Goal: Task Accomplishment & Management: Complete application form

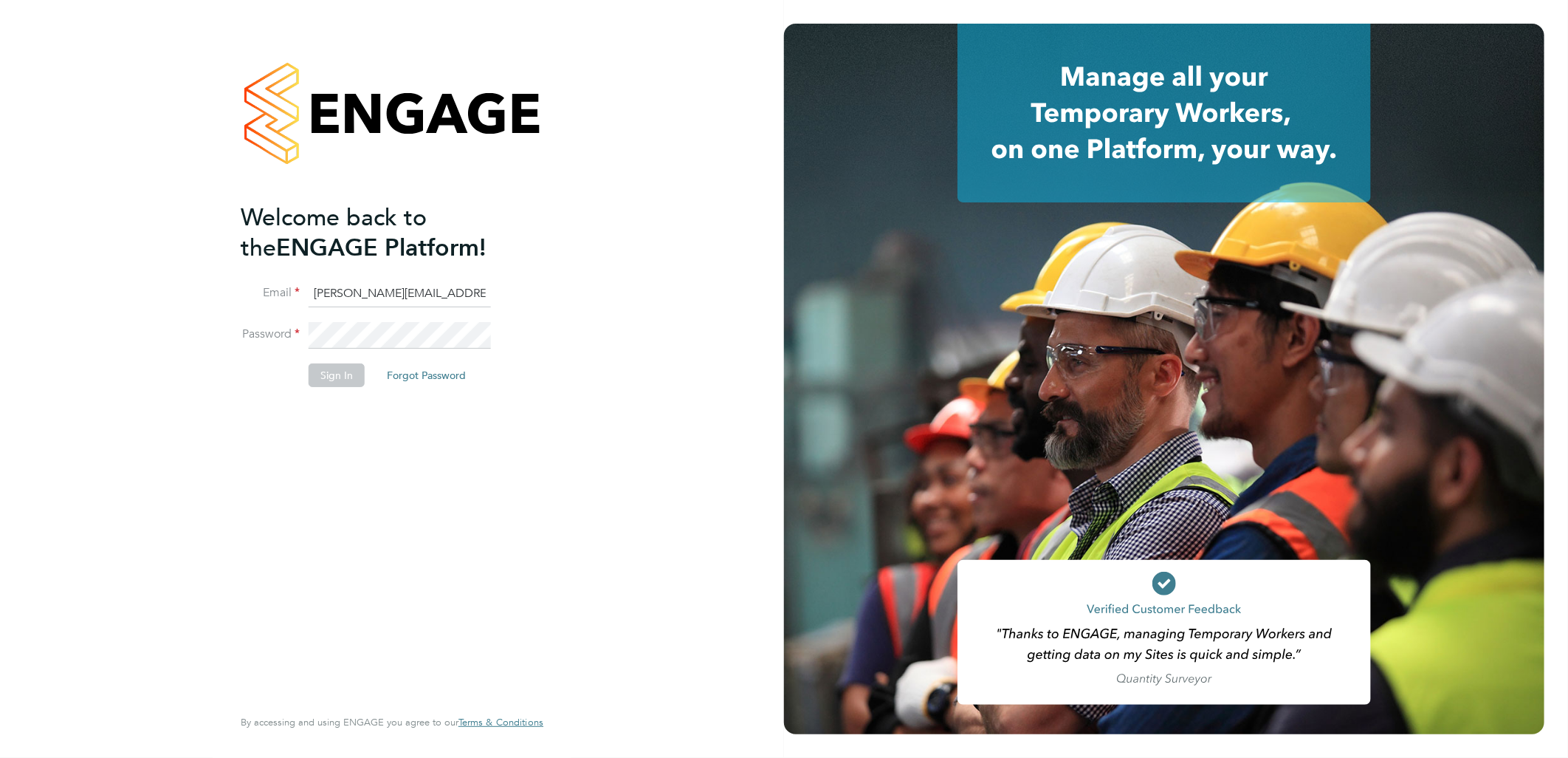
drag, startPoint x: 336, startPoint y: 286, endPoint x: 353, endPoint y: 287, distance: 17.0
click at [337, 286] on input "sasha.baird@pretiumresourcing.co.uk" at bounding box center [399, 294] width 183 height 27
drag, startPoint x: 374, startPoint y: 282, endPoint x: 204, endPoint y: 278, distance: 170.0
click at [222, 278] on div "Welcome back to the ENGAGE Platform! Email sasha.baird@pretiumresourcing.co.uk …" at bounding box center [392, 379] width 362 height 758
type input "bgis@pretiumresourcing.co.uk"
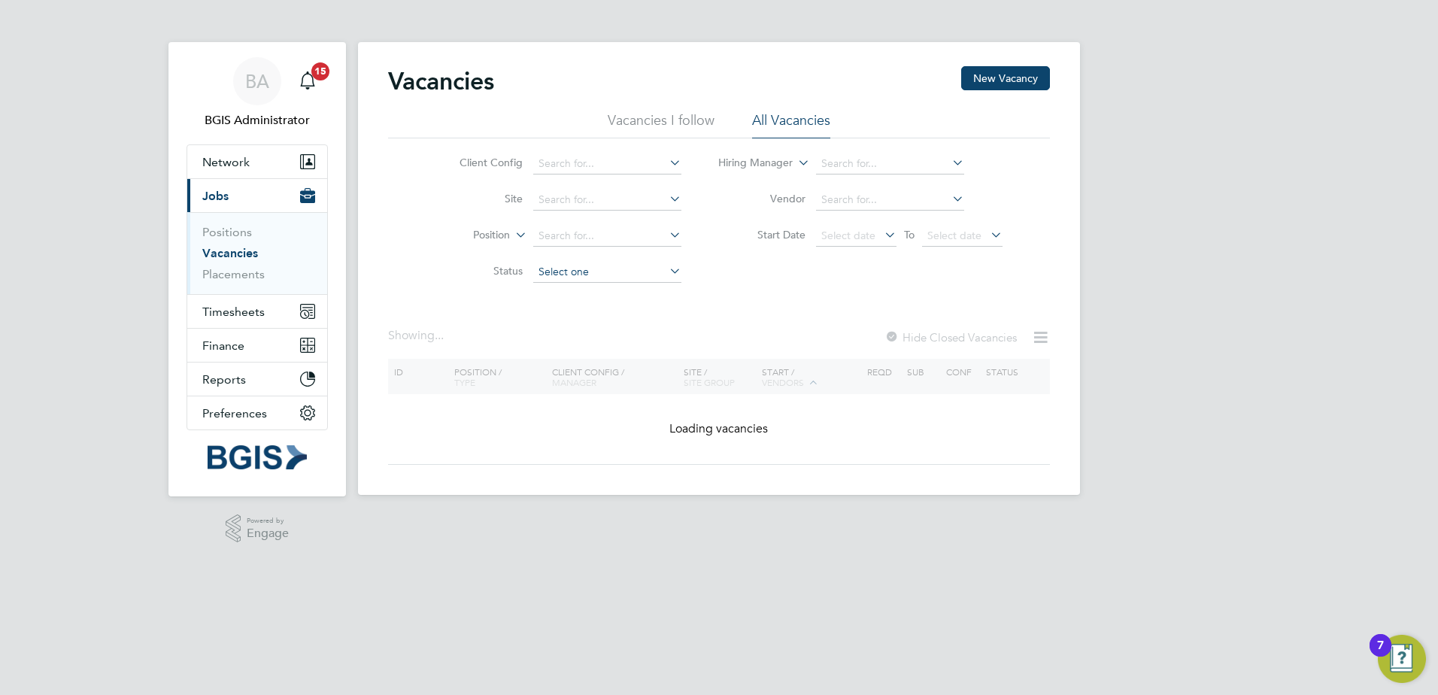
click at [593, 270] on input at bounding box center [607, 272] width 148 height 21
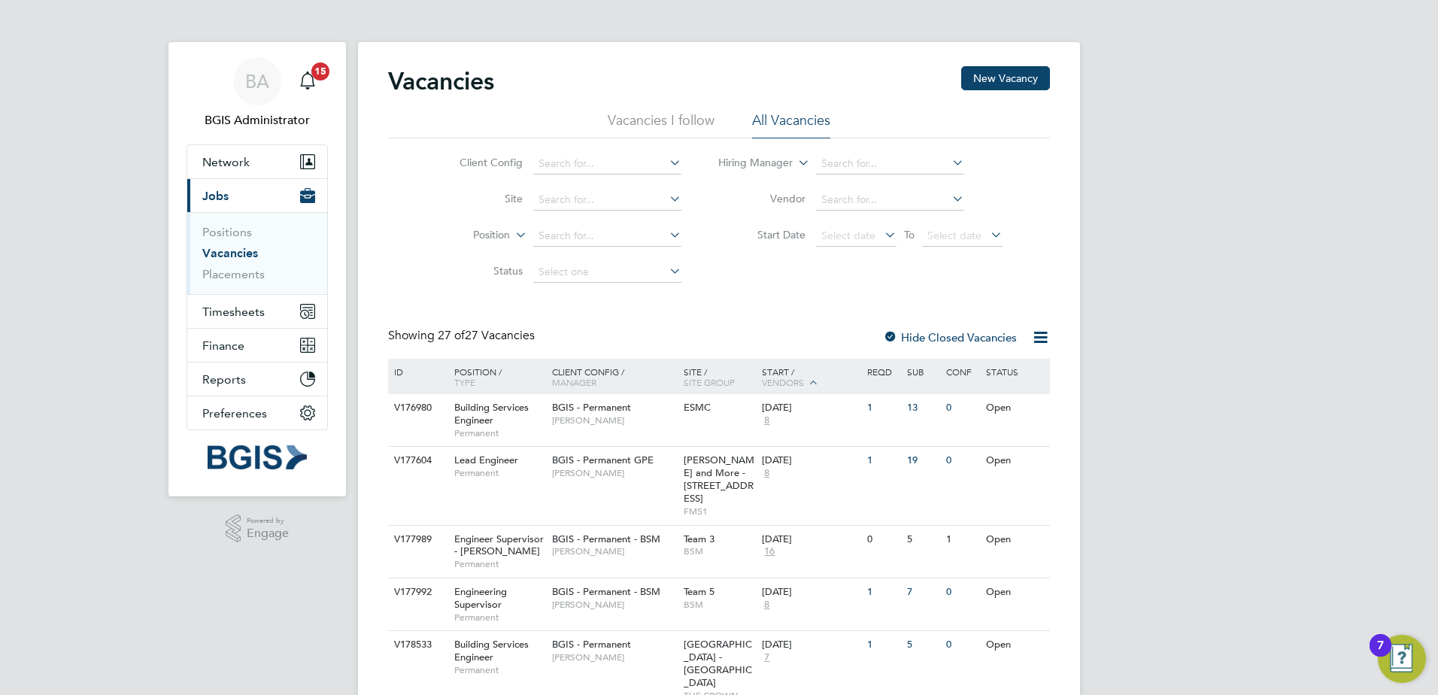
click at [587, 298] on li "Unapproved" at bounding box center [607, 293] width 150 height 20
type input "Unapproved"
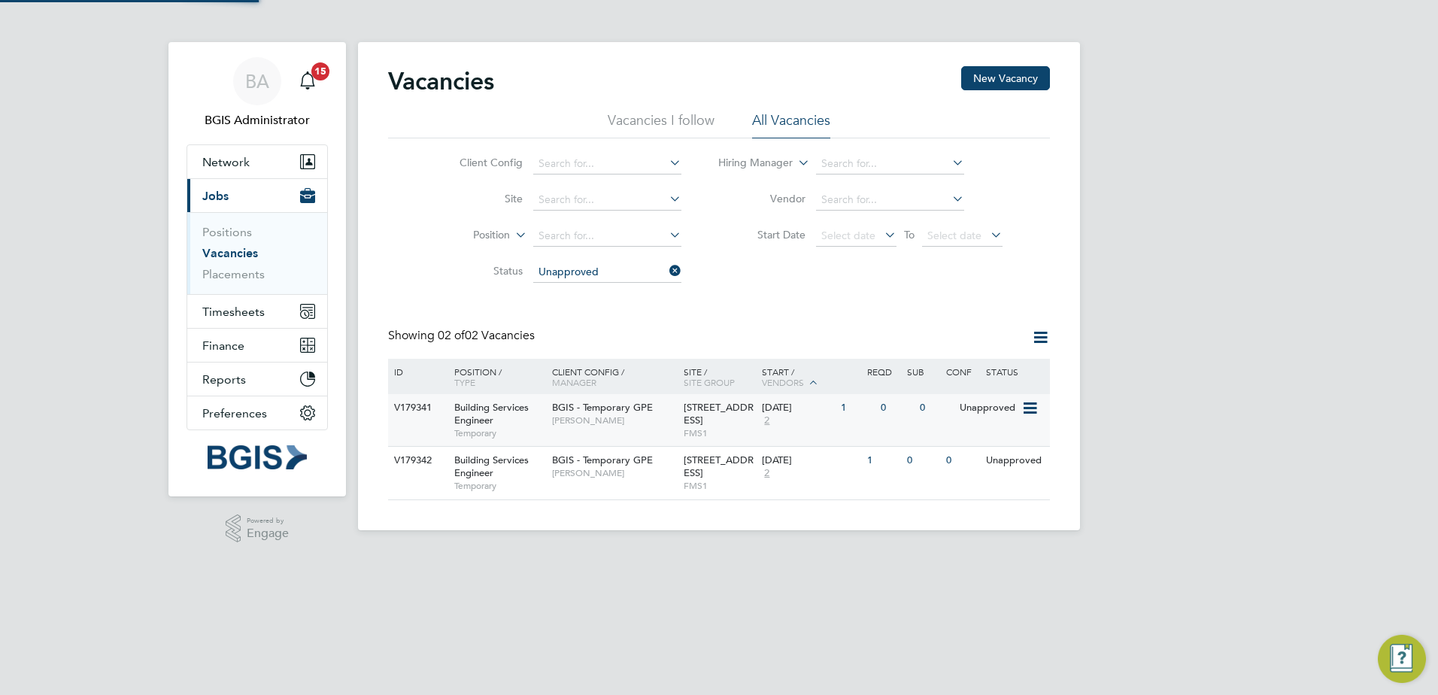
click at [684, 408] on span "[STREET_ADDRESS]" at bounding box center [719, 414] width 70 height 26
click at [628, 479] on div "BGIS - Temporary GPE Nigel Heron" at bounding box center [614, 466] width 132 height 39
click at [676, 432] on div "BGIS - Temporary GPE Nigel Heron" at bounding box center [614, 413] width 132 height 39
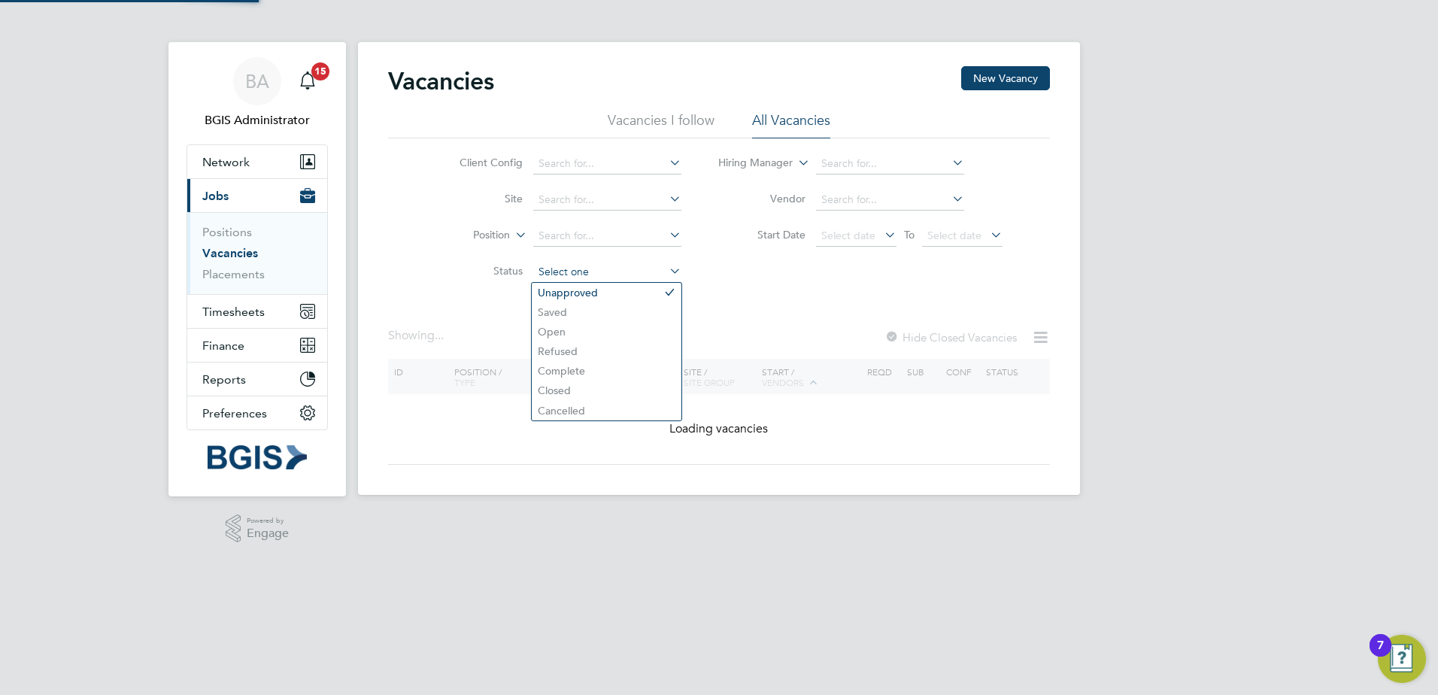
click at [646, 272] on input at bounding box center [607, 272] width 148 height 21
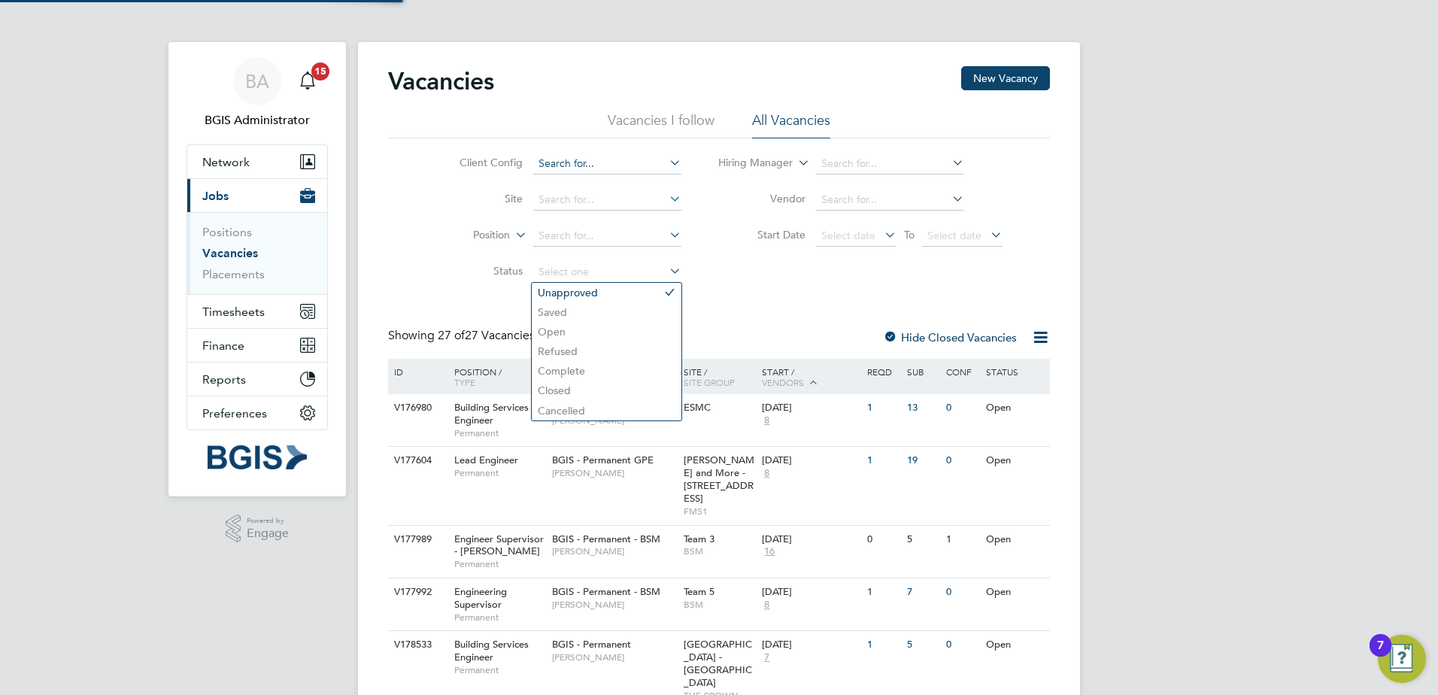
click at [601, 165] on input at bounding box center [607, 163] width 148 height 21
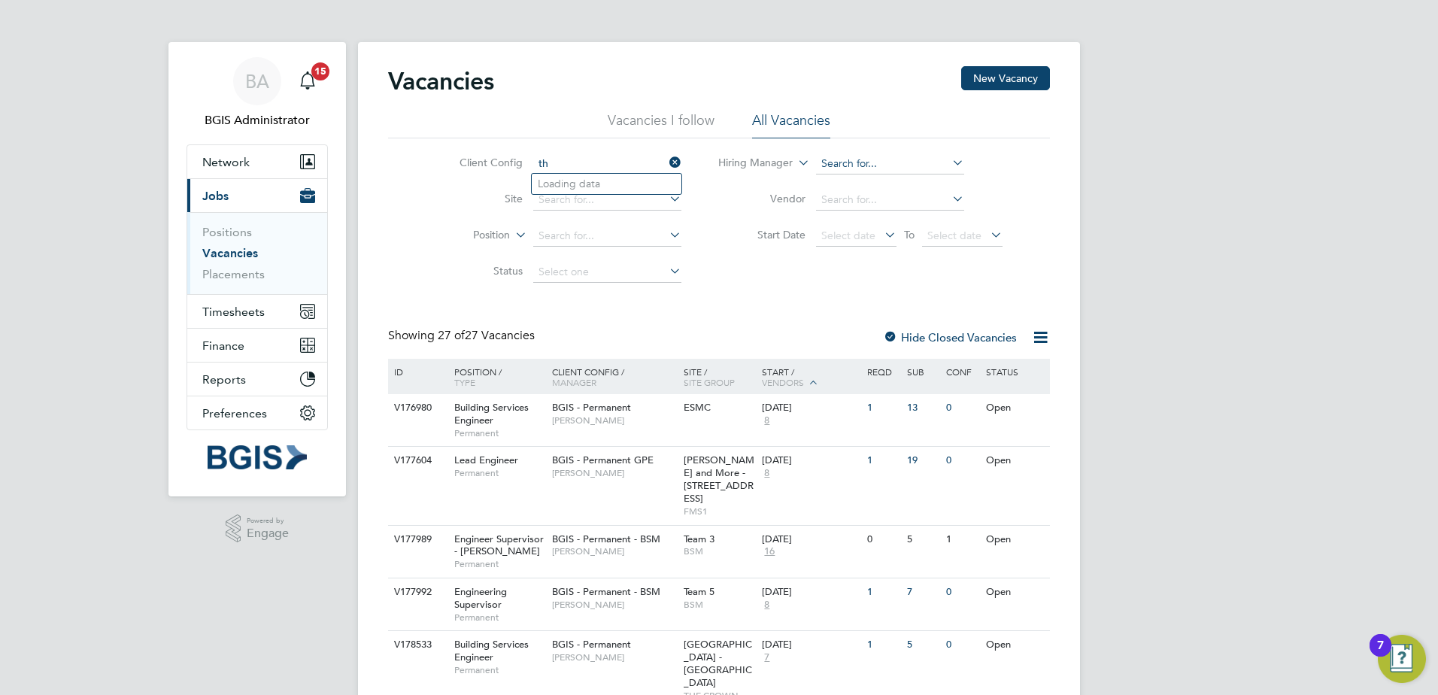
type input "t"
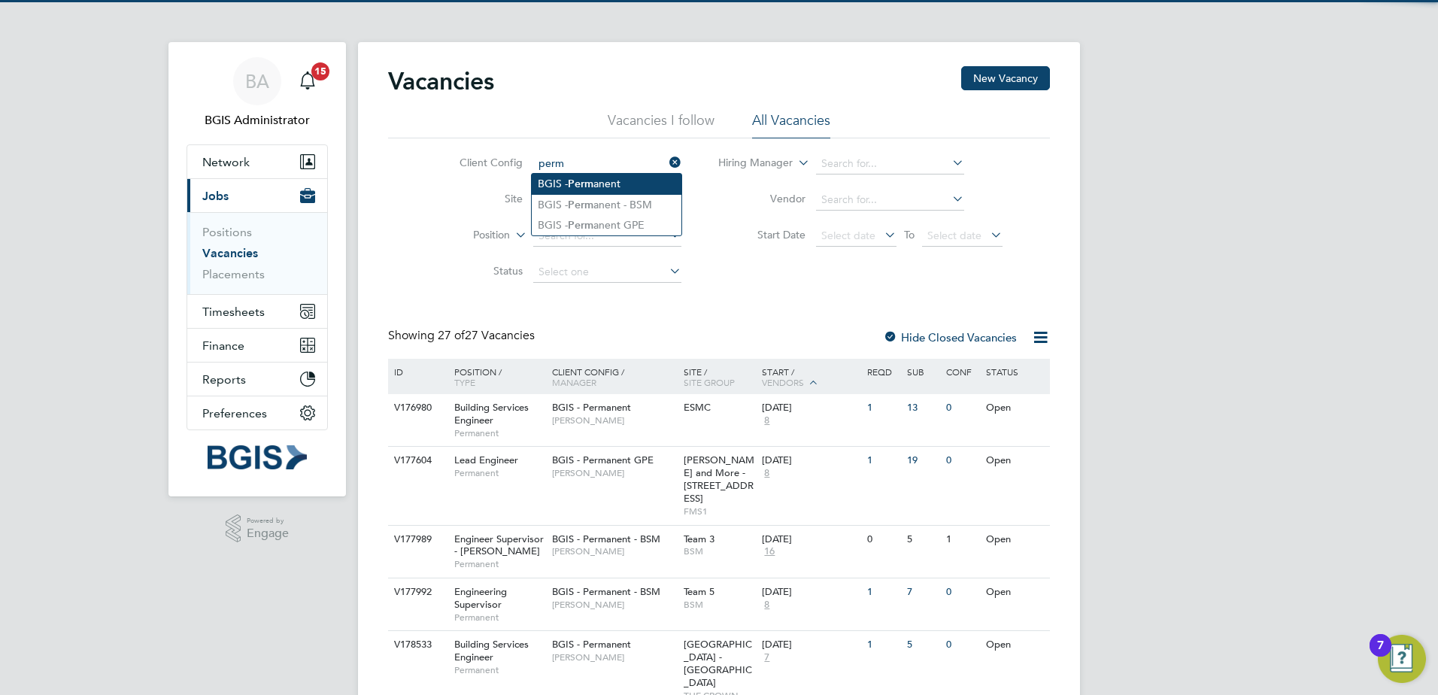
click at [570, 181] on b "Perm" at bounding box center [581, 184] width 26 height 13
type input "BGIS - Permanent"
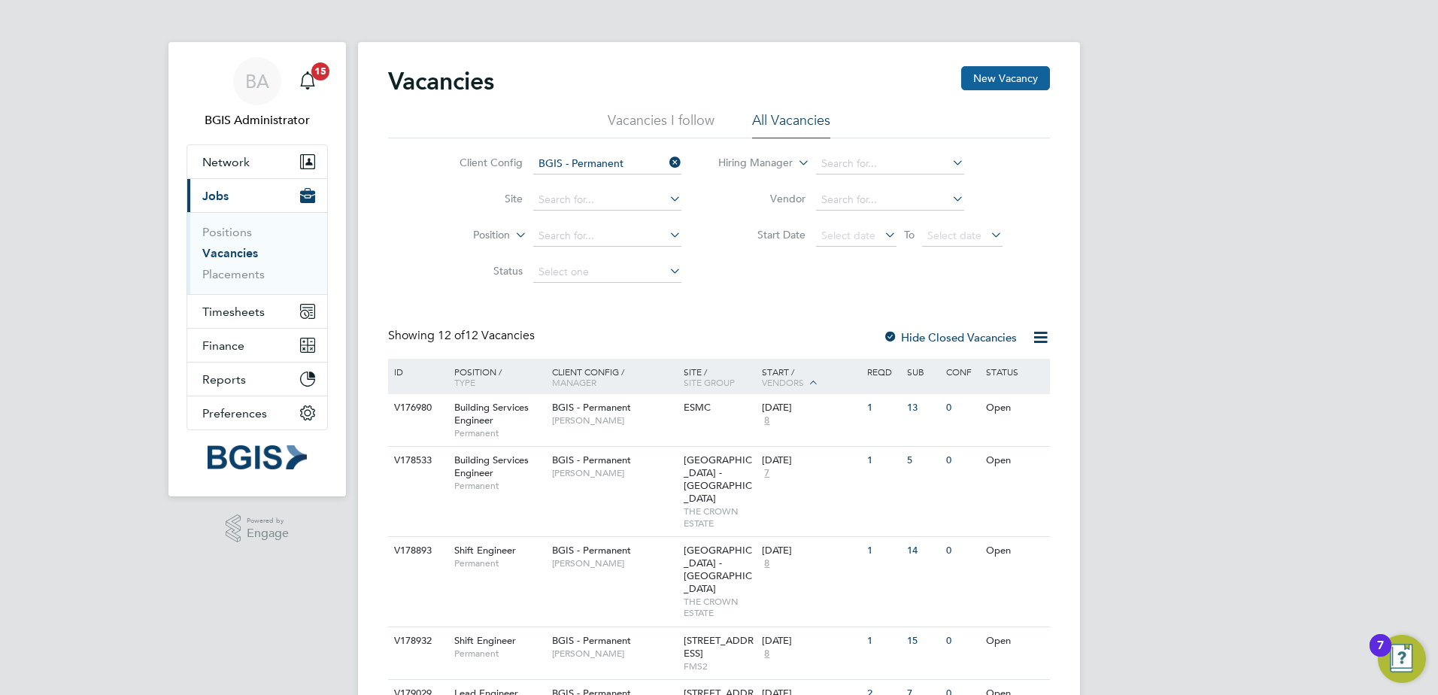
click at [987, 80] on button "New Vacancy" at bounding box center [1005, 78] width 89 height 24
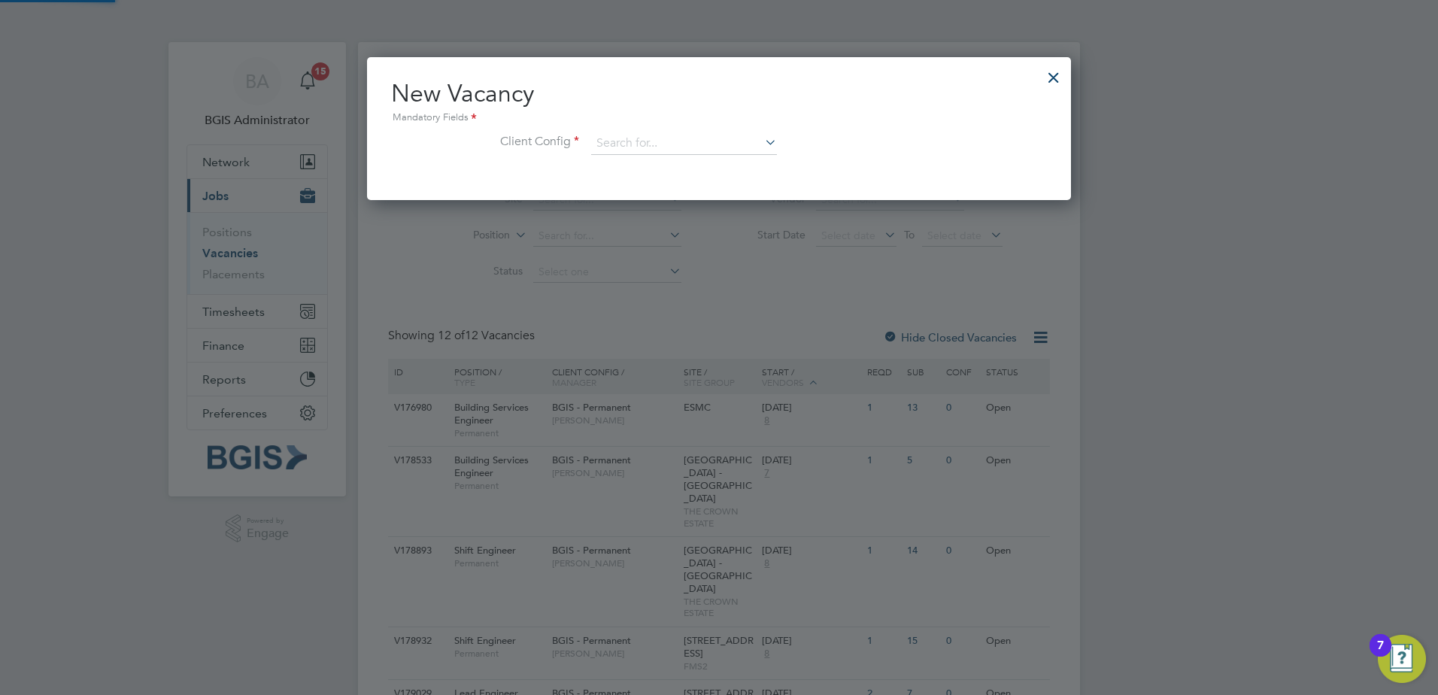
scroll to position [143, 705]
click at [645, 142] on input at bounding box center [684, 143] width 186 height 23
click at [655, 171] on li "BGIS - Permanent" at bounding box center [684, 165] width 187 height 20
type input "BGIS - Permanent"
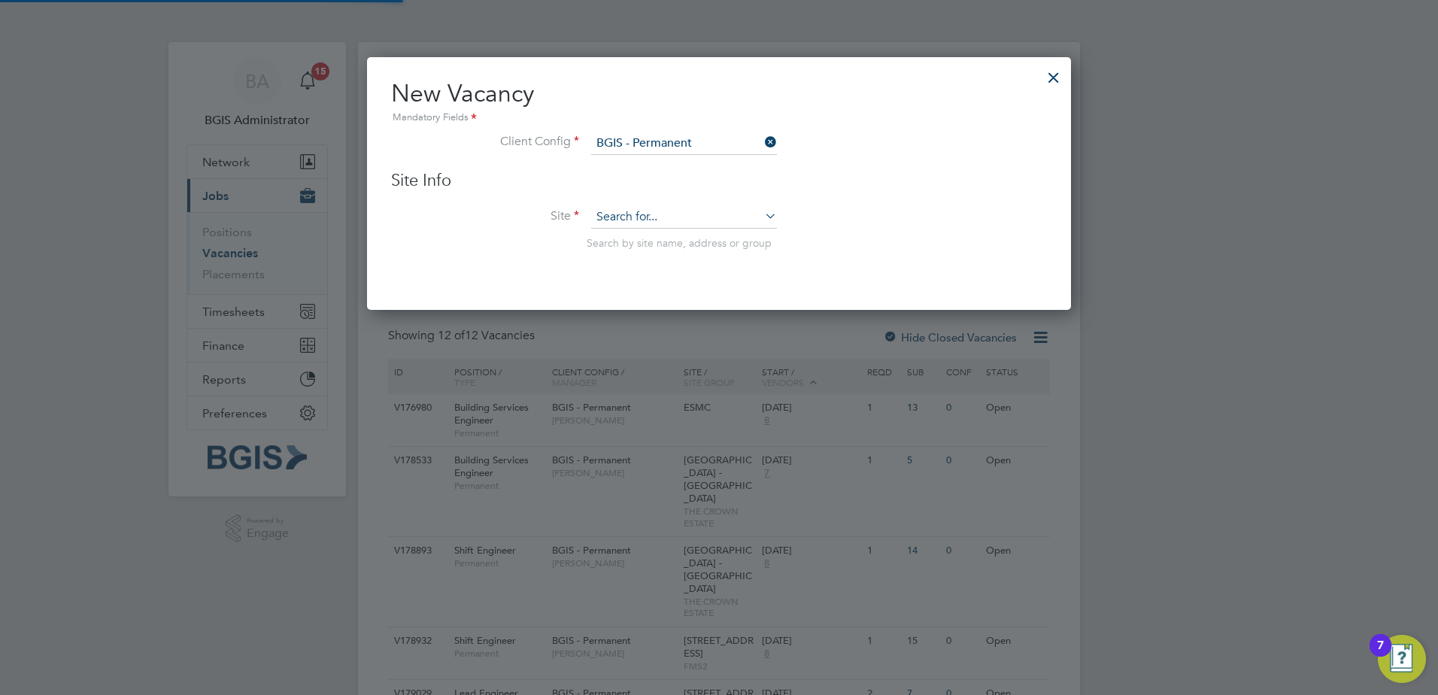
click at [644, 218] on input at bounding box center [684, 217] width 186 height 23
type input "c"
type input "pic"
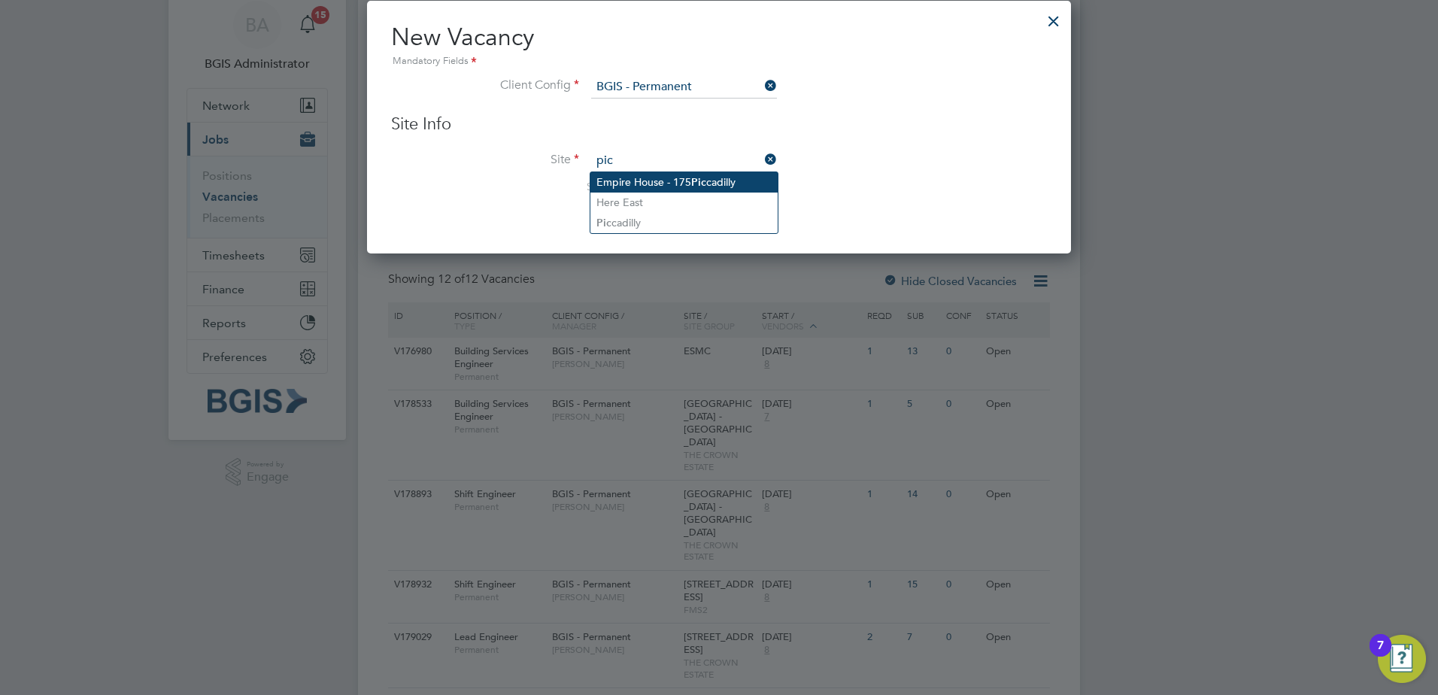
scroll to position [0, 0]
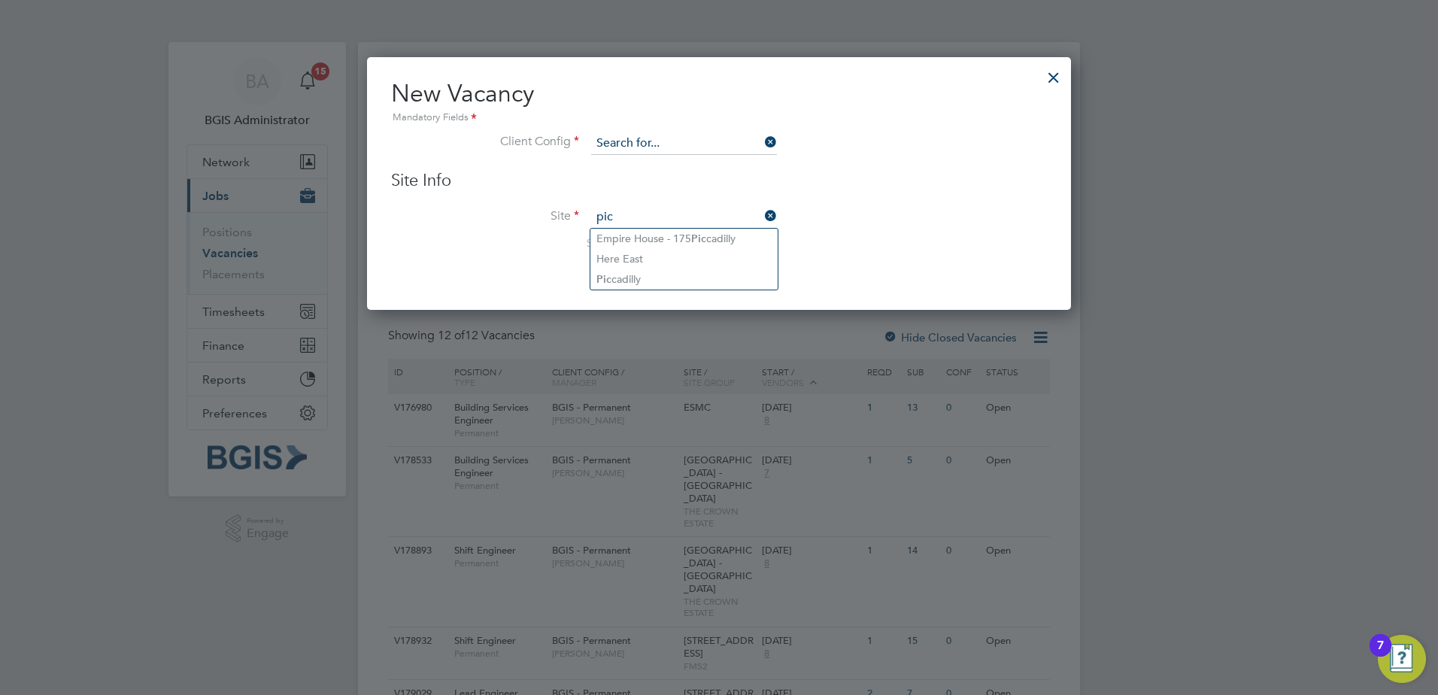
click at [660, 145] on input at bounding box center [684, 143] width 186 height 23
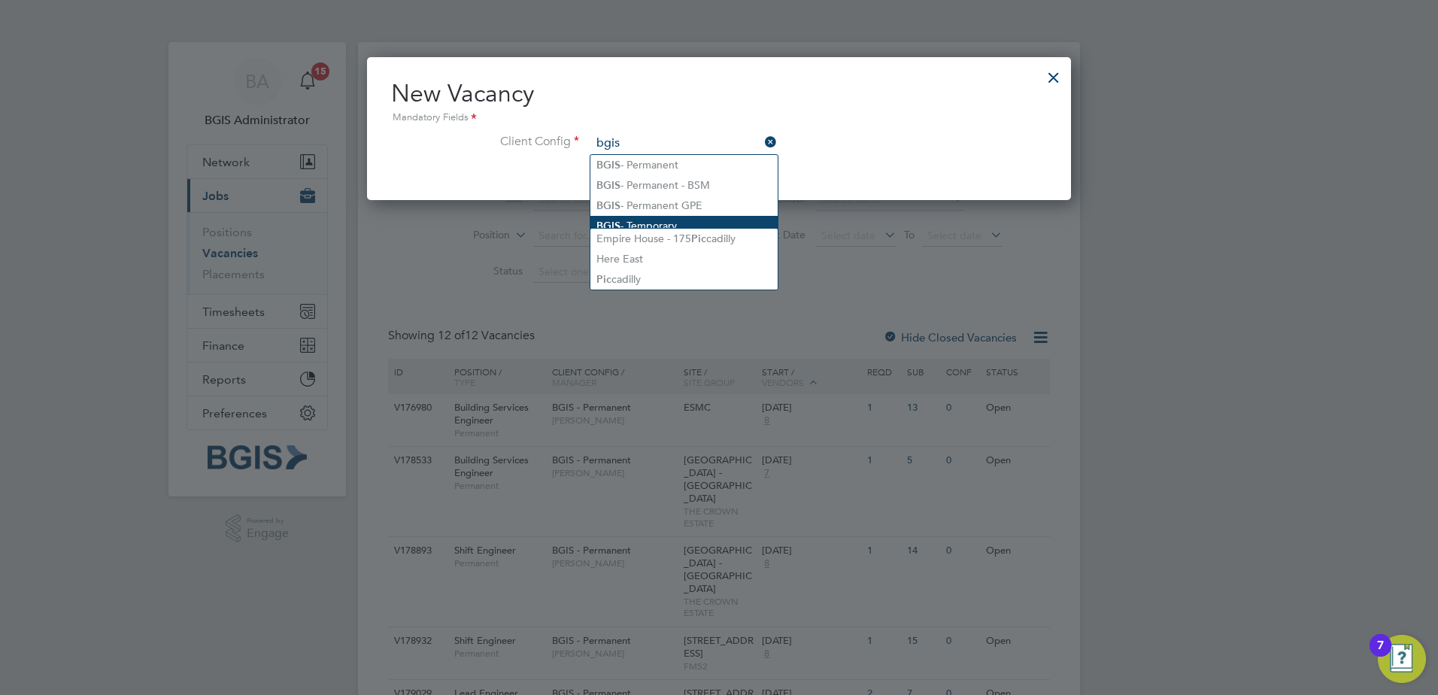
click at [670, 218] on li "BGIS - Temporary" at bounding box center [684, 226] width 187 height 20
type input "BGIS - Temporary"
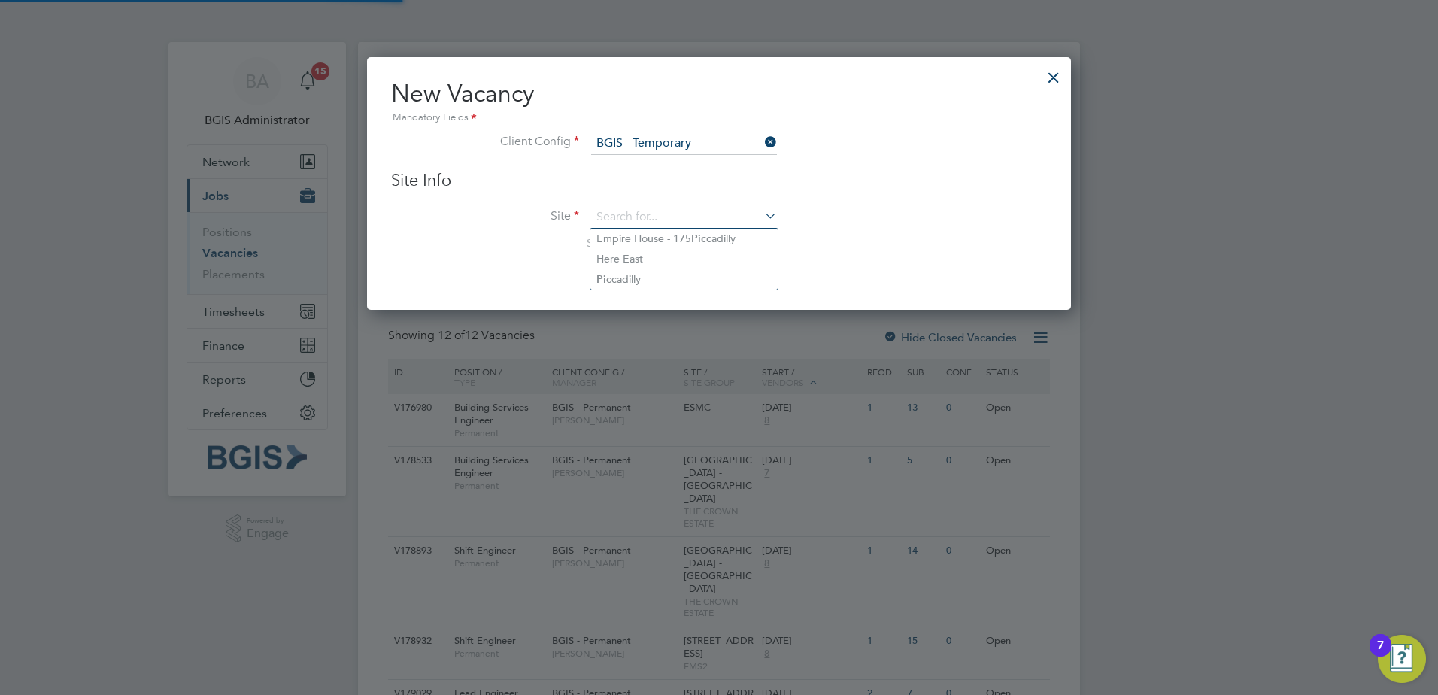
scroll to position [254, 705]
click at [667, 217] on input at bounding box center [684, 217] width 186 height 23
type input "pic"
click at [1050, 72] on div at bounding box center [1053, 73] width 27 height 27
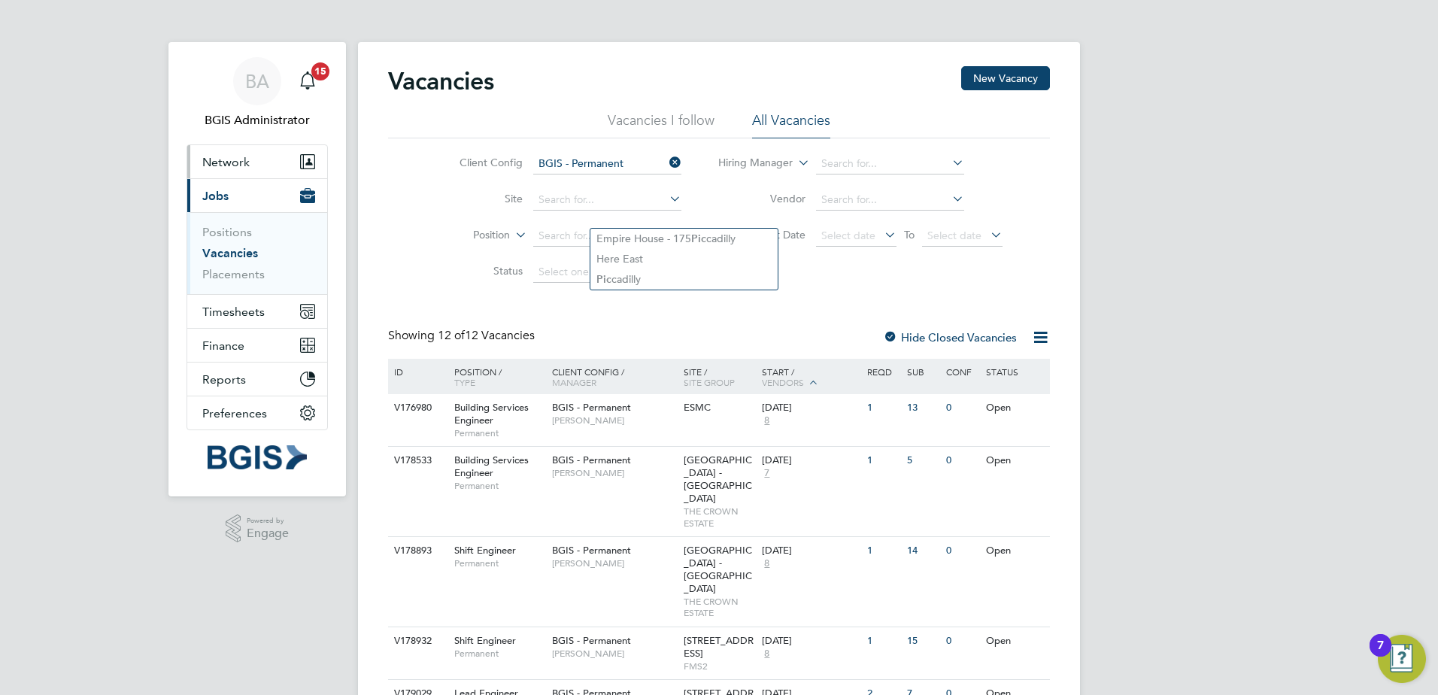
drag, startPoint x: 232, startPoint y: 160, endPoint x: 229, endPoint y: 182, distance: 22.1
click at [233, 160] on span "Network" at bounding box center [225, 162] width 47 height 14
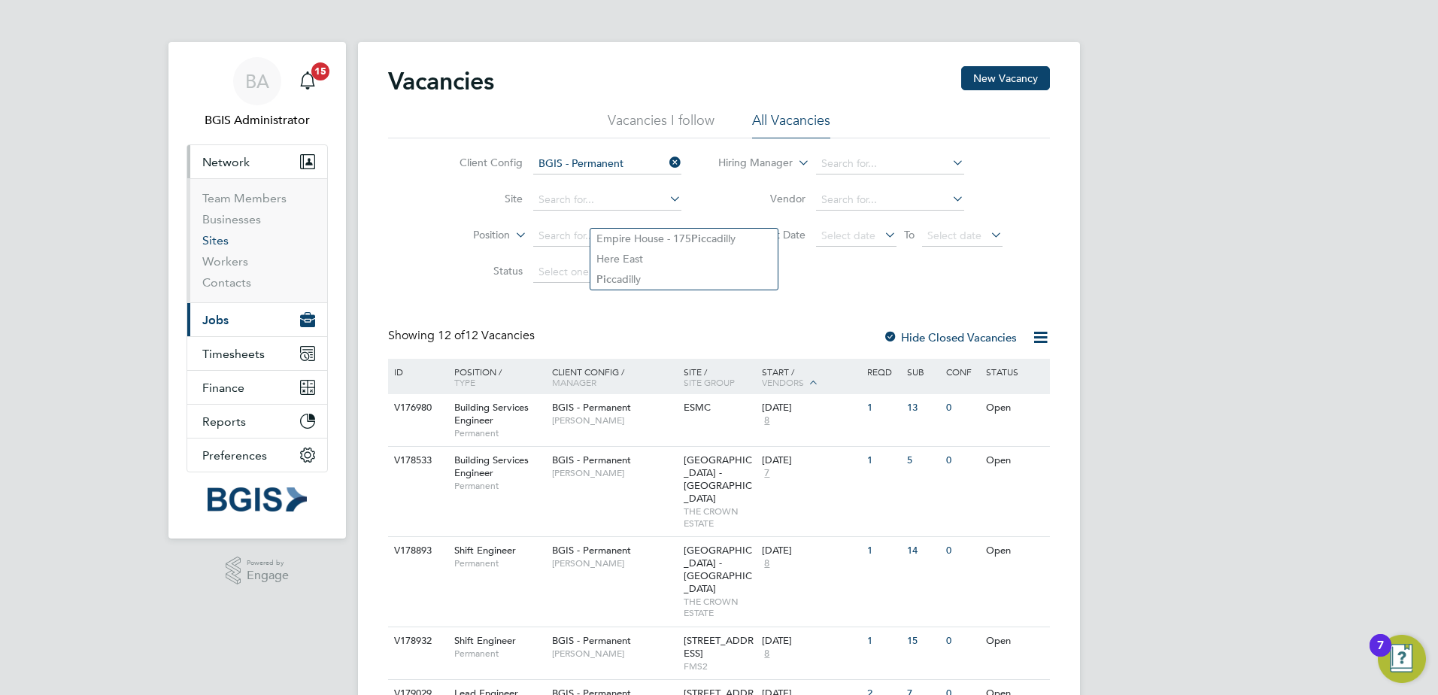
click at [214, 233] on ul "Team Members Businesses Sites Workers Contacts" at bounding box center [257, 240] width 140 height 124
drag, startPoint x: 214, startPoint y: 233, endPoint x: 238, endPoint y: 234, distance: 24.1
click at [217, 238] on link "Sites" at bounding box center [215, 240] width 26 height 14
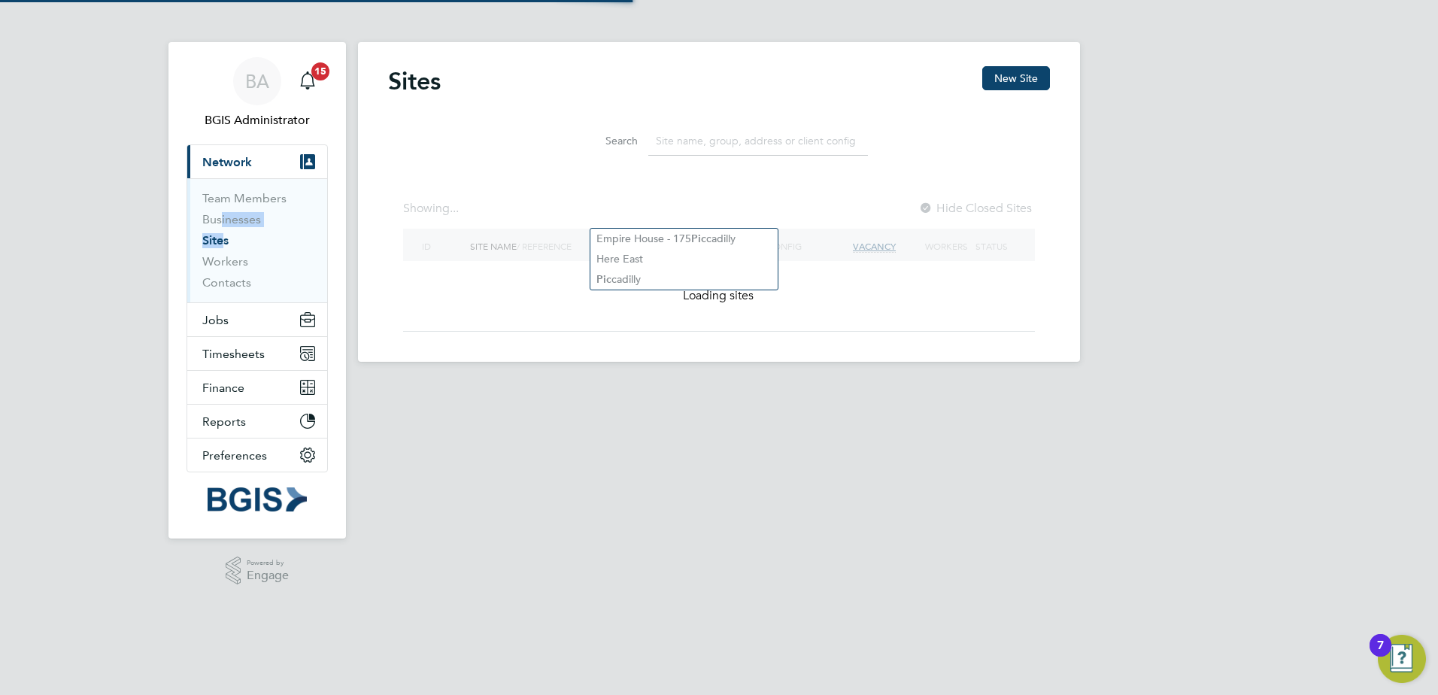
click at [801, 144] on input at bounding box center [758, 140] width 220 height 29
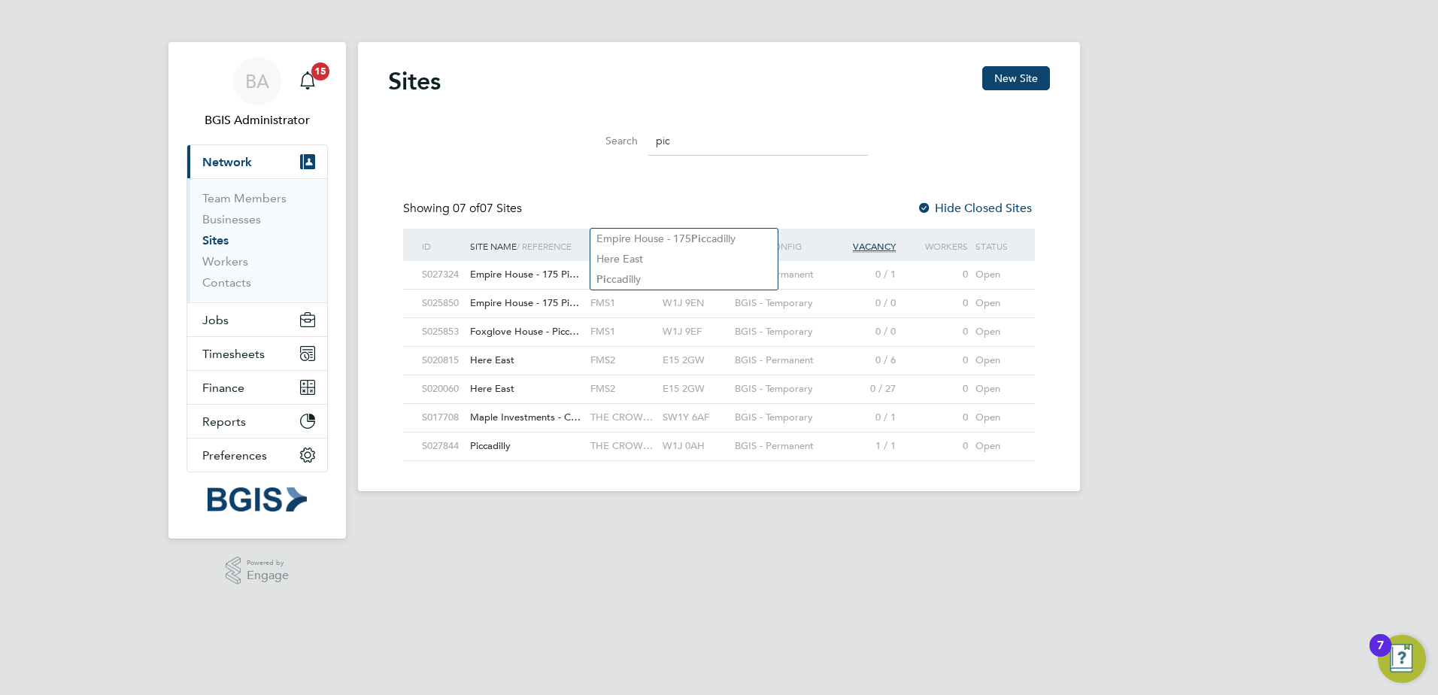
type input "pic"
click at [526, 454] on div "Piccadilly" at bounding box center [526, 447] width 120 height 28
click at [1024, 84] on button "New Site" at bounding box center [1016, 78] width 68 height 24
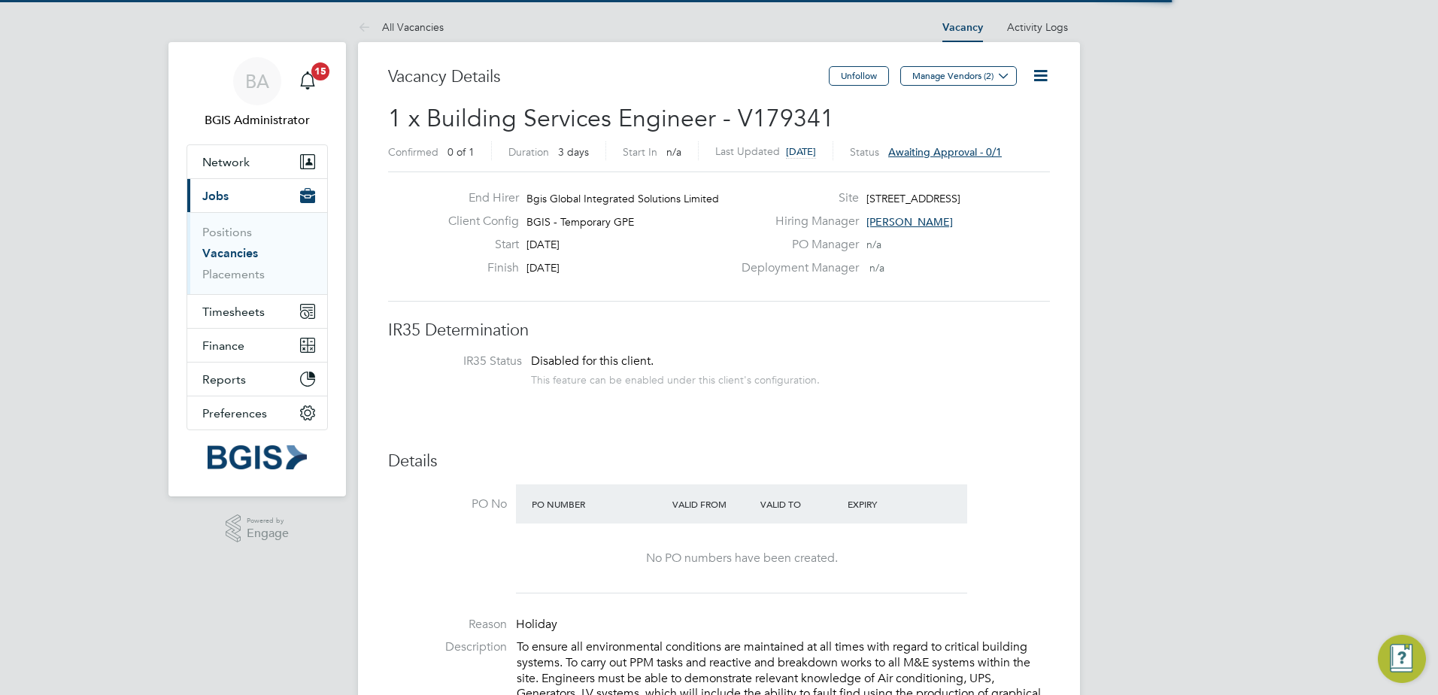
scroll to position [44, 105]
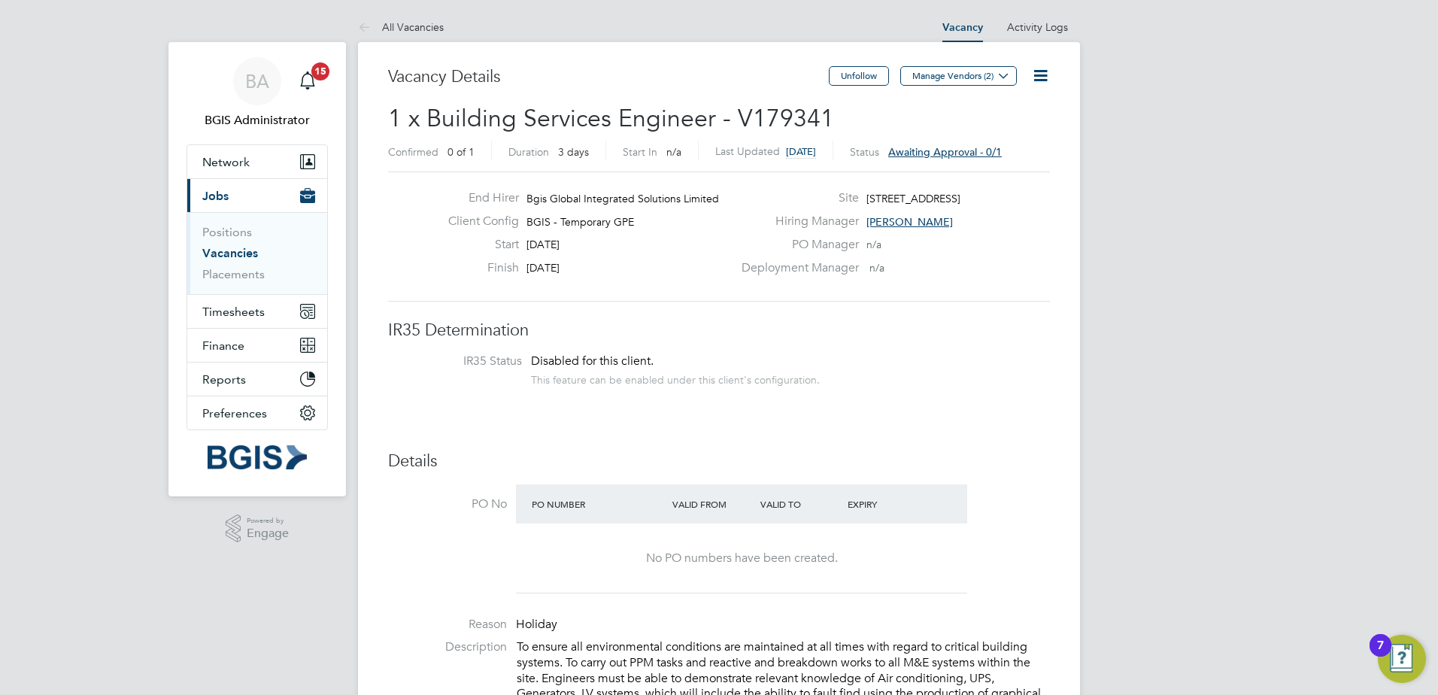
click at [1037, 73] on icon at bounding box center [1040, 75] width 19 height 19
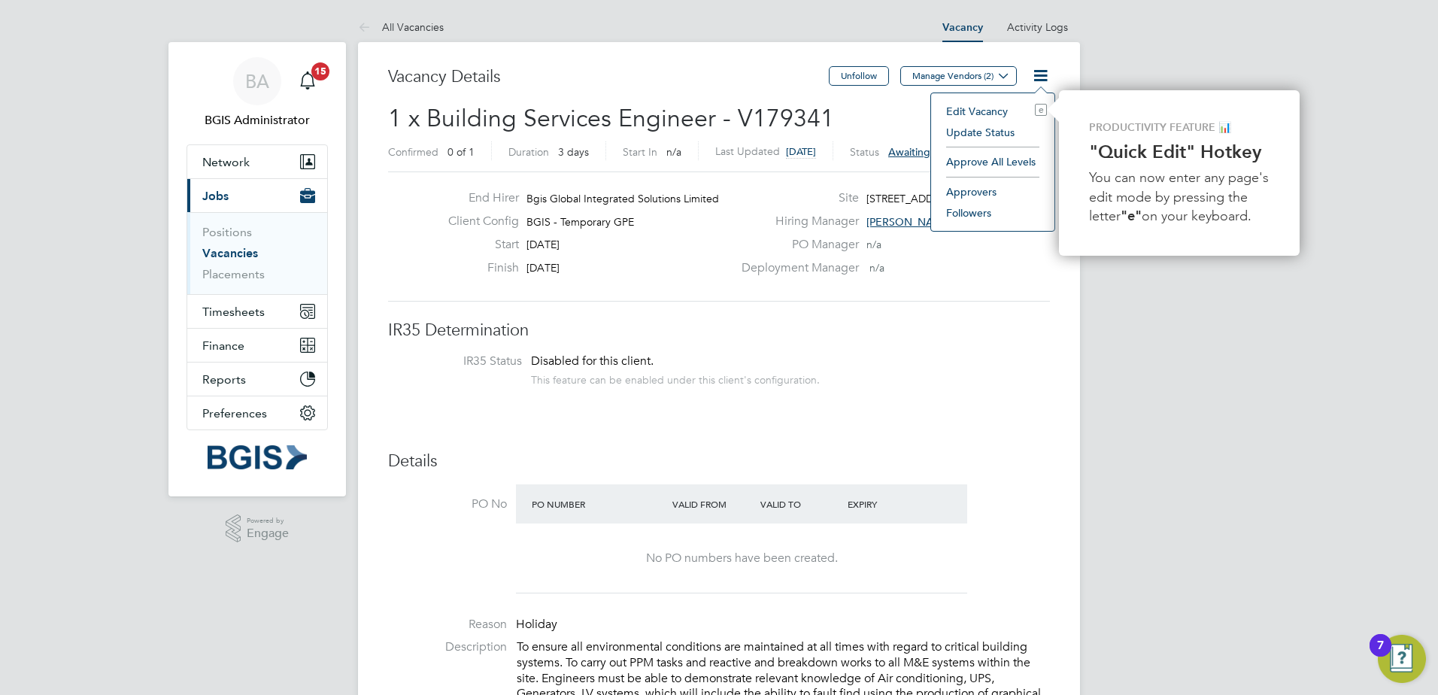
drag, startPoint x: 982, startPoint y: 159, endPoint x: 972, endPoint y: 190, distance: 33.3
click at [982, 159] on li "Approve All Levels" at bounding box center [993, 161] width 108 height 21
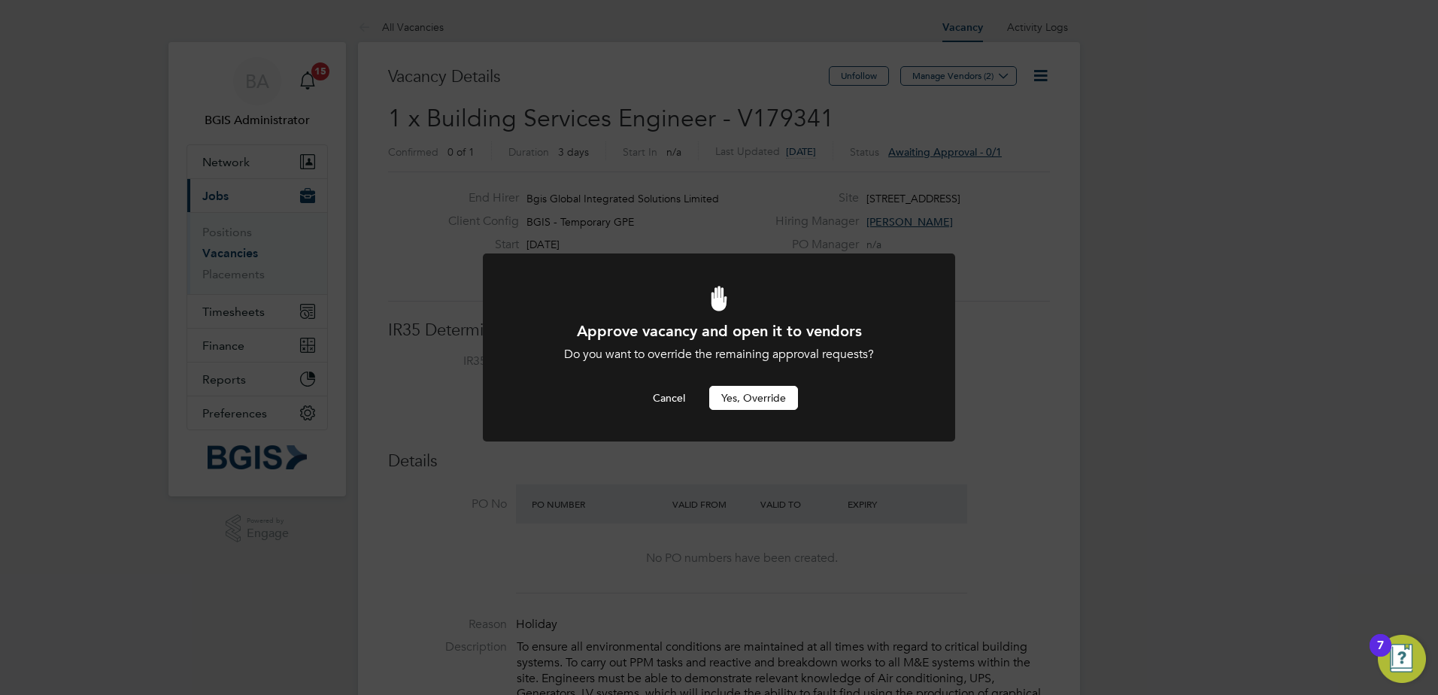
click at [755, 390] on button "Yes, Override" at bounding box center [753, 398] width 89 height 24
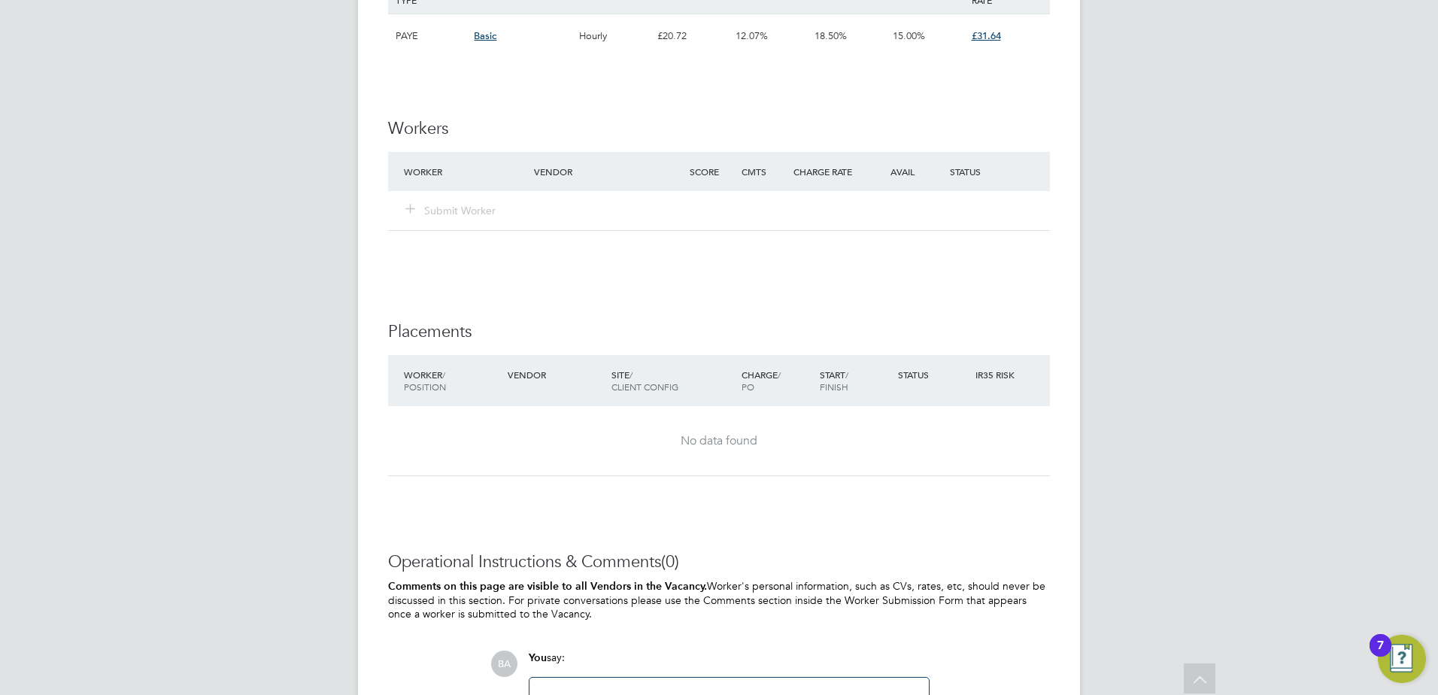
scroll to position [2091, 0]
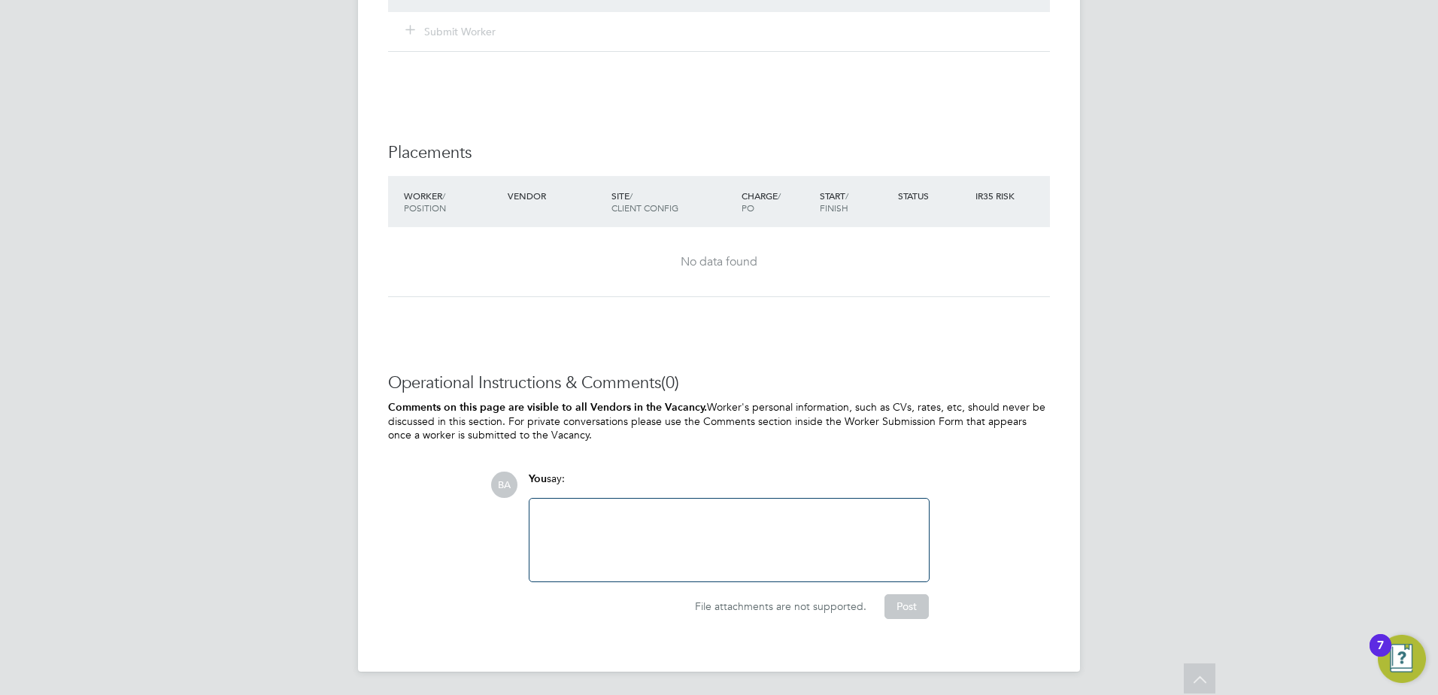
click at [726, 533] on div at bounding box center [729, 540] width 381 height 65
click at [909, 611] on button "Post" at bounding box center [907, 606] width 44 height 24
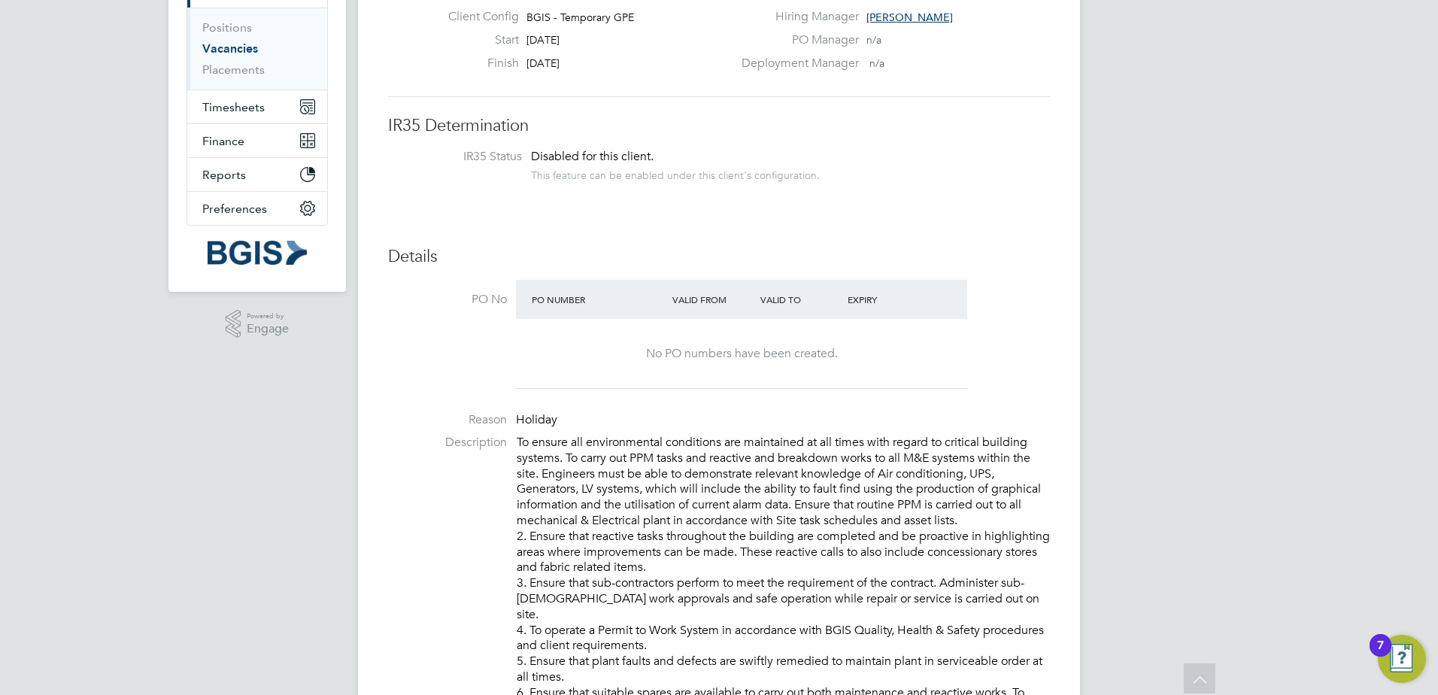
scroll to position [0, 0]
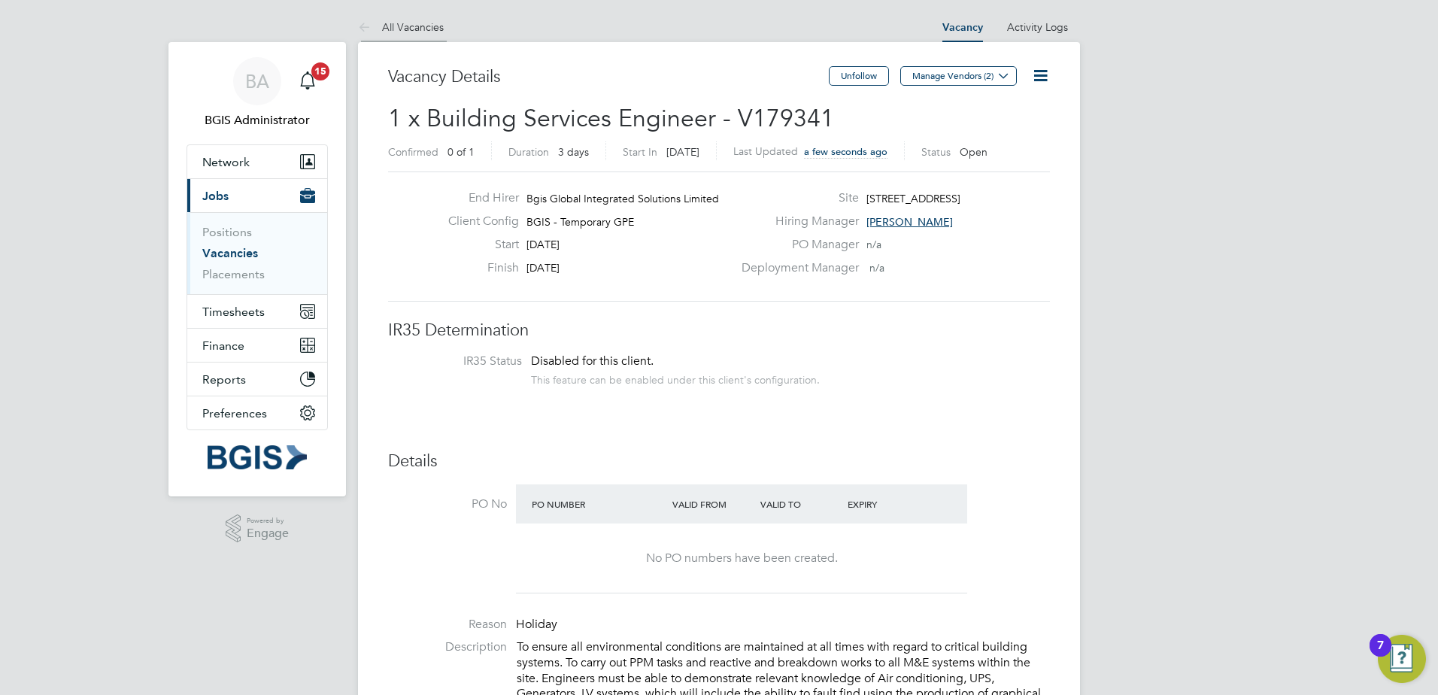
click at [412, 25] on link "All Vacancies" at bounding box center [401, 27] width 86 height 14
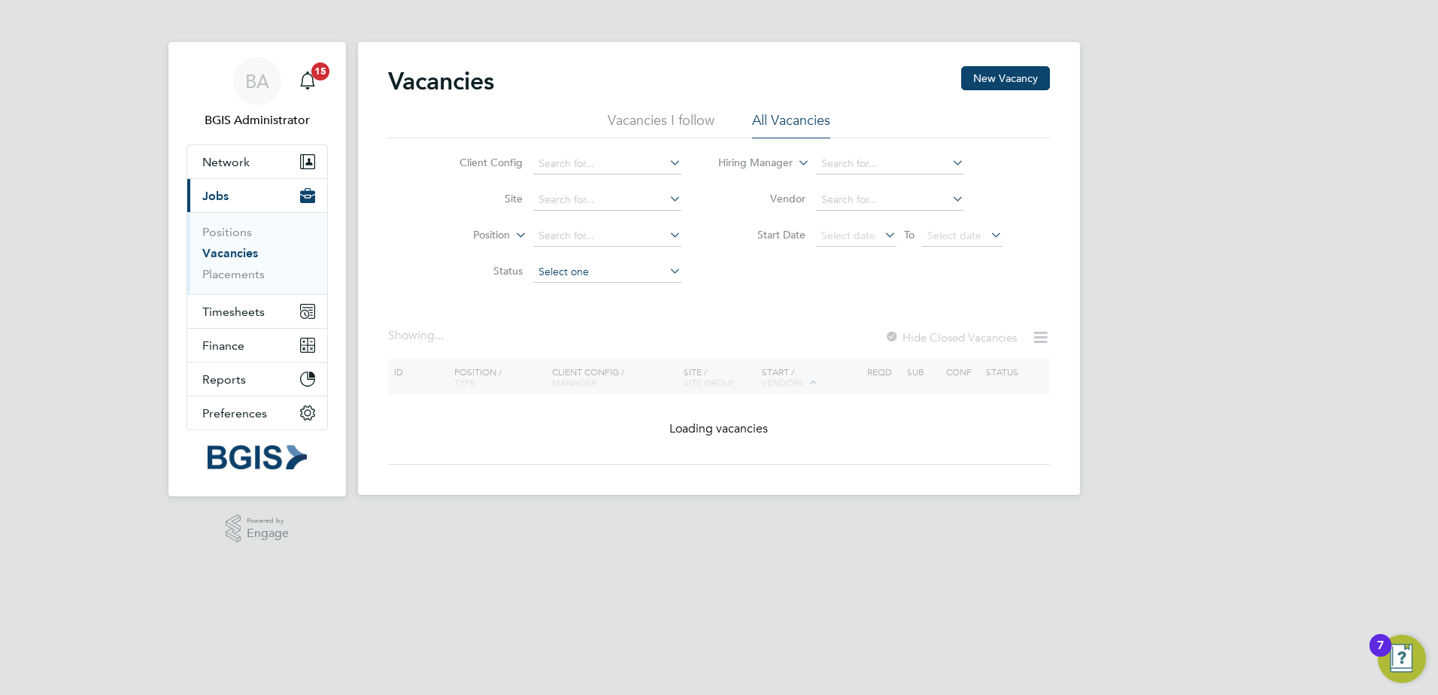
click at [565, 276] on input at bounding box center [607, 272] width 148 height 21
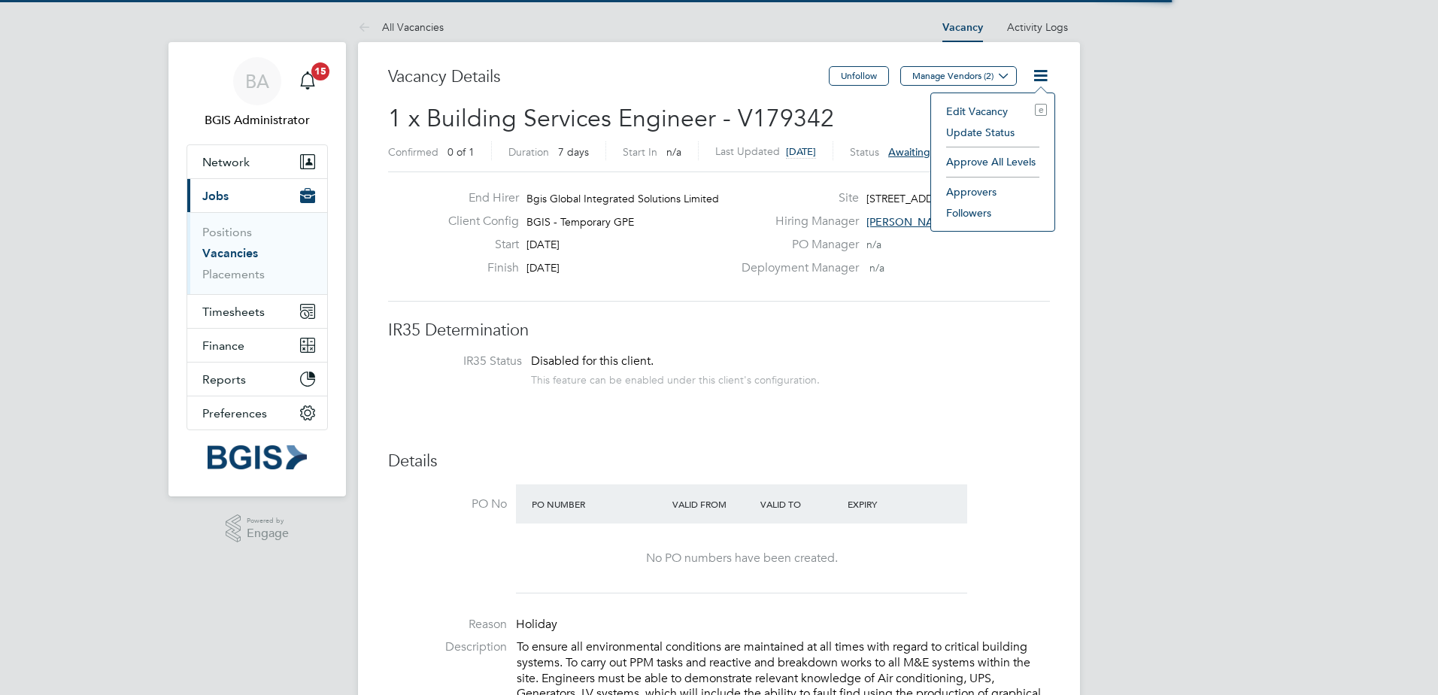
scroll to position [44, 105]
click at [986, 162] on li "Approve All Levels" at bounding box center [993, 161] width 108 height 21
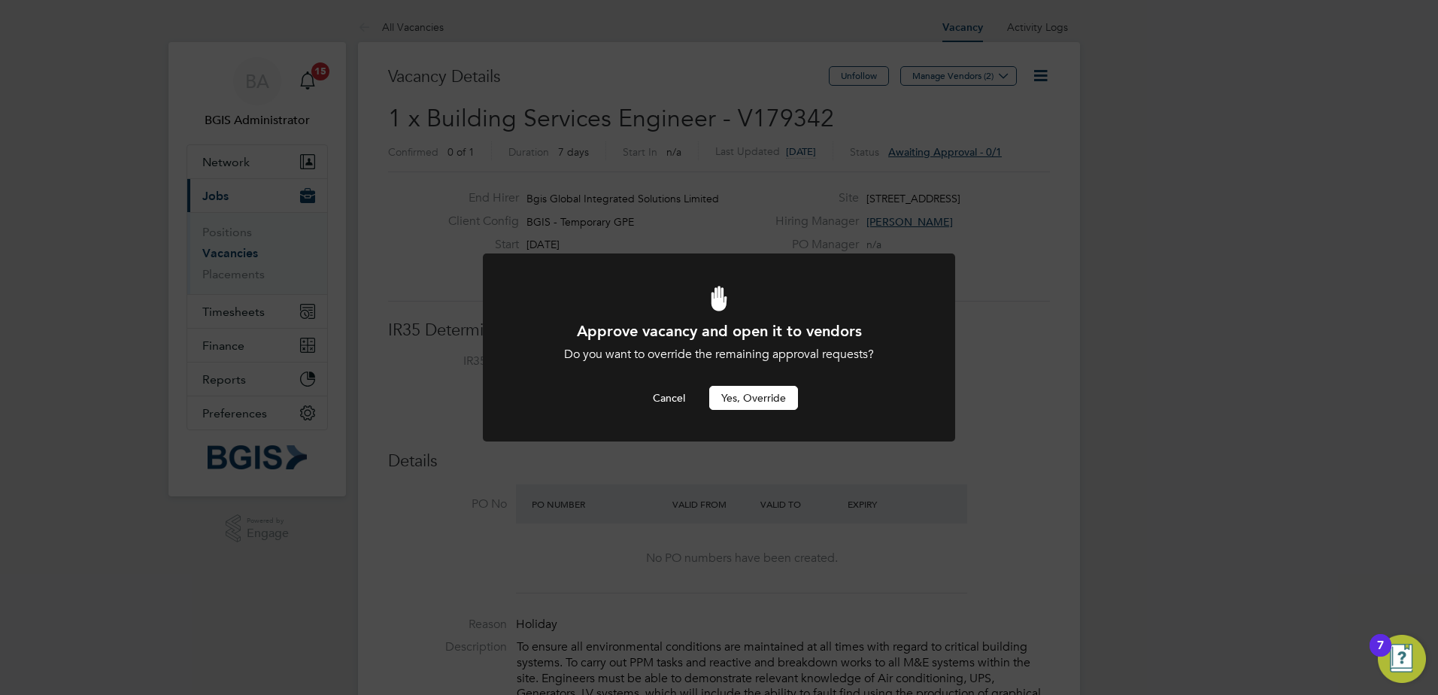
click at [754, 393] on button "Yes, Override" at bounding box center [753, 398] width 89 height 24
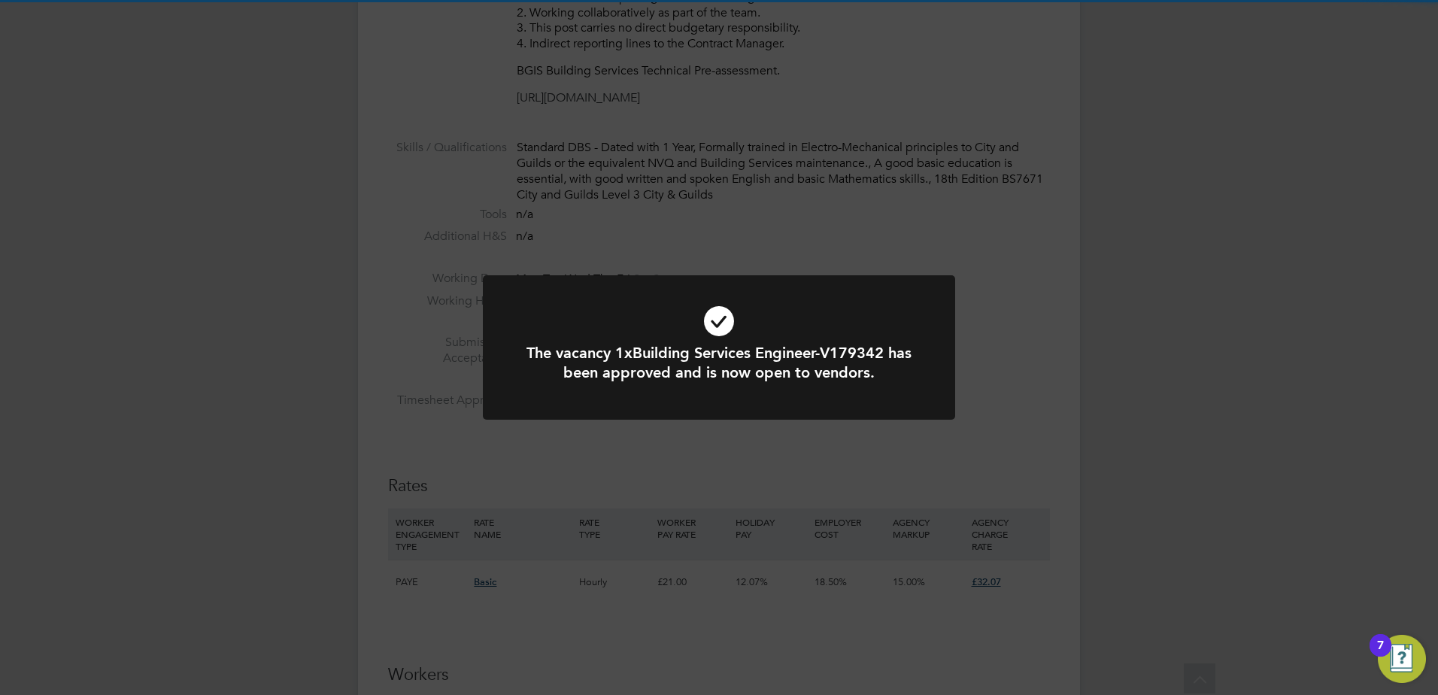
scroll to position [2091, 0]
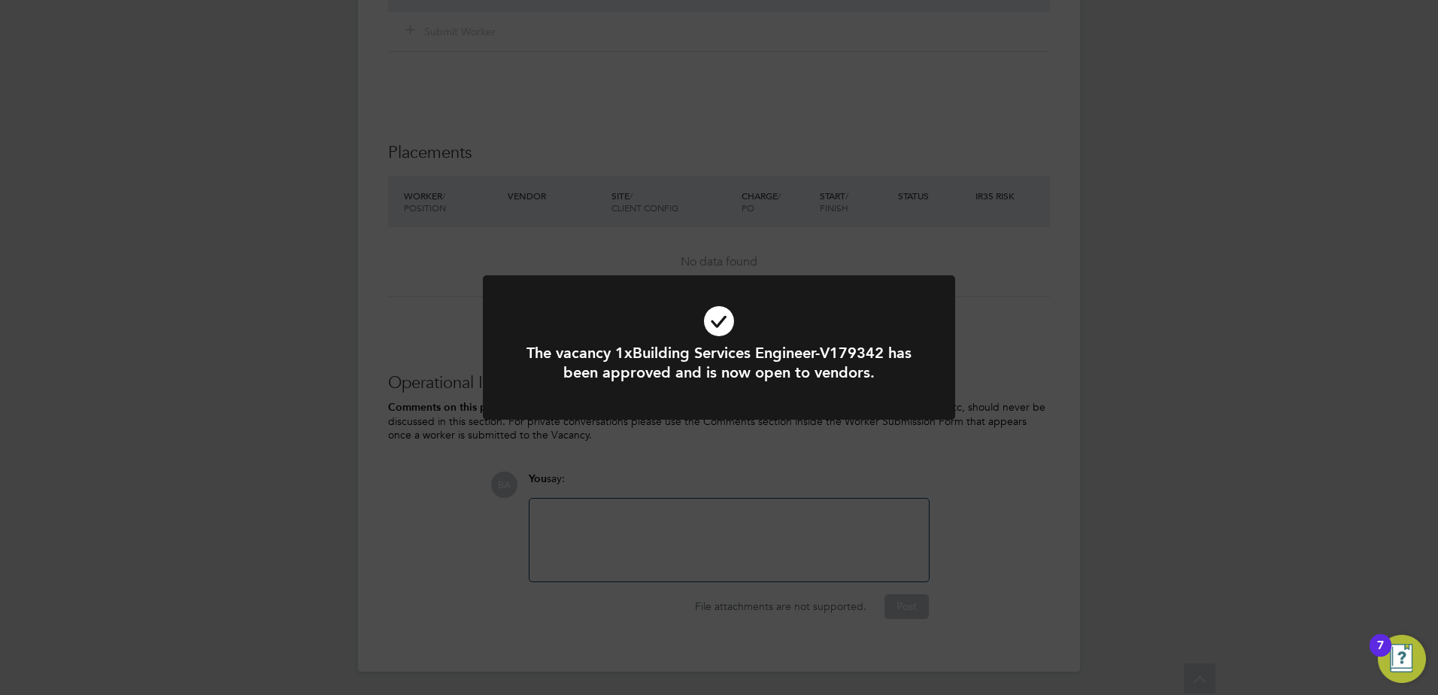
drag, startPoint x: 751, startPoint y: 514, endPoint x: 682, endPoint y: 525, distance: 70.1
click at [751, 515] on div "The vacancy 1xBuilding Services Engineer-V179342 has been approved and is now o…" at bounding box center [719, 347] width 1438 height 695
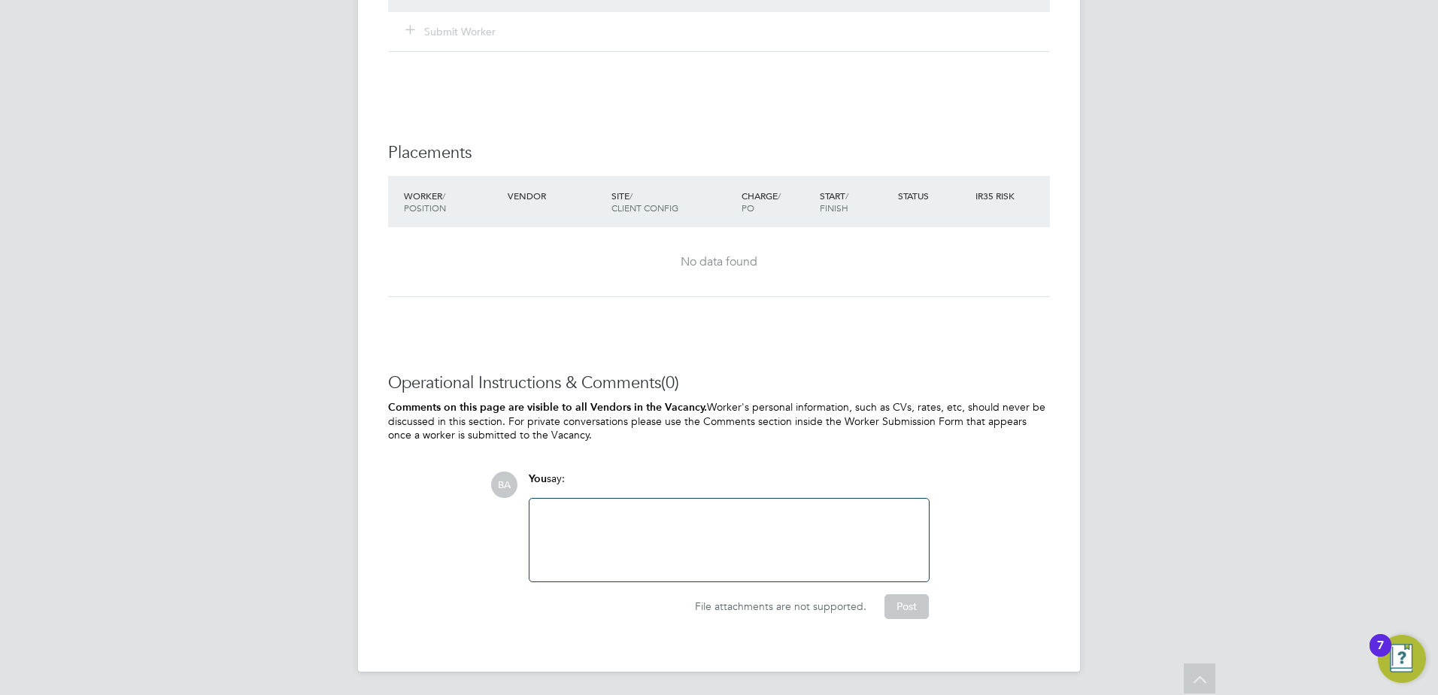
click at [664, 524] on div at bounding box center [729, 540] width 381 height 65
click at [912, 594] on button "Post" at bounding box center [907, 606] width 44 height 24
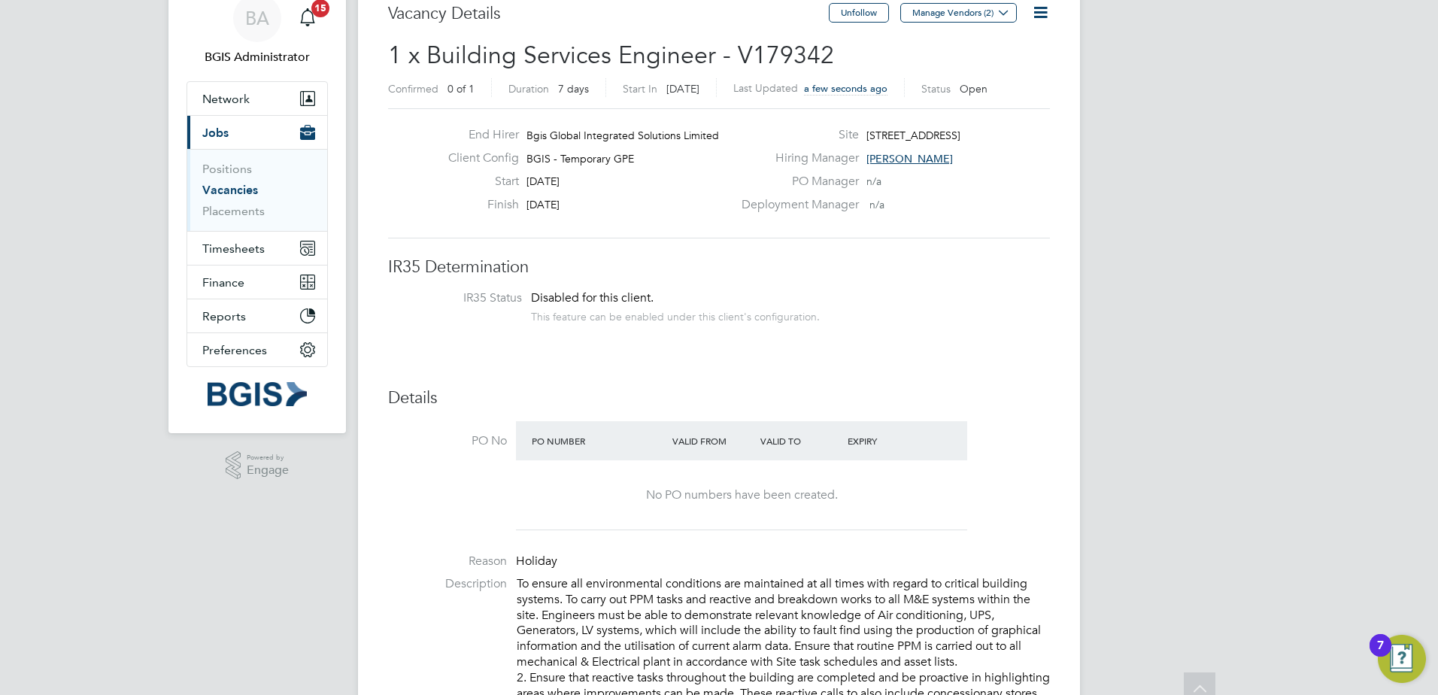
scroll to position [0, 0]
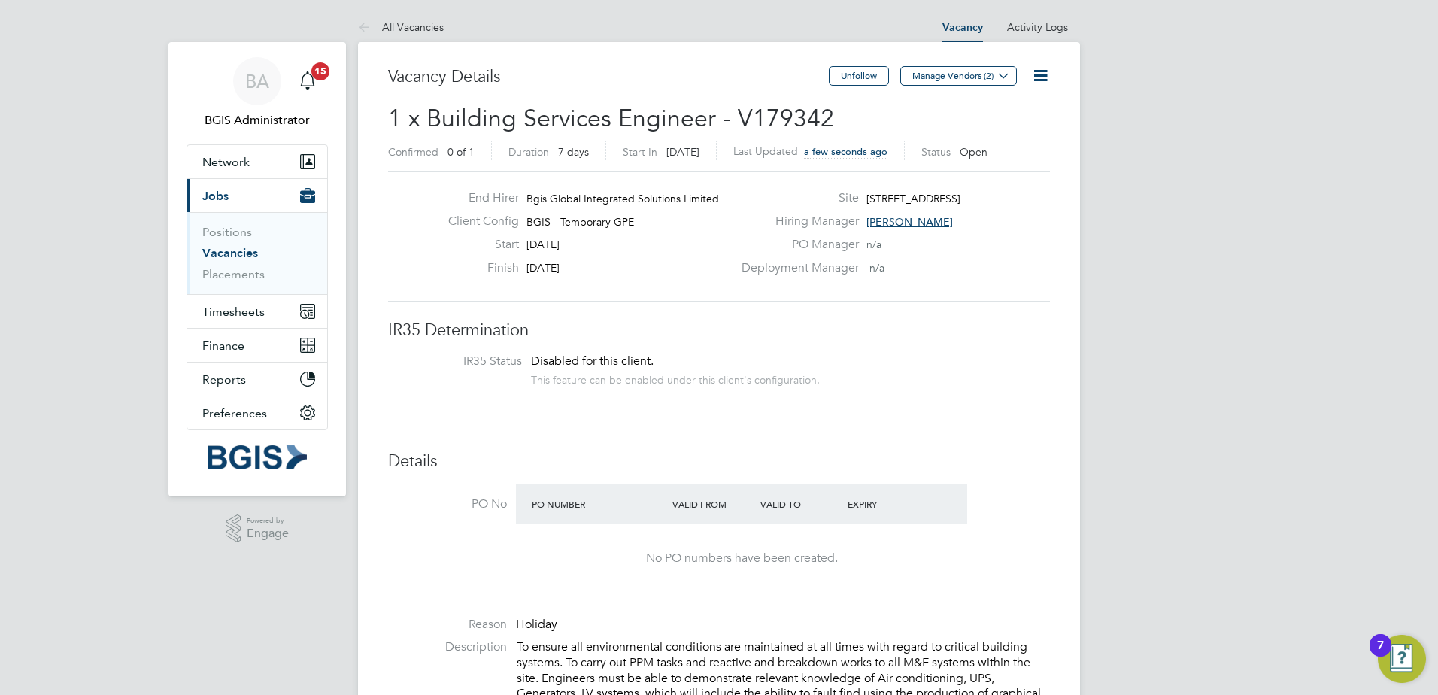
click at [1049, 80] on icon at bounding box center [1040, 75] width 19 height 19
drag, startPoint x: 973, startPoint y: 102, endPoint x: 972, endPoint y: 109, distance: 7.6
click at [973, 102] on li "Edit Vacancy e" at bounding box center [1004, 111] width 87 height 21
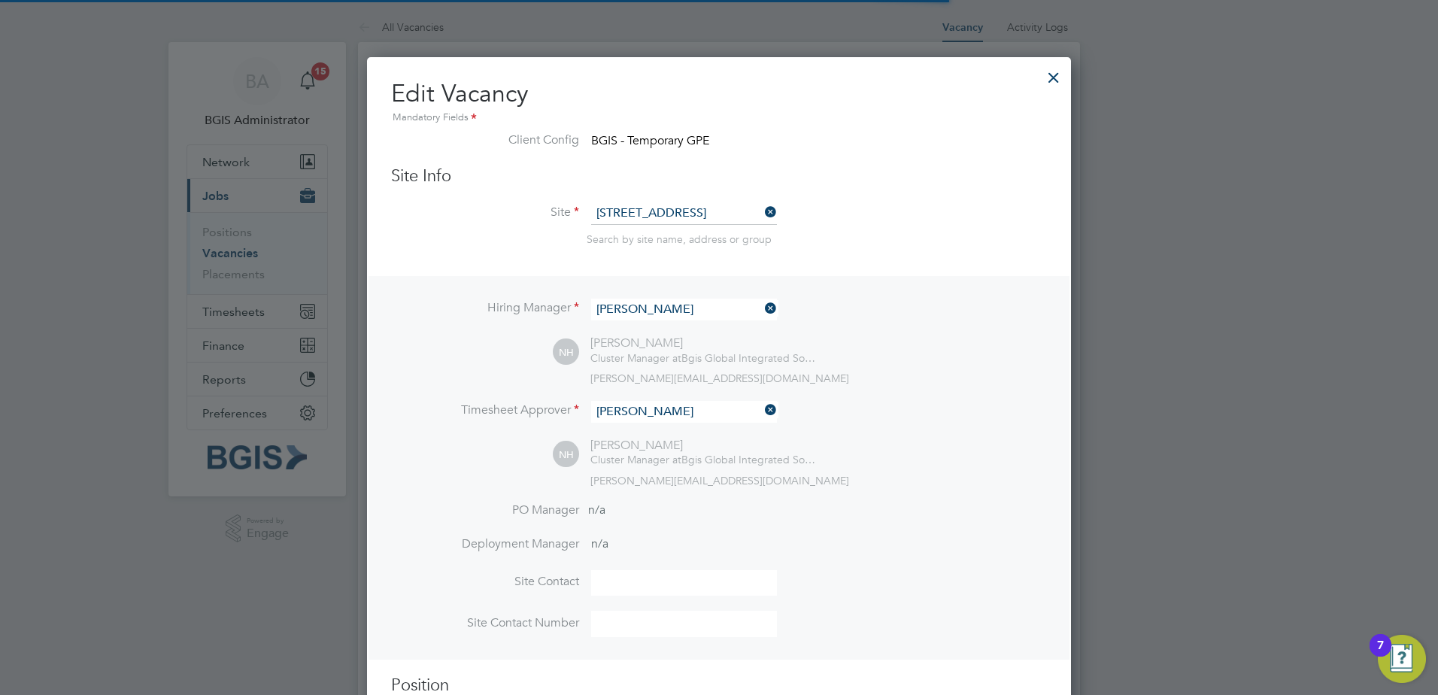
scroll to position [2127, 705]
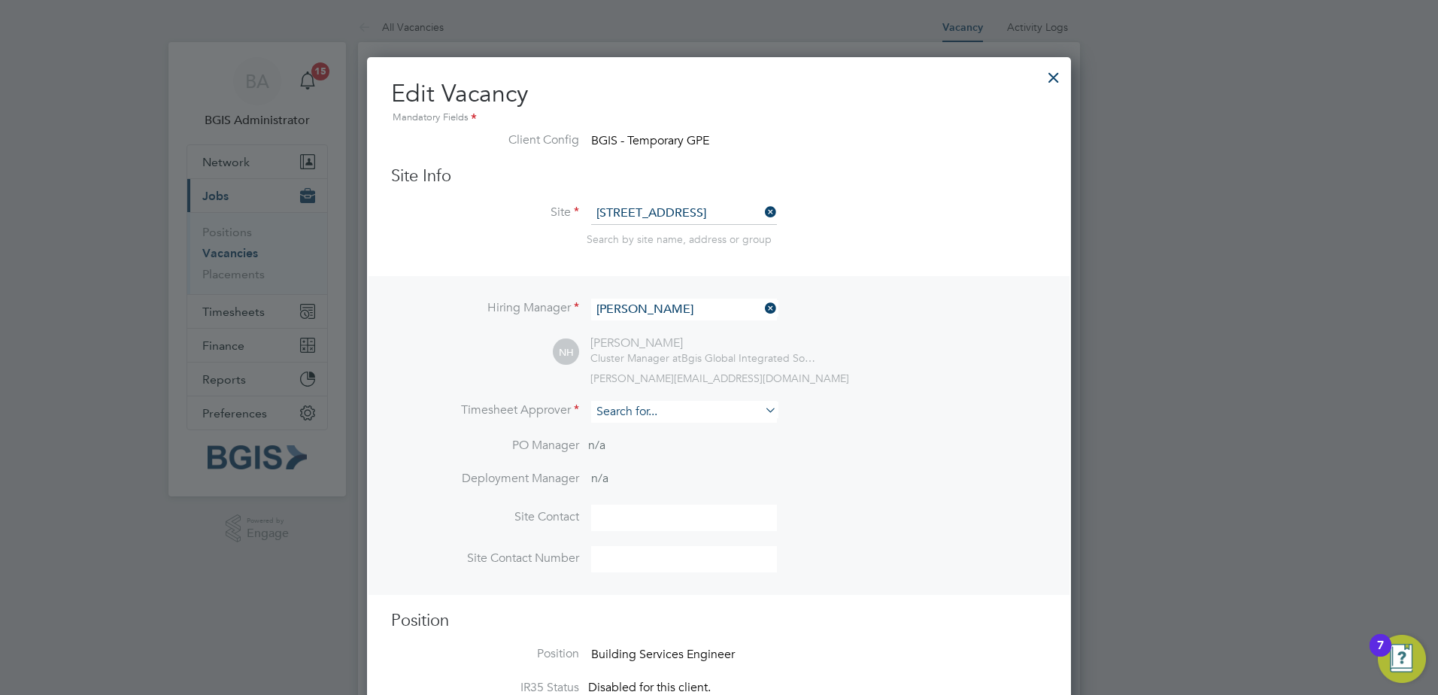
click at [640, 408] on input at bounding box center [684, 412] width 186 height 22
click at [659, 431] on li "Nick Guest" at bounding box center [684, 434] width 187 height 20
type input "Nick Guest"
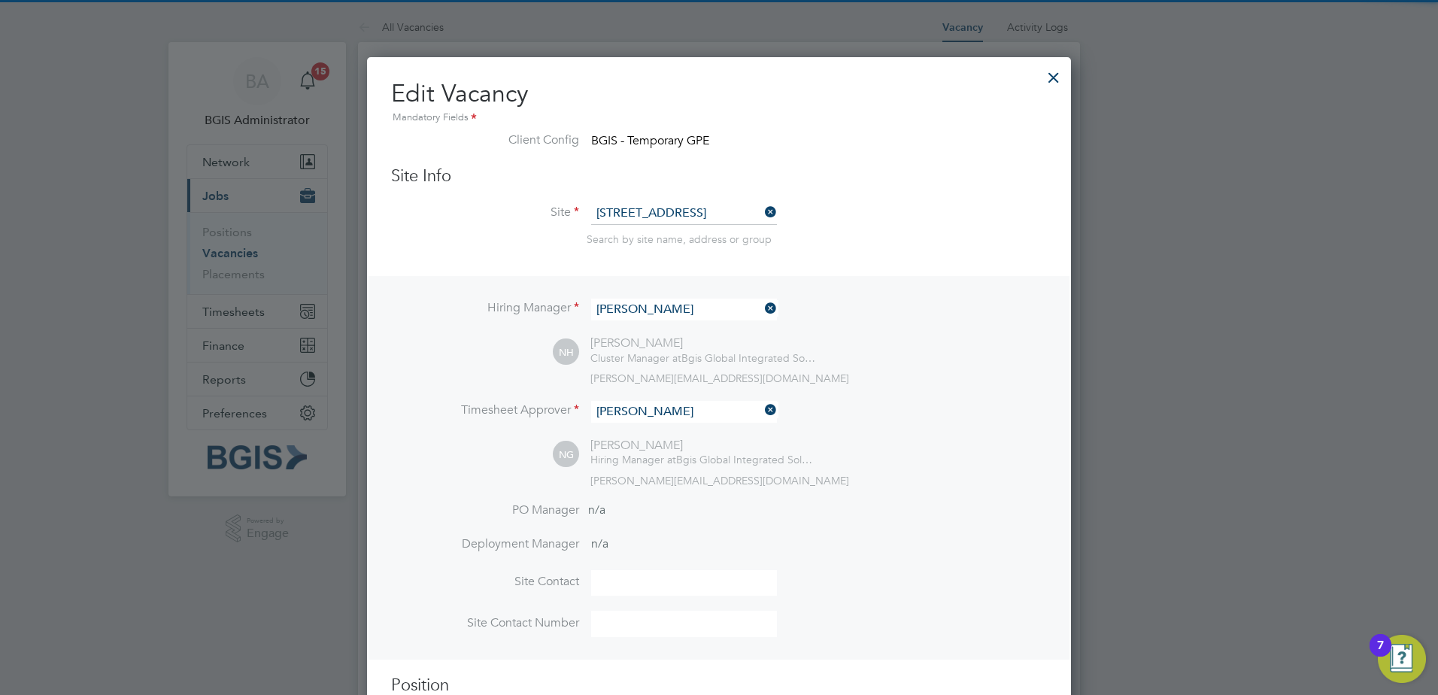
scroll to position [2127, 705]
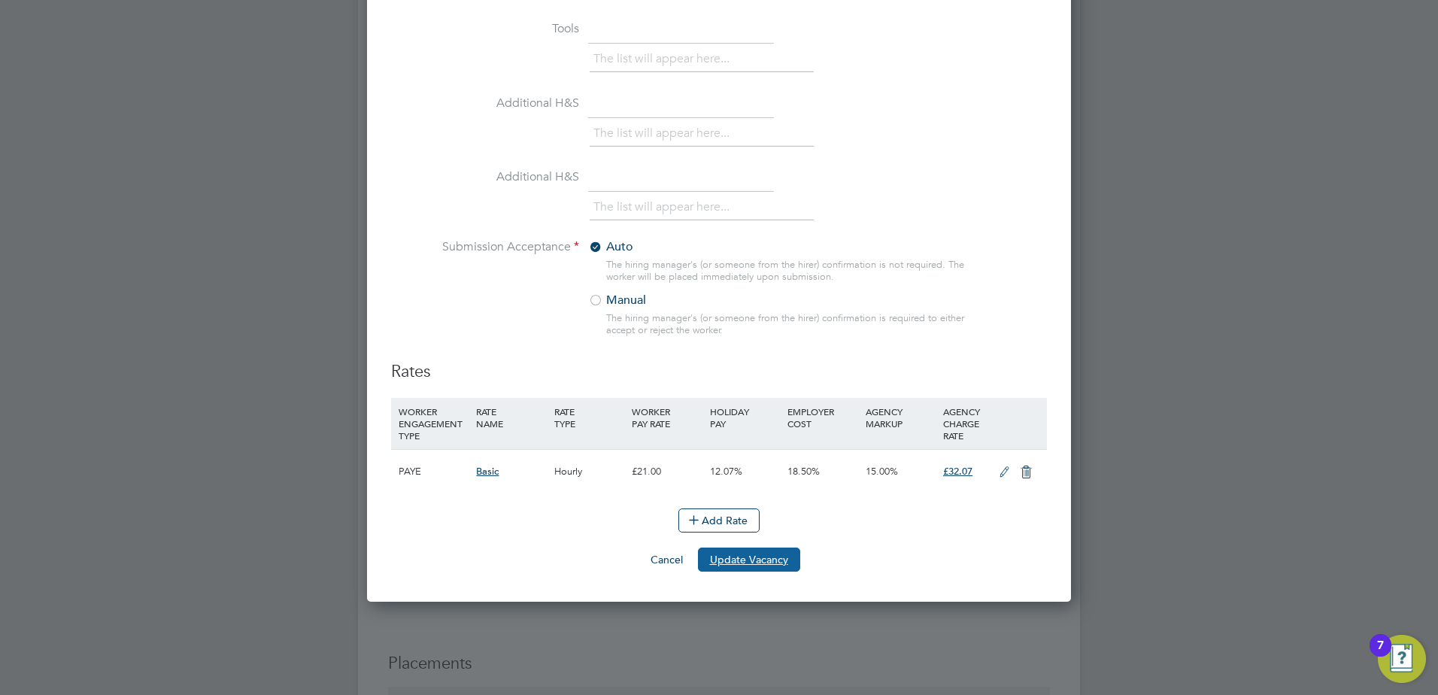
click at [736, 566] on button "Update Vacancy" at bounding box center [749, 560] width 102 height 24
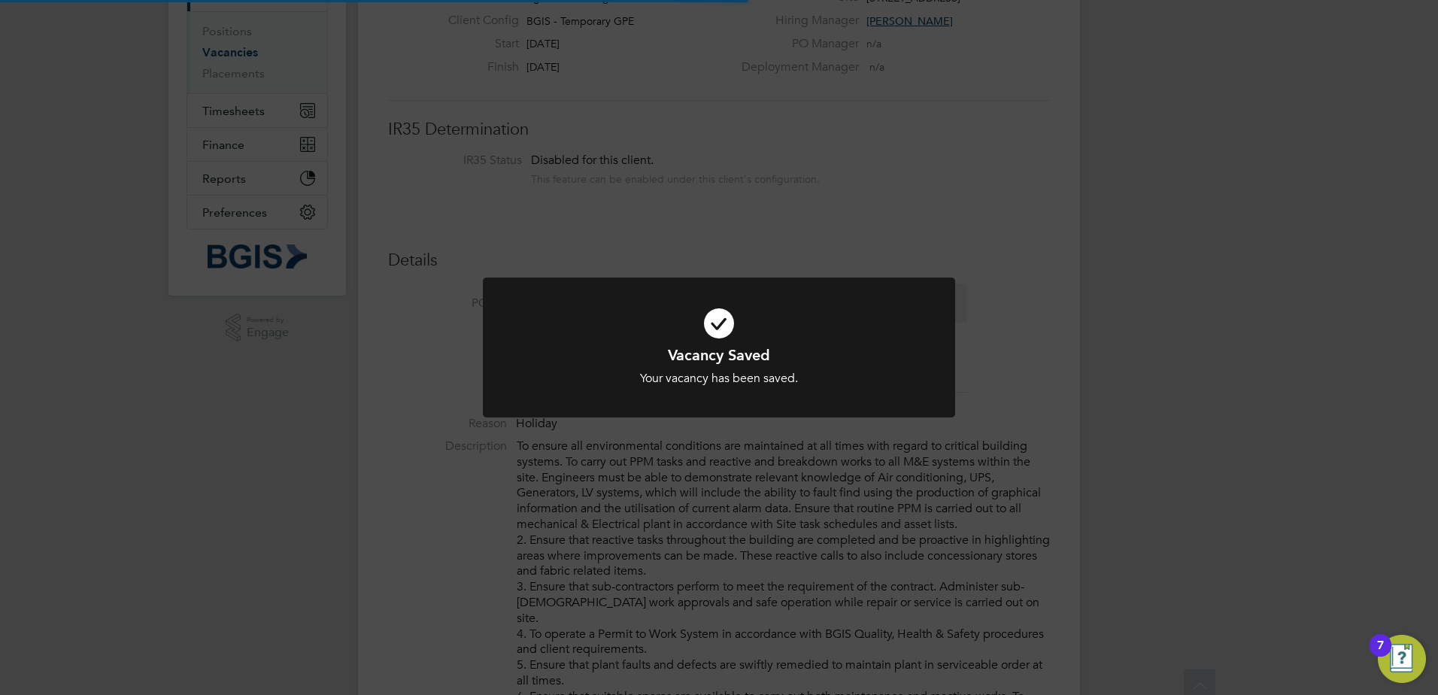
scroll to position [0, 0]
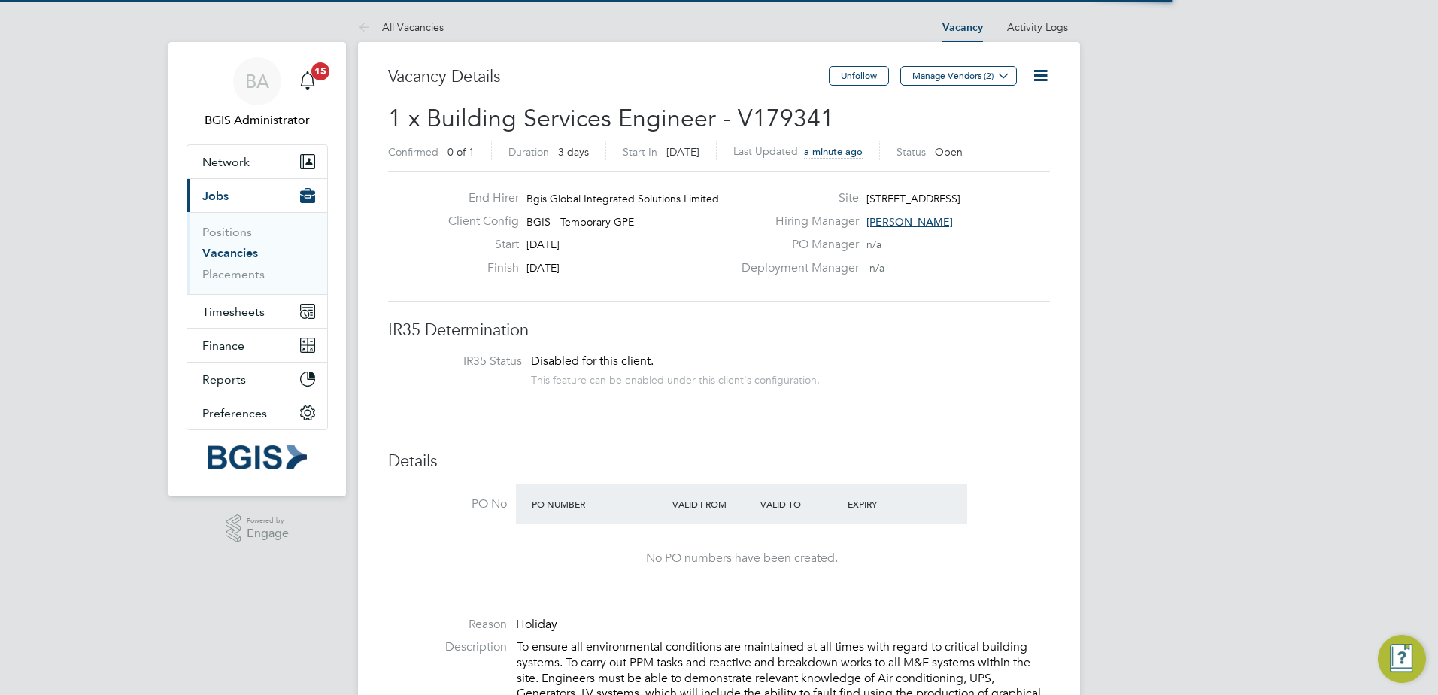
scroll to position [44, 105]
click at [1050, 85] on icon at bounding box center [1040, 75] width 19 height 19
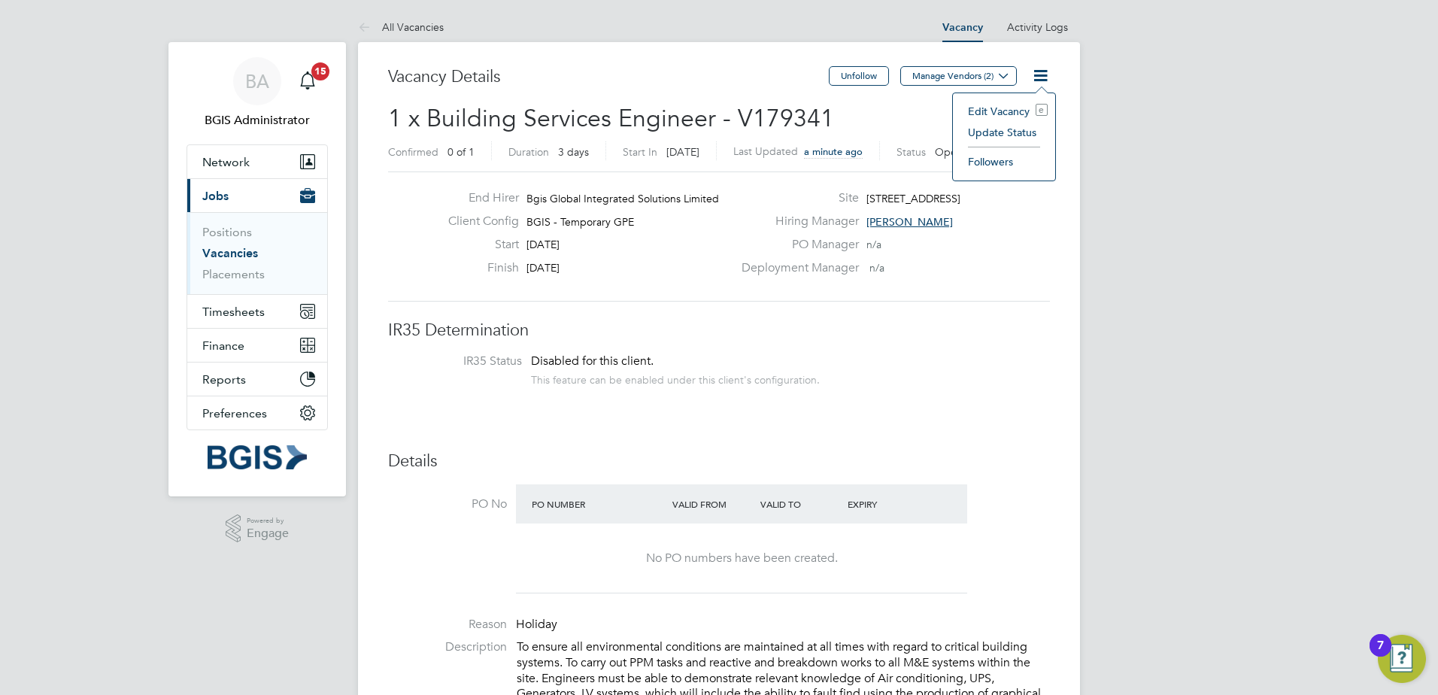
click at [1000, 105] on li "Edit Vacancy e" at bounding box center [1004, 111] width 87 height 21
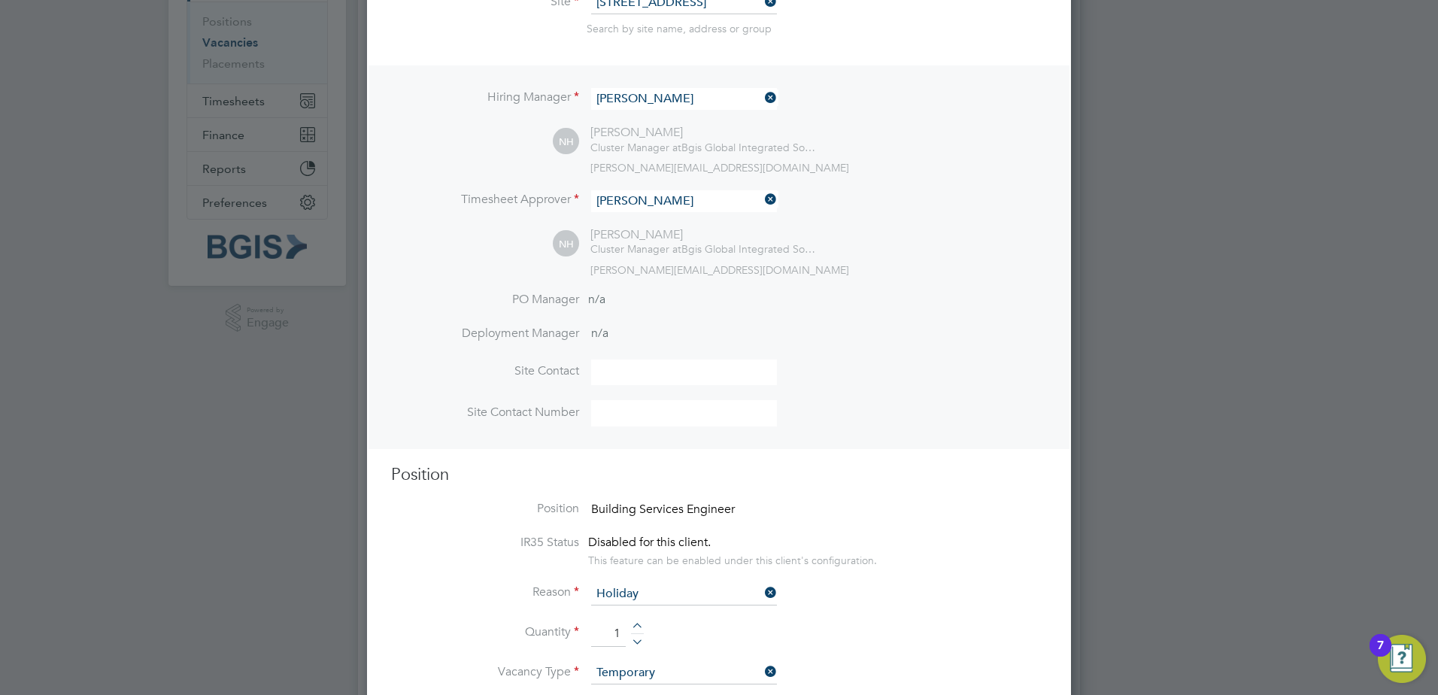
scroll to position [75, 0]
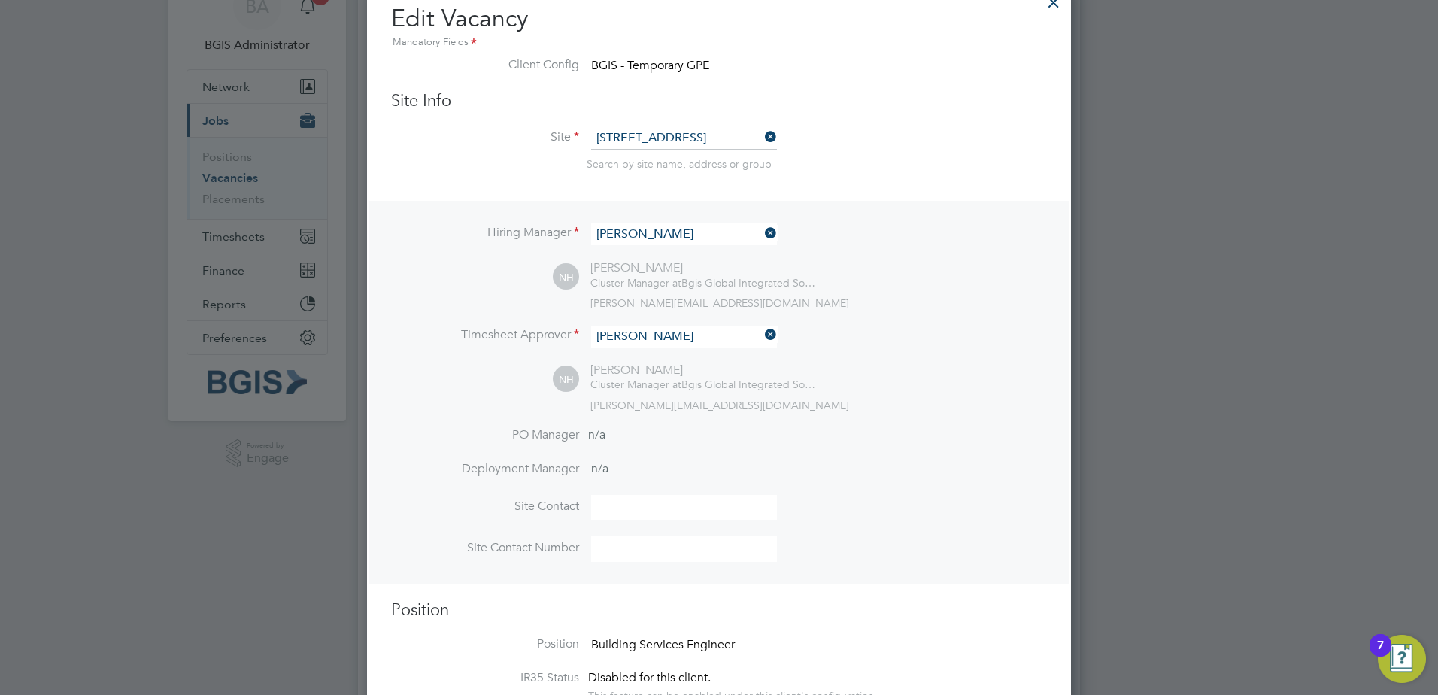
click at [658, 315] on div "Hiring Manager Nigel Heron NH Nigel Heron Cluster Manager at Bgis Global Integr…" at bounding box center [719, 393] width 701 height 384
click at [664, 351] on li "Timesheet Approver Nigel Heron" at bounding box center [719, 344] width 656 height 37
click at [664, 344] on input at bounding box center [684, 337] width 186 height 22
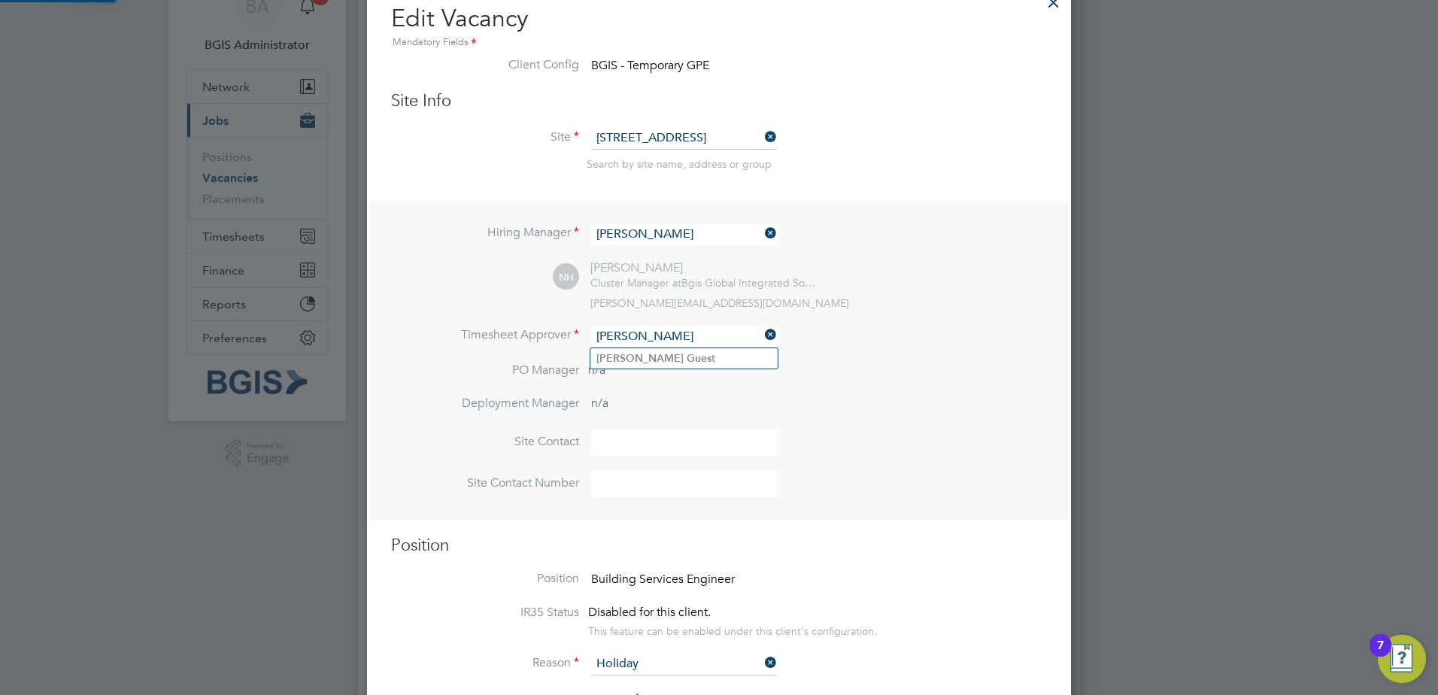
click at [682, 357] on li "Nick Gues t" at bounding box center [684, 358] width 187 height 20
type input "Nick Guest"
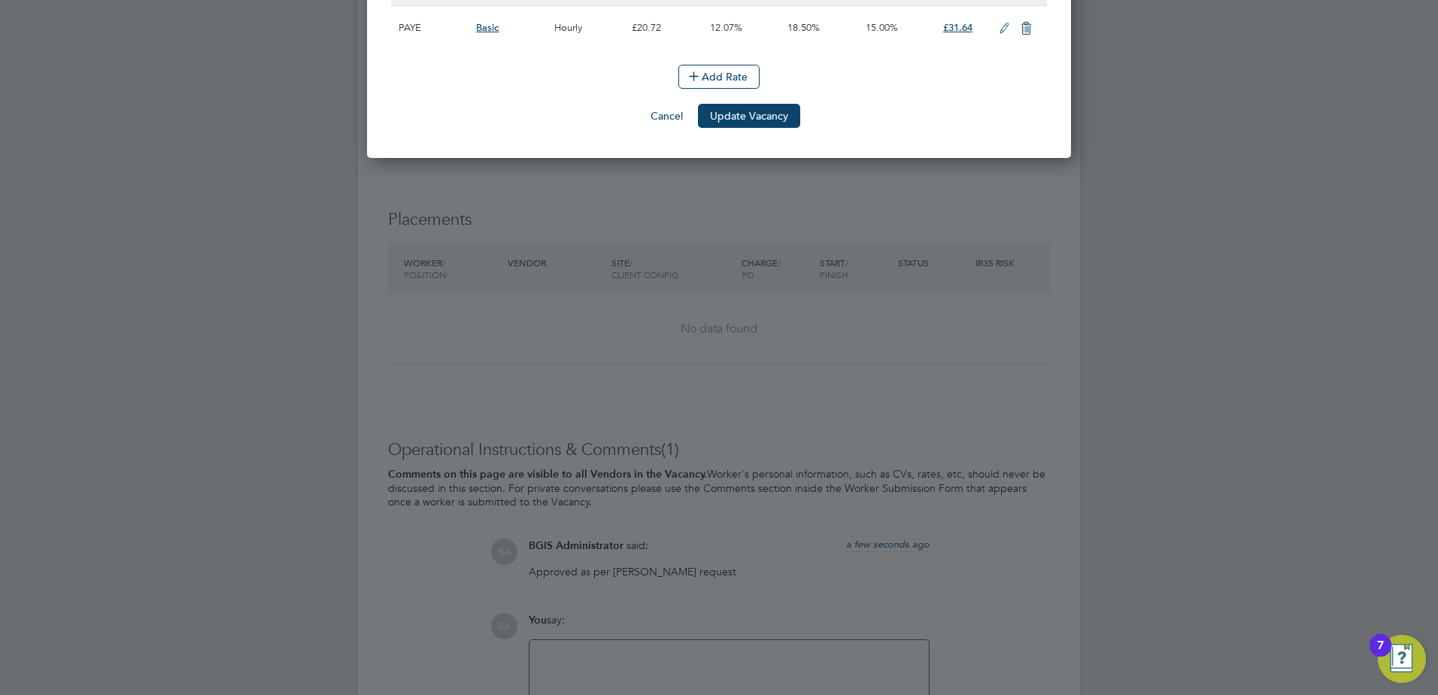
scroll to position [2031, 0]
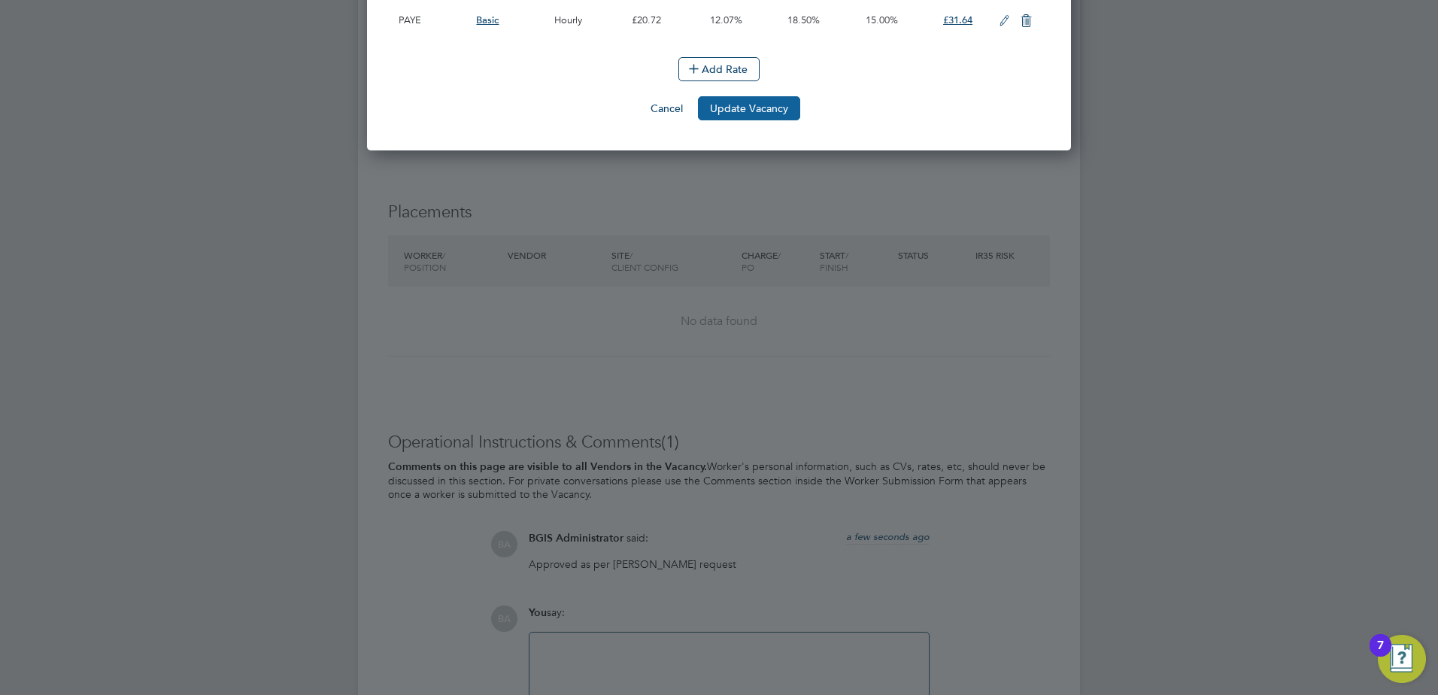
click at [767, 112] on button "Update Vacancy" at bounding box center [749, 108] width 102 height 24
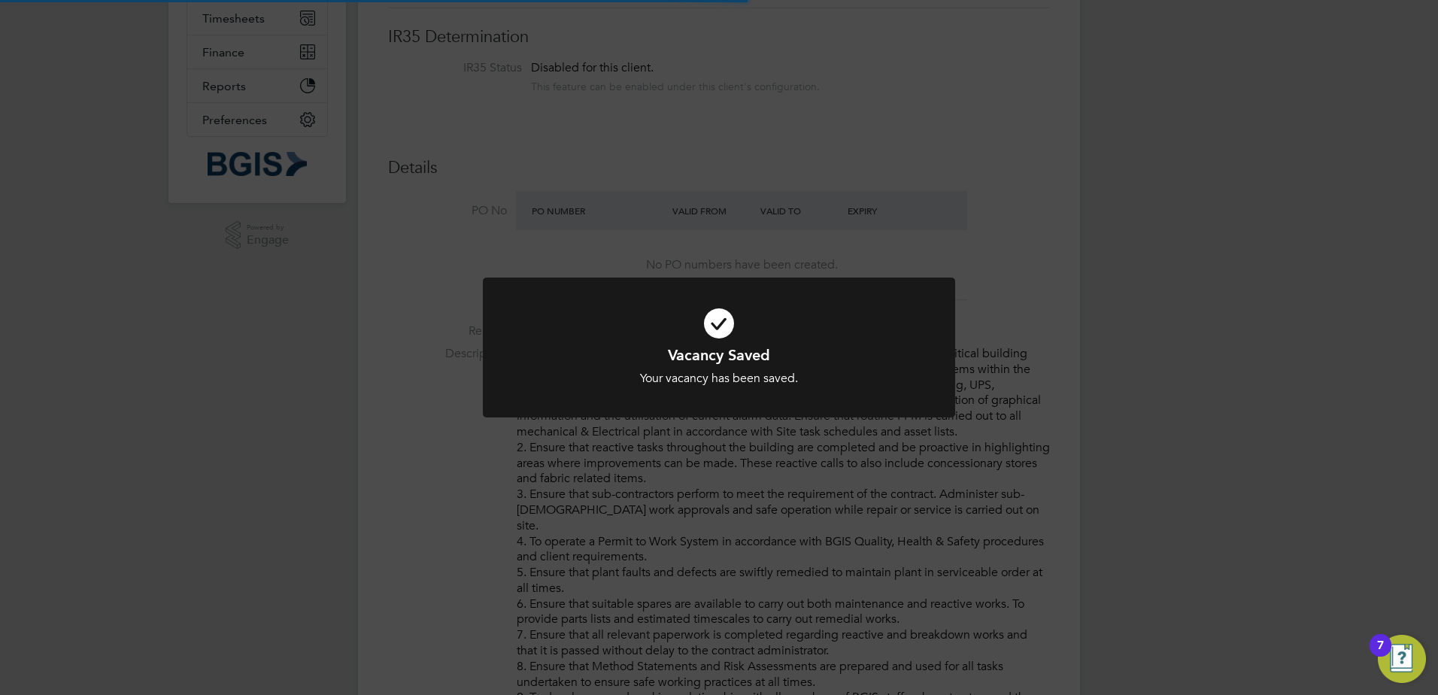
scroll to position [102, 0]
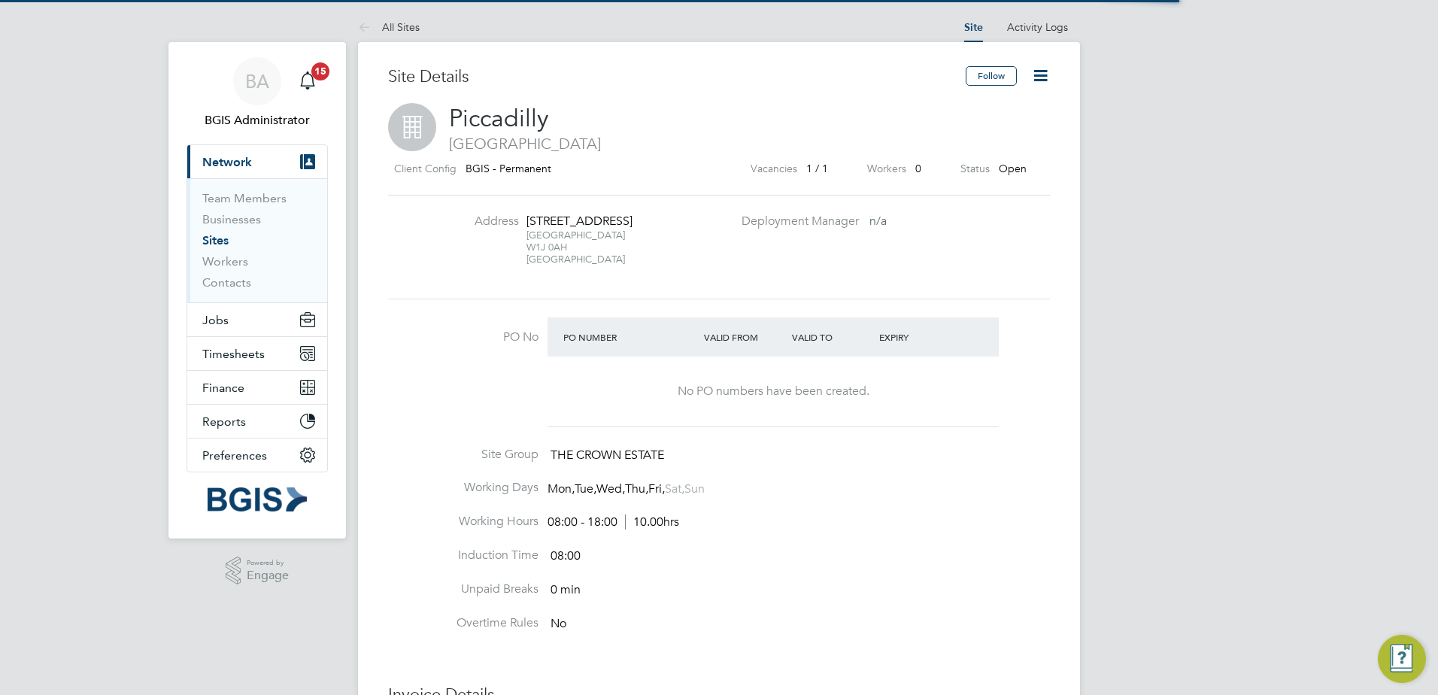
drag, startPoint x: 1049, startPoint y: 81, endPoint x: 1018, endPoint y: 143, distance: 69.0
click at [1048, 81] on icon at bounding box center [1040, 75] width 19 height 19
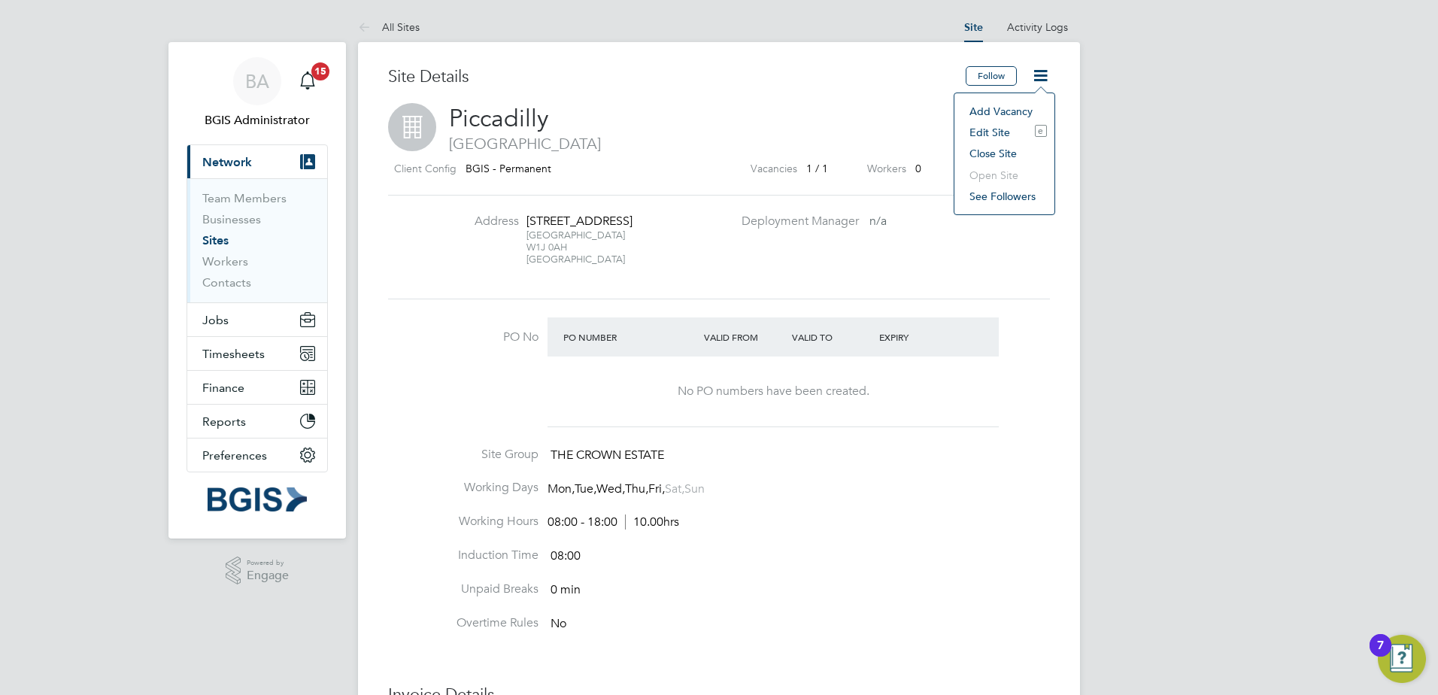
drag, startPoint x: 578, startPoint y: 251, endPoint x: 515, endPoint y: 217, distance: 71.3
click at [515, 217] on li "Address [STREET_ADDRESS]" at bounding box center [584, 247] width 296 height 67
copy div "[STREET_ADDRESS]"
click at [560, 223] on div "[STREET_ADDRESS]" at bounding box center [574, 222] width 94 height 16
click at [513, 123] on span "Piccadilly" at bounding box center [498, 118] width 99 height 29
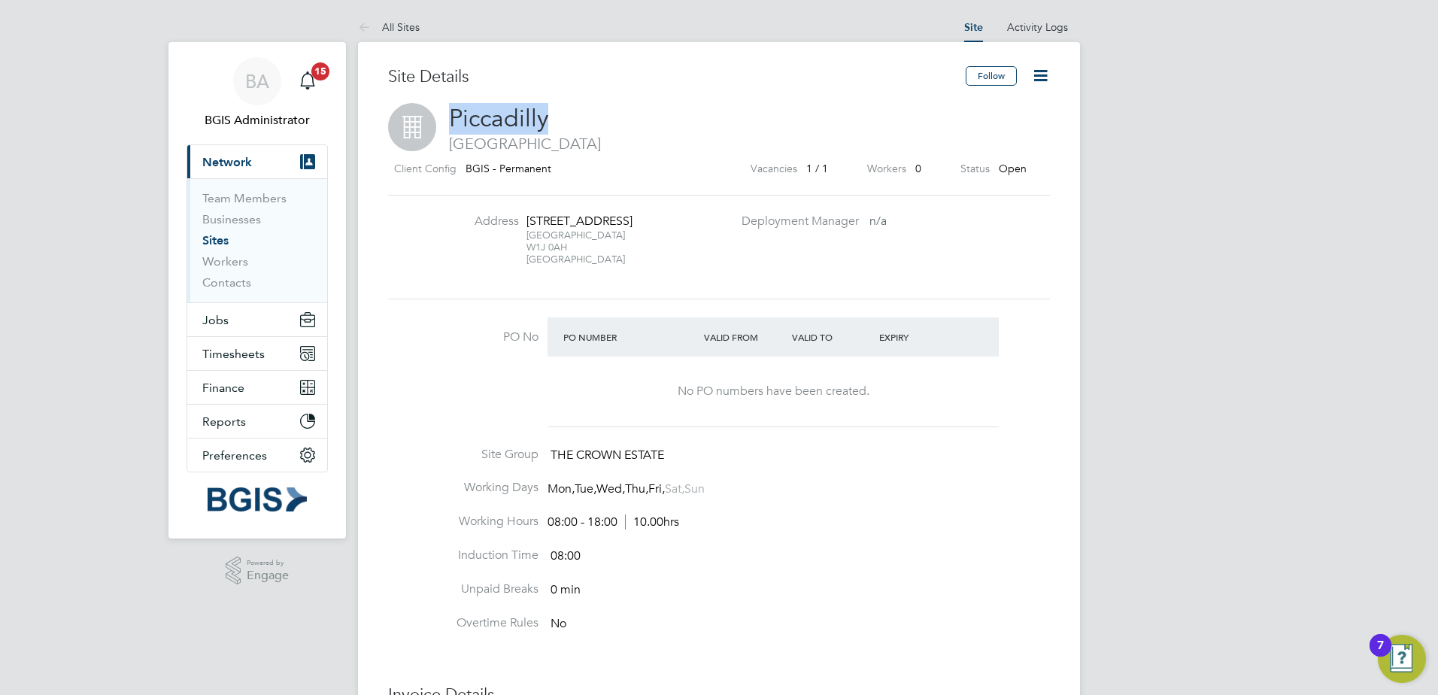
drag, startPoint x: 513, startPoint y: 123, endPoint x: 1004, endPoint y: 38, distance: 497.7
click at [519, 120] on span "Piccadilly" at bounding box center [498, 118] width 99 height 29
copy span "Piccadilly"
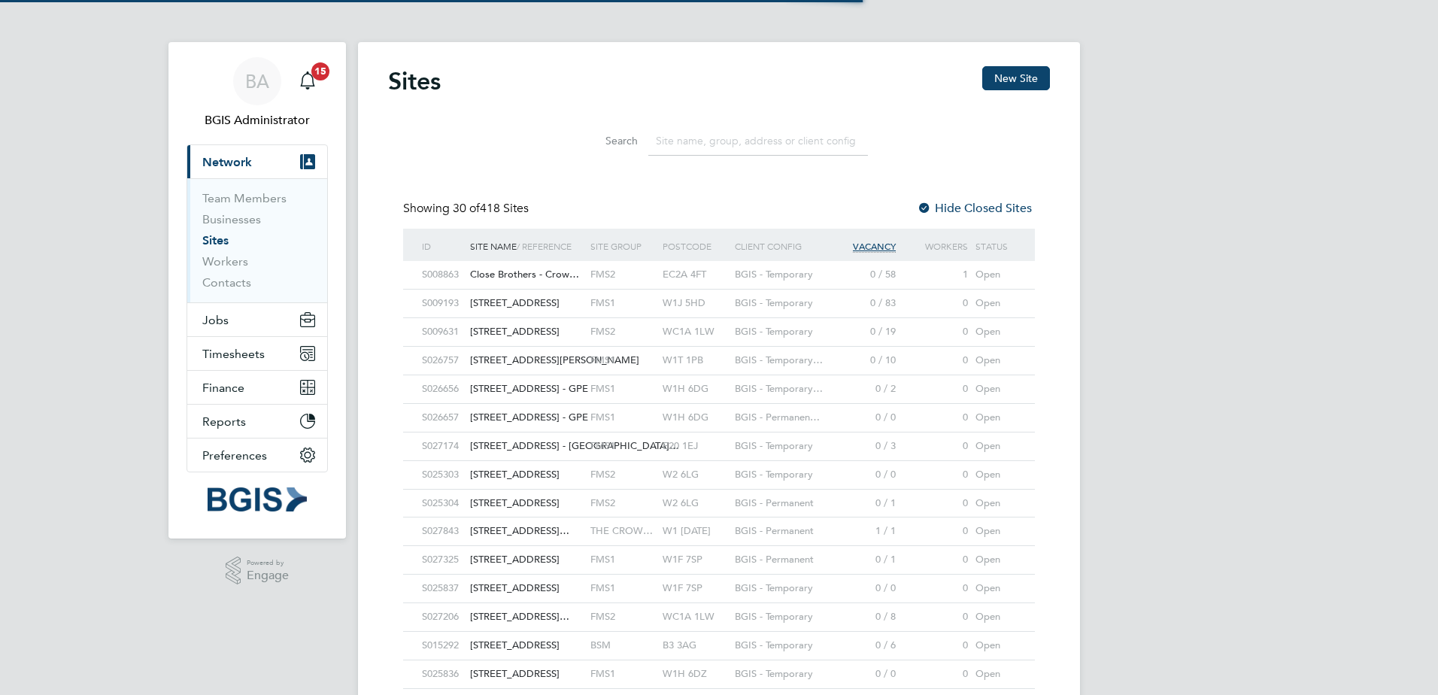
type input "[GEOGRAPHIC_DATA]"
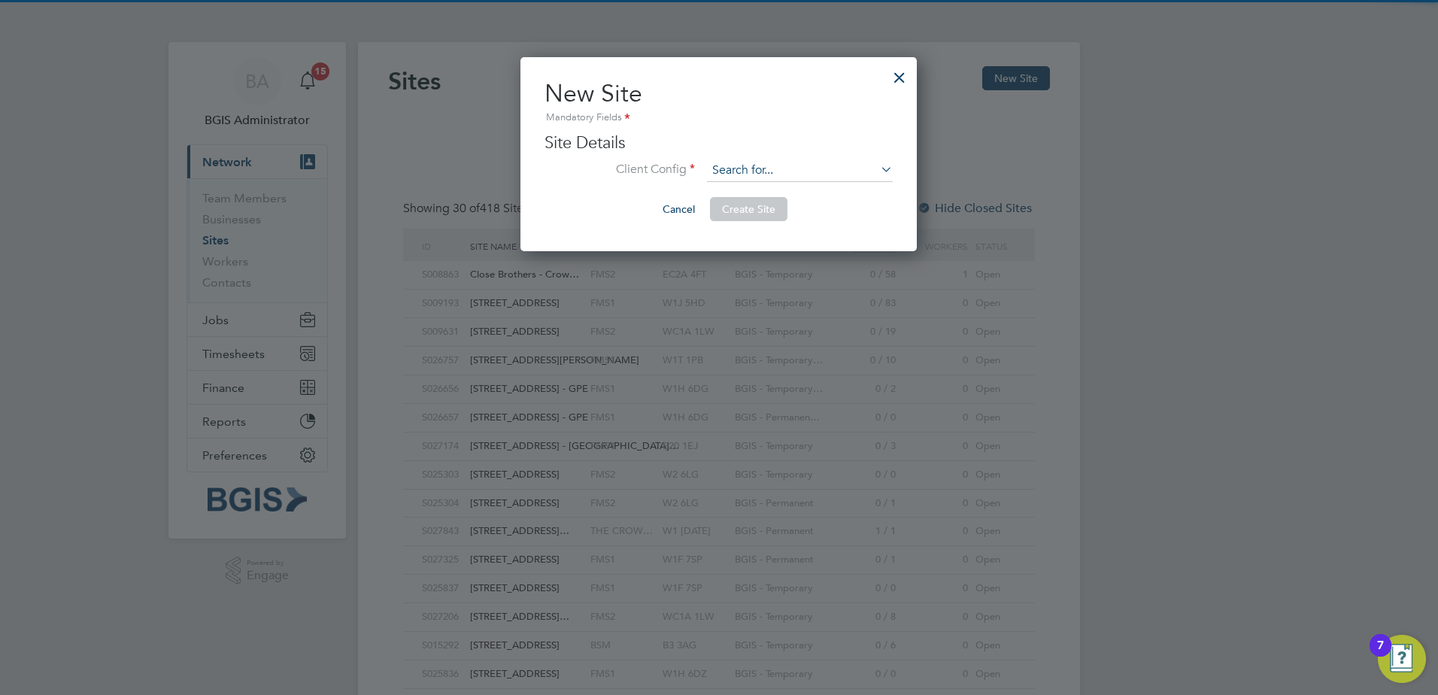
click at [721, 173] on input at bounding box center [800, 170] width 186 height 23
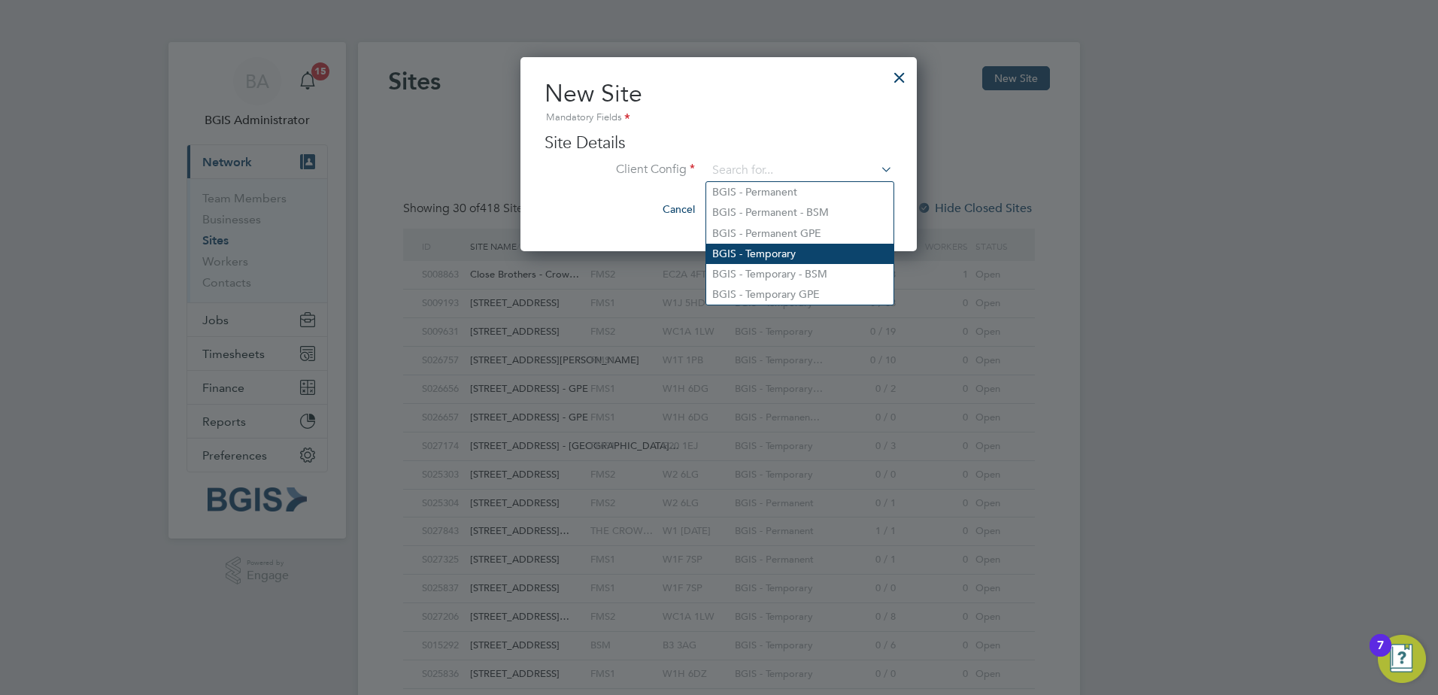
click at [751, 244] on li "BGIS - Temporary" at bounding box center [799, 254] width 187 height 20
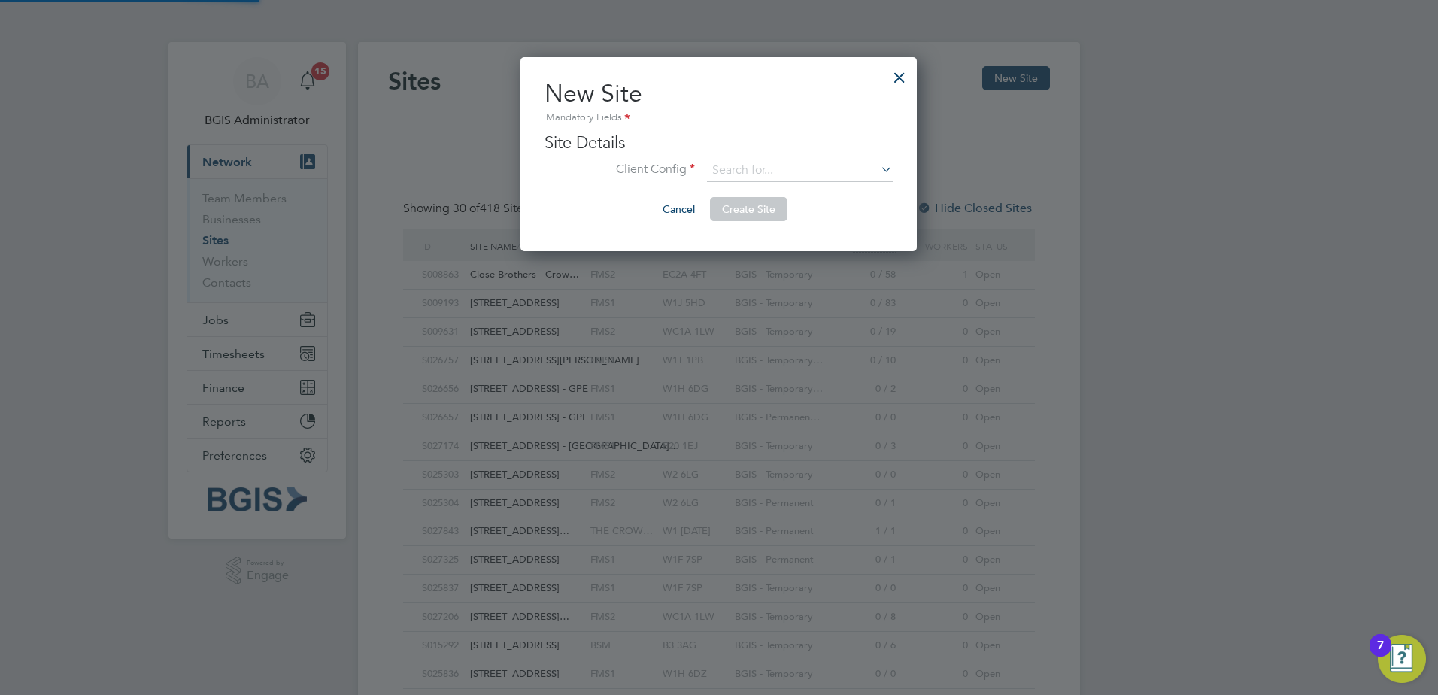
type input "BGIS - Temporary"
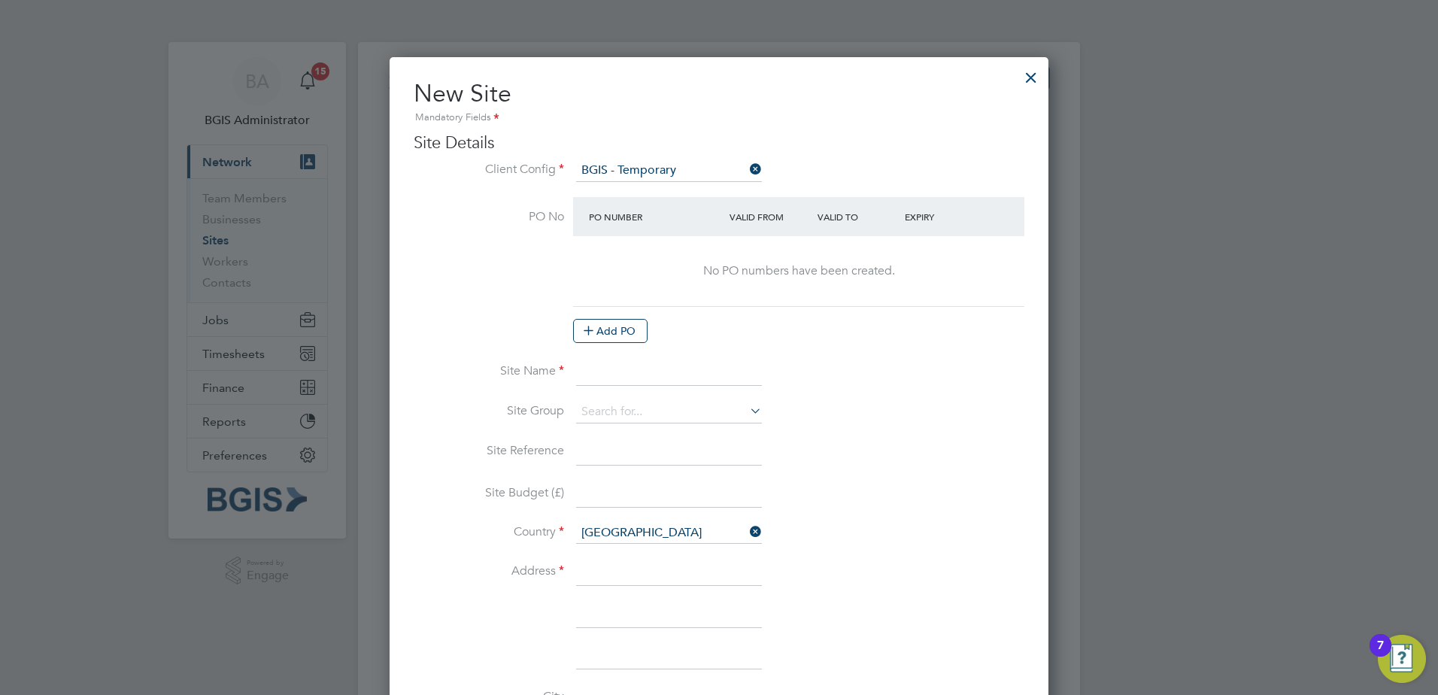
click at [654, 368] on input at bounding box center [669, 373] width 186 height 27
click at [588, 568] on input at bounding box center [669, 572] width 186 height 27
paste input "1 Vine Street London W1J 0AH"
drag, startPoint x: 703, startPoint y: 573, endPoint x: 801, endPoint y: 550, distance: 100.5
click at [801, 550] on ng-template "PO No PO Number Valid From Valid To Expiry No PO numbers have been created. Add…" at bounding box center [719, 694] width 611 height 995
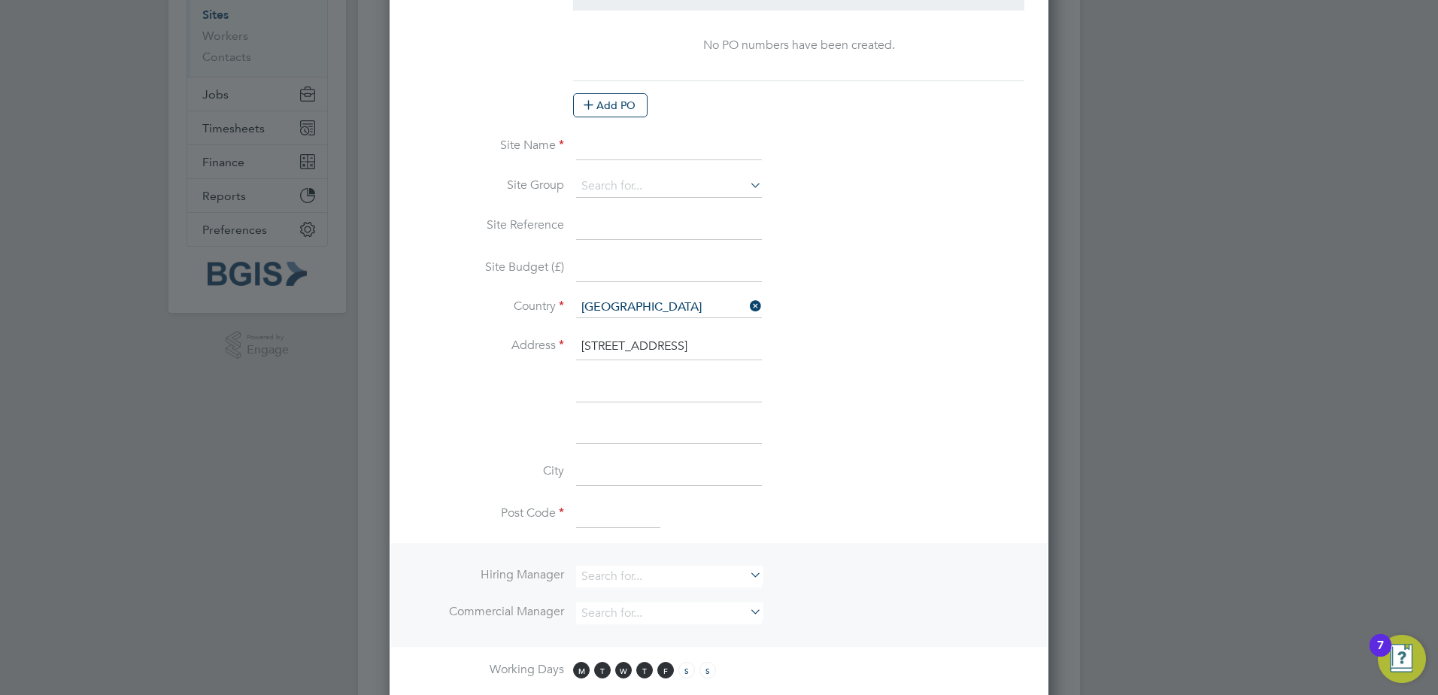
type input "1 Vine Street London"
type input "W1J 0AH"
click at [664, 336] on input "1 Vine Street London" at bounding box center [669, 346] width 186 height 27
type input "1 Vine Street"
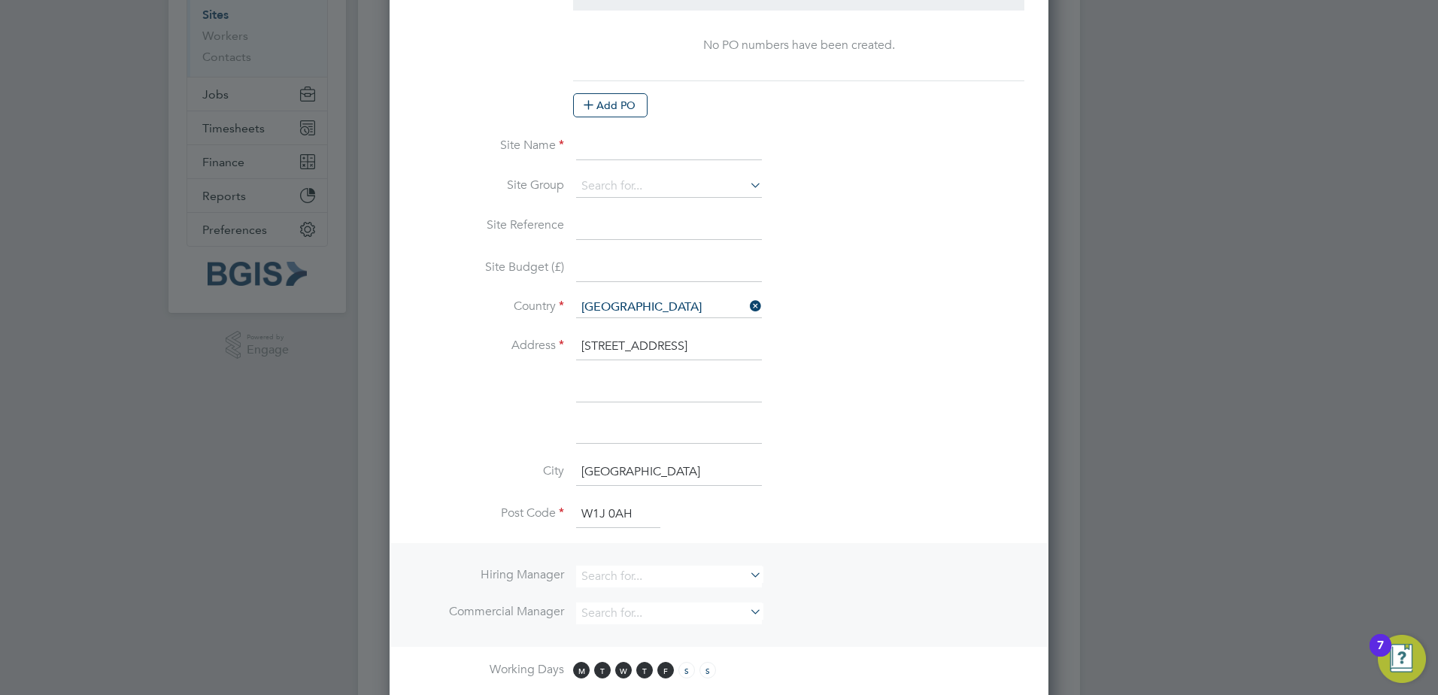
type input "London"
click at [608, 138] on input at bounding box center [669, 147] width 186 height 27
paste input "Piccadilly"
type input "Piccadilly"
click at [590, 174] on li "Site Name Piccadilly" at bounding box center [719, 155] width 611 height 42
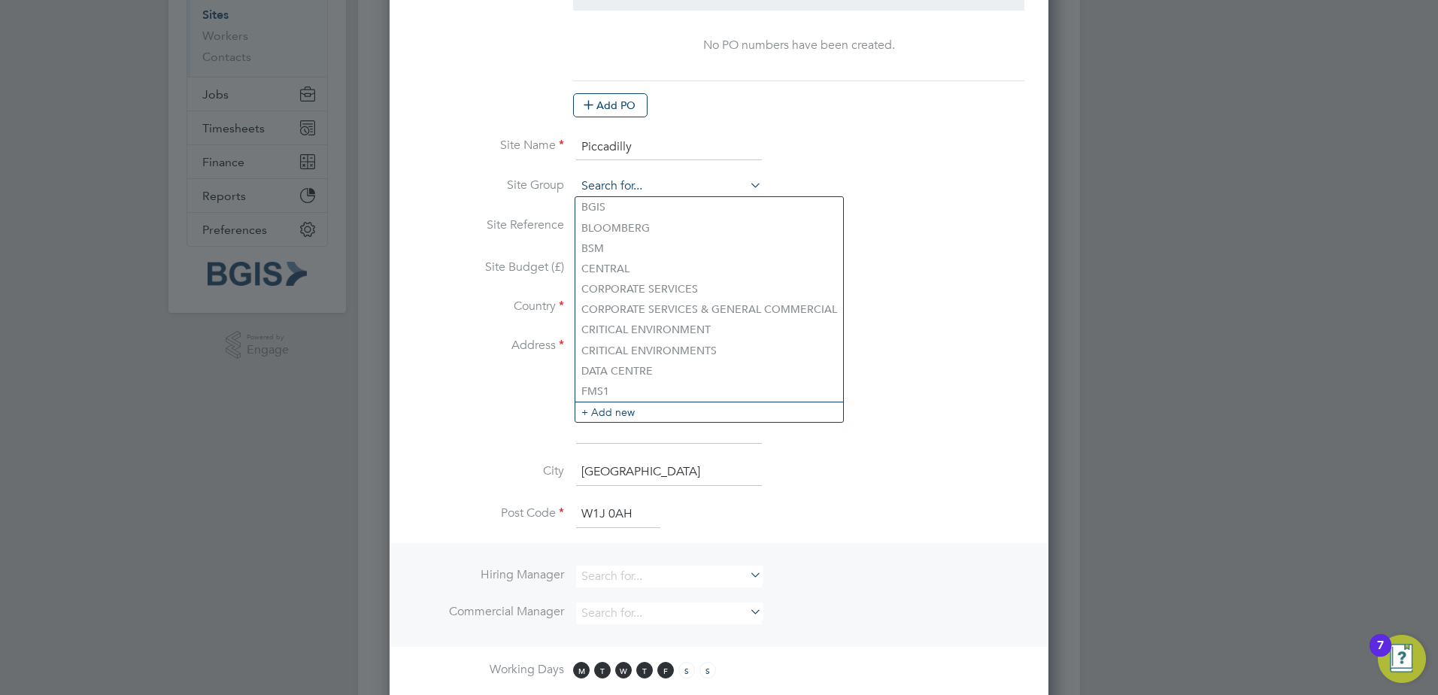
click at [599, 182] on input at bounding box center [669, 186] width 186 height 23
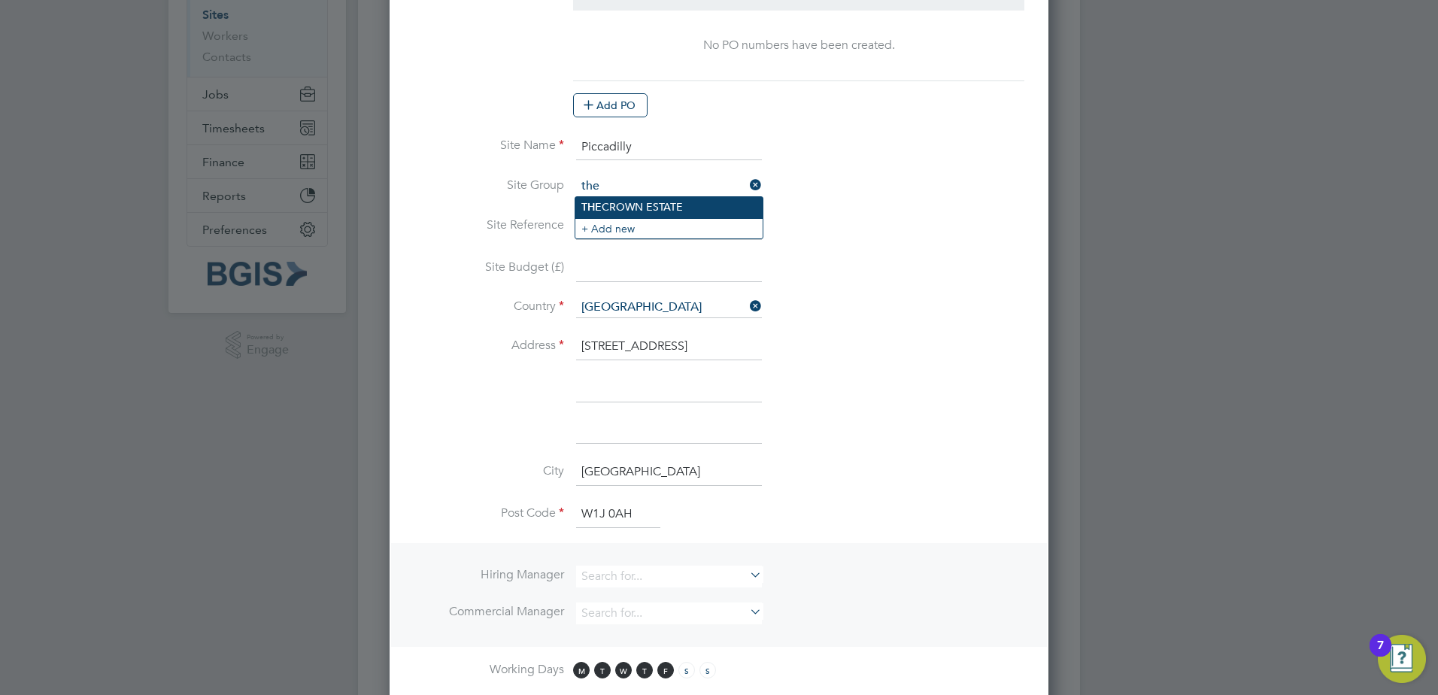
click at [646, 211] on li "THE CROWN ESTATE" at bounding box center [668, 207] width 187 height 20
type input "THE CROWN ESTATE"
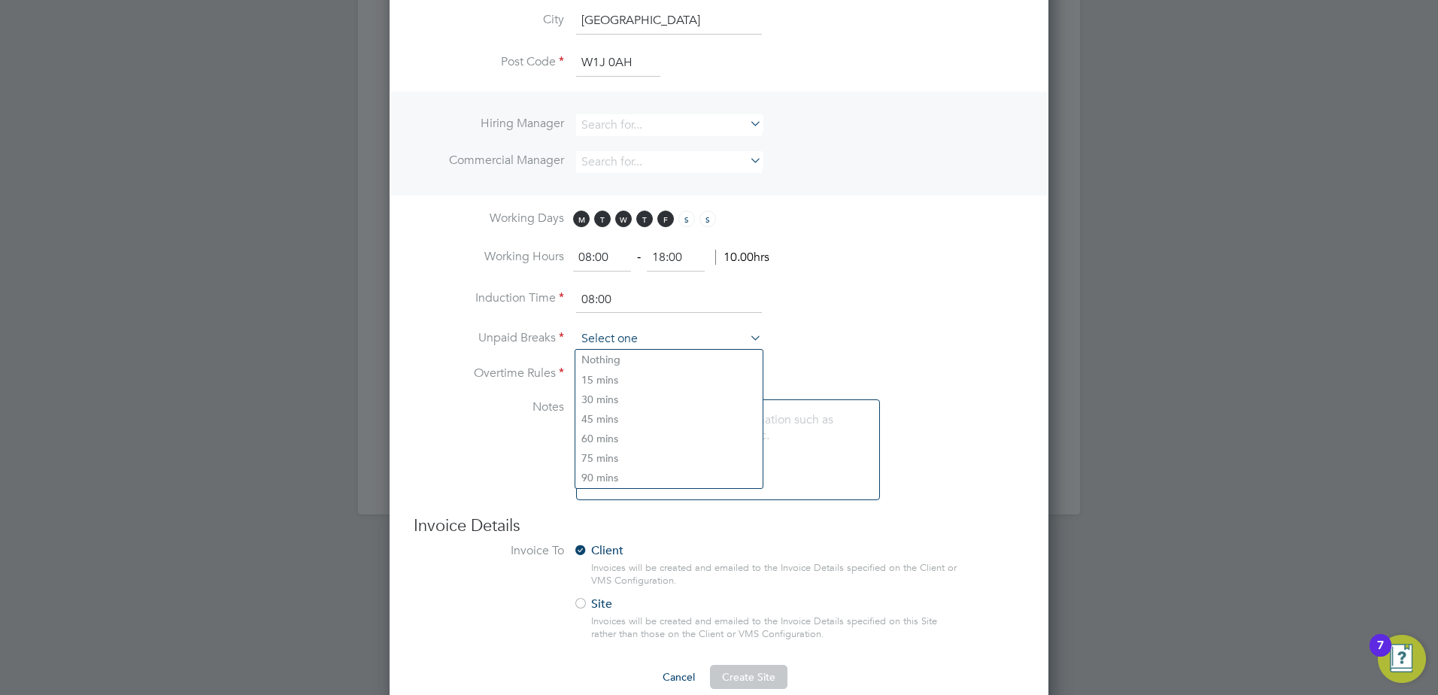
click at [611, 336] on input at bounding box center [669, 339] width 186 height 23
click at [615, 355] on li "Nothing" at bounding box center [668, 360] width 187 height 20
type input "Nothing"
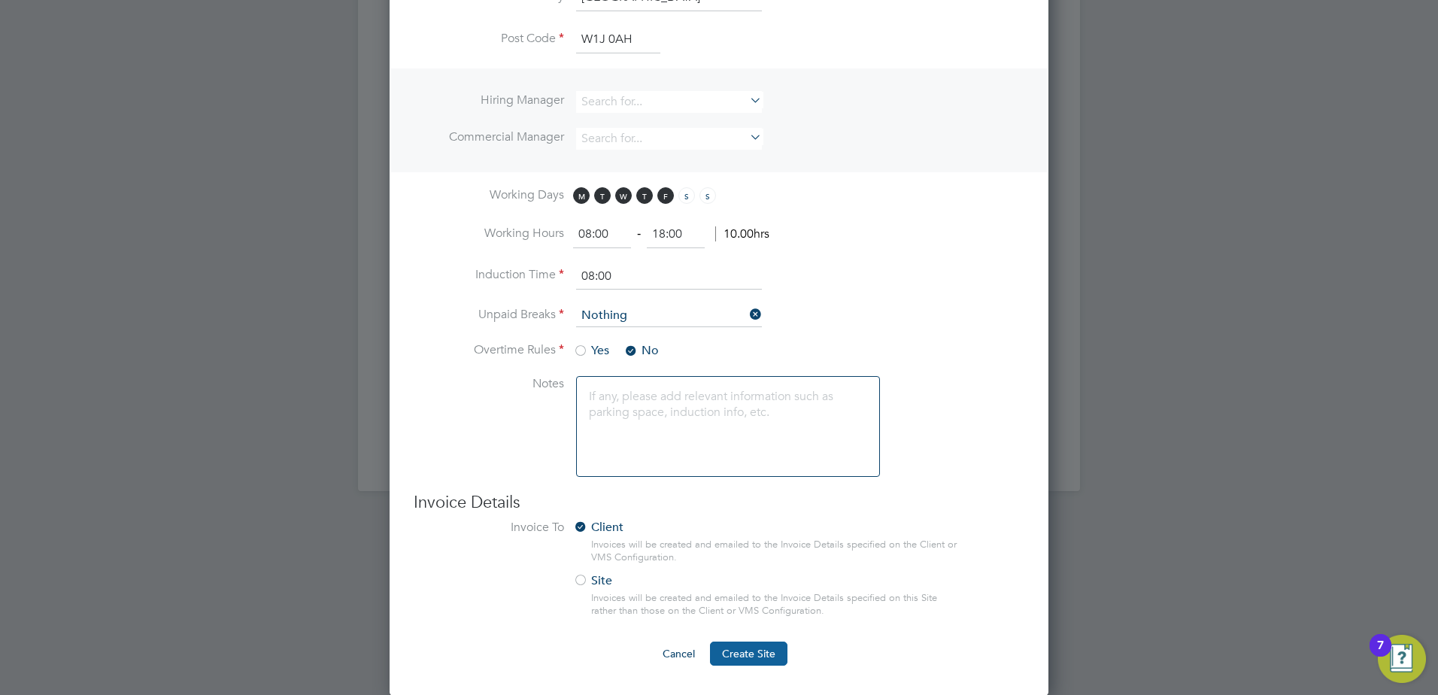
click at [749, 656] on span "Create Site" at bounding box center [748, 654] width 53 height 14
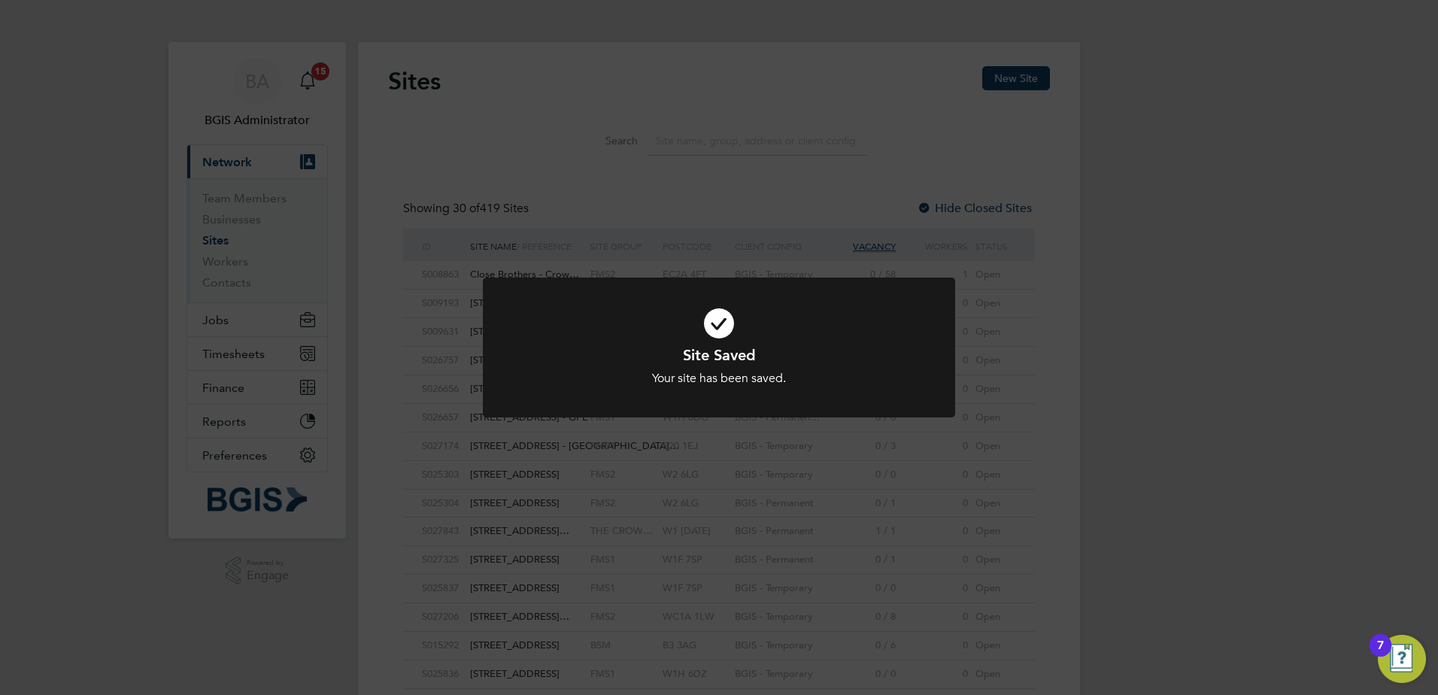
drag, startPoint x: 247, startPoint y: 249, endPoint x: 231, endPoint y: 289, distance: 42.9
click at [243, 249] on div "Site Saved Your site has been saved. Cancel Okay" at bounding box center [719, 347] width 1438 height 695
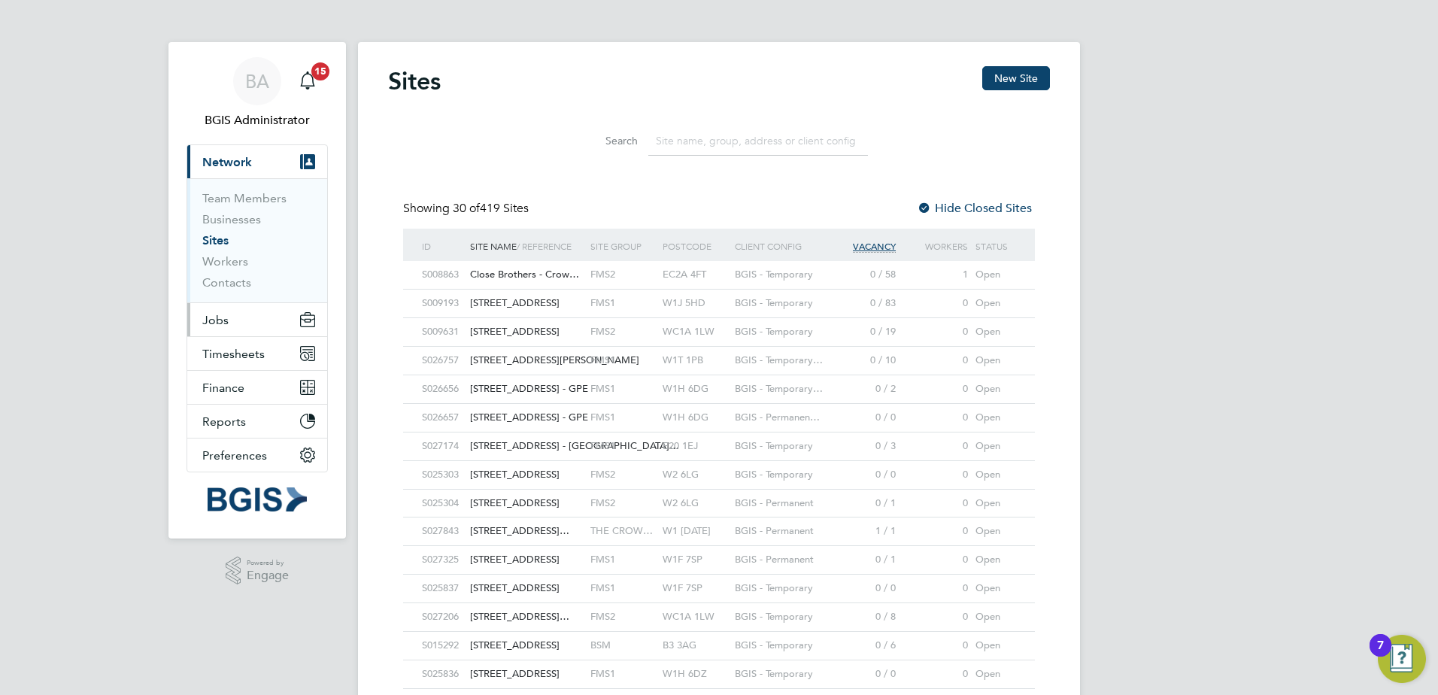
click at [220, 336] on button "Jobs" at bounding box center [257, 319] width 140 height 33
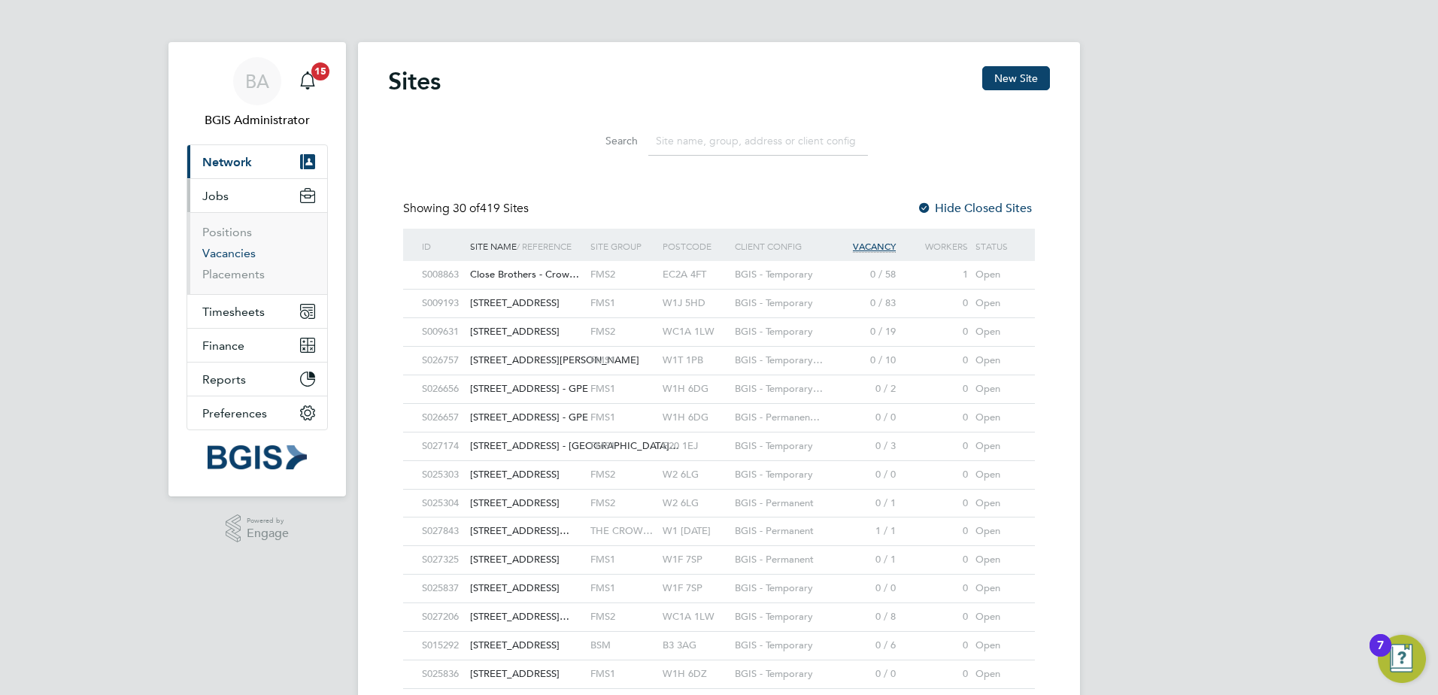
click at [232, 259] on link "Vacancies" at bounding box center [228, 253] width 53 height 14
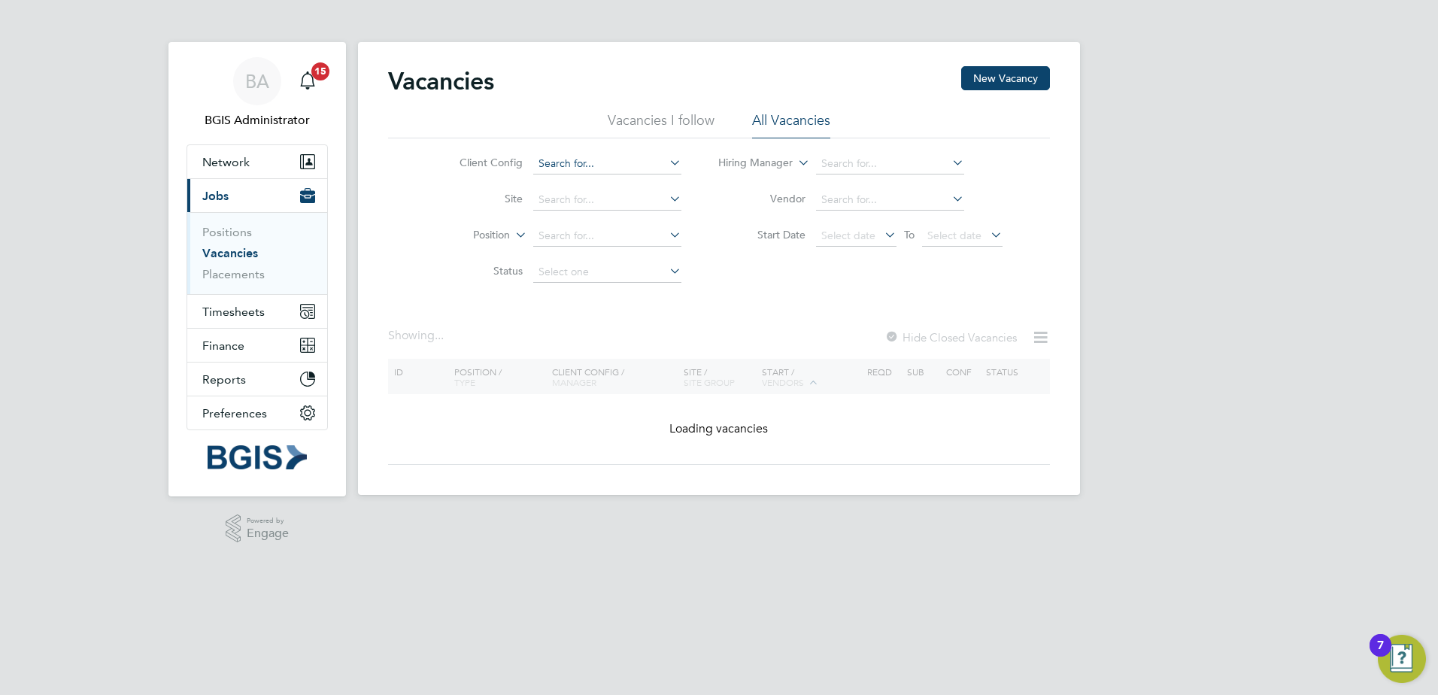
click at [587, 160] on input at bounding box center [607, 163] width 148 height 21
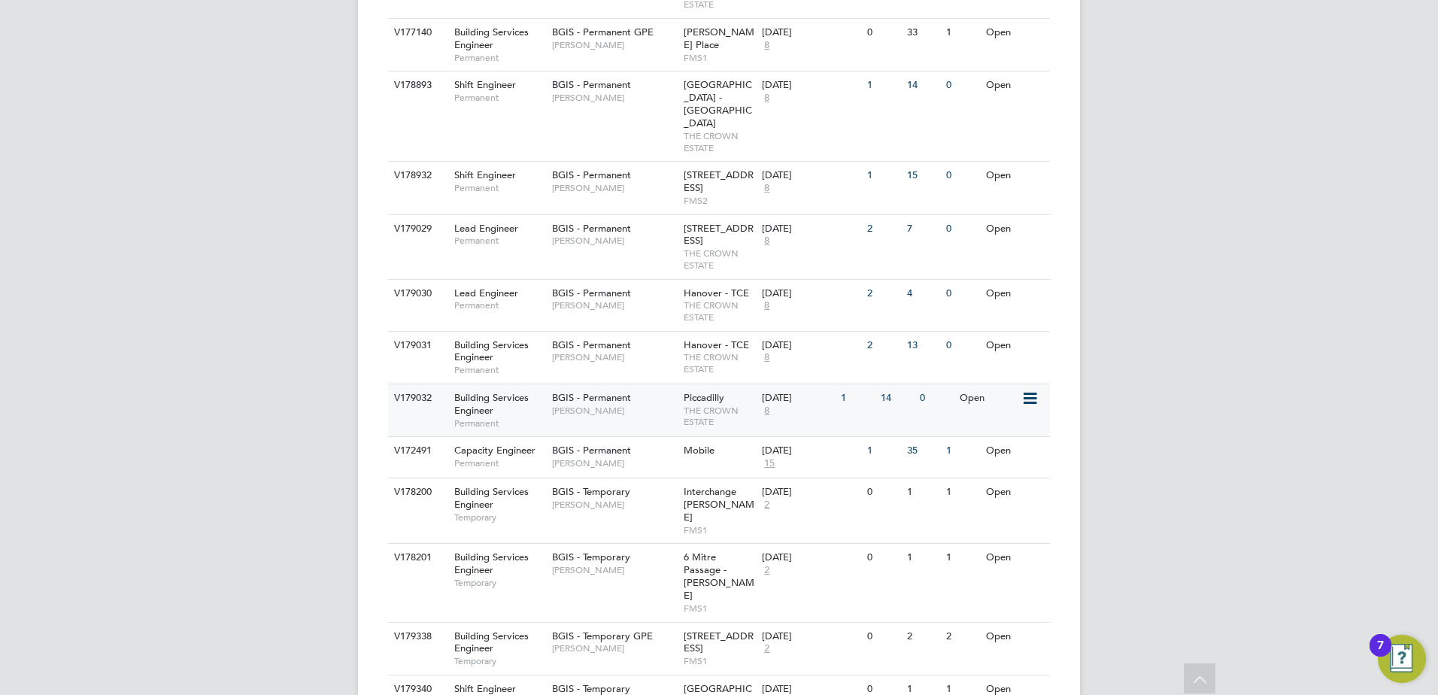
click at [678, 384] on div "BGIS - Permanent Kyriacos Savva" at bounding box center [614, 403] width 132 height 39
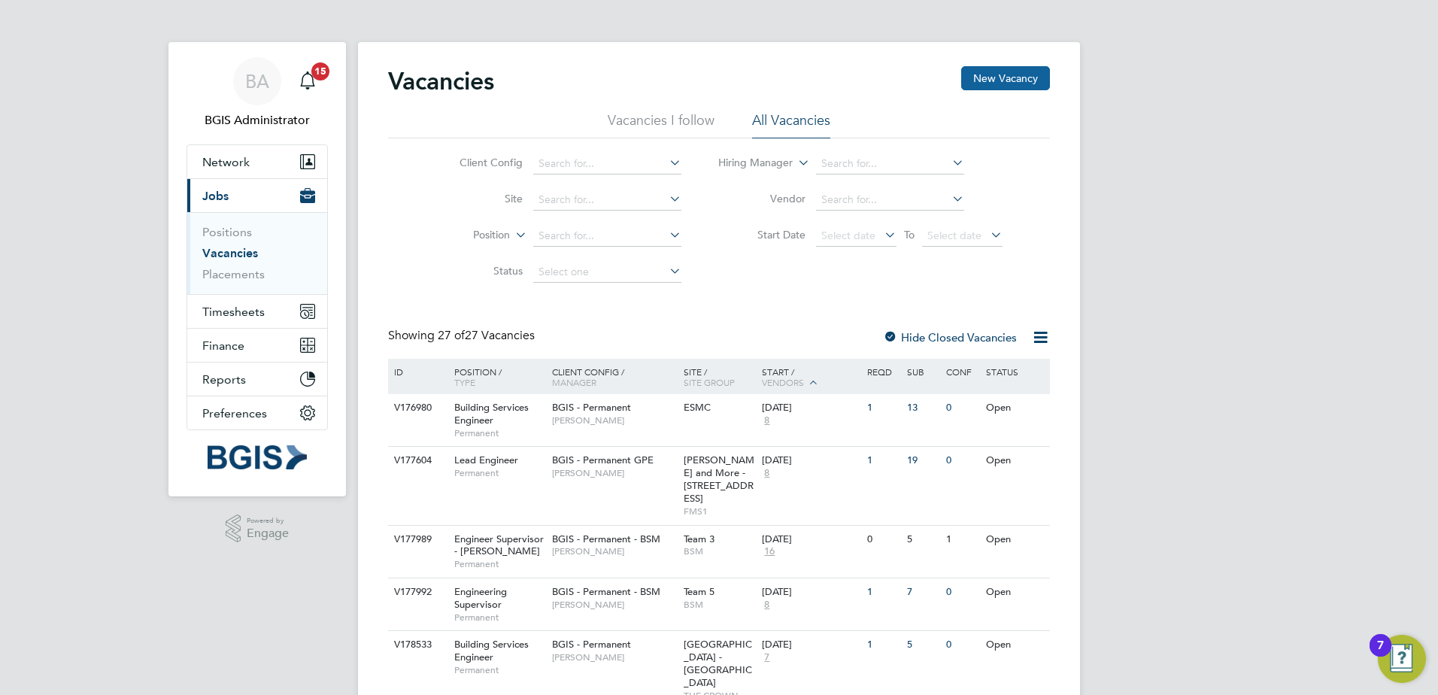
click at [1017, 84] on button "New Vacancy" at bounding box center [1005, 78] width 89 height 24
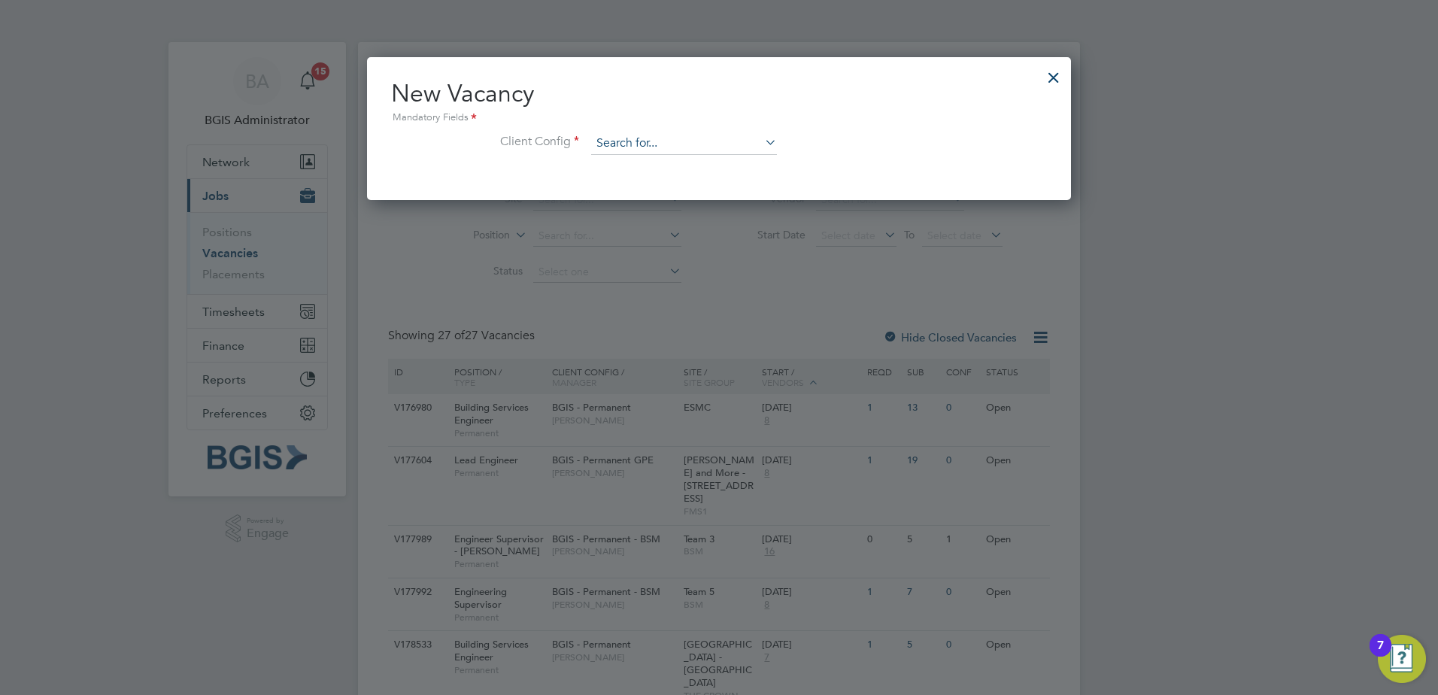
click at [676, 137] on input at bounding box center [684, 143] width 186 height 23
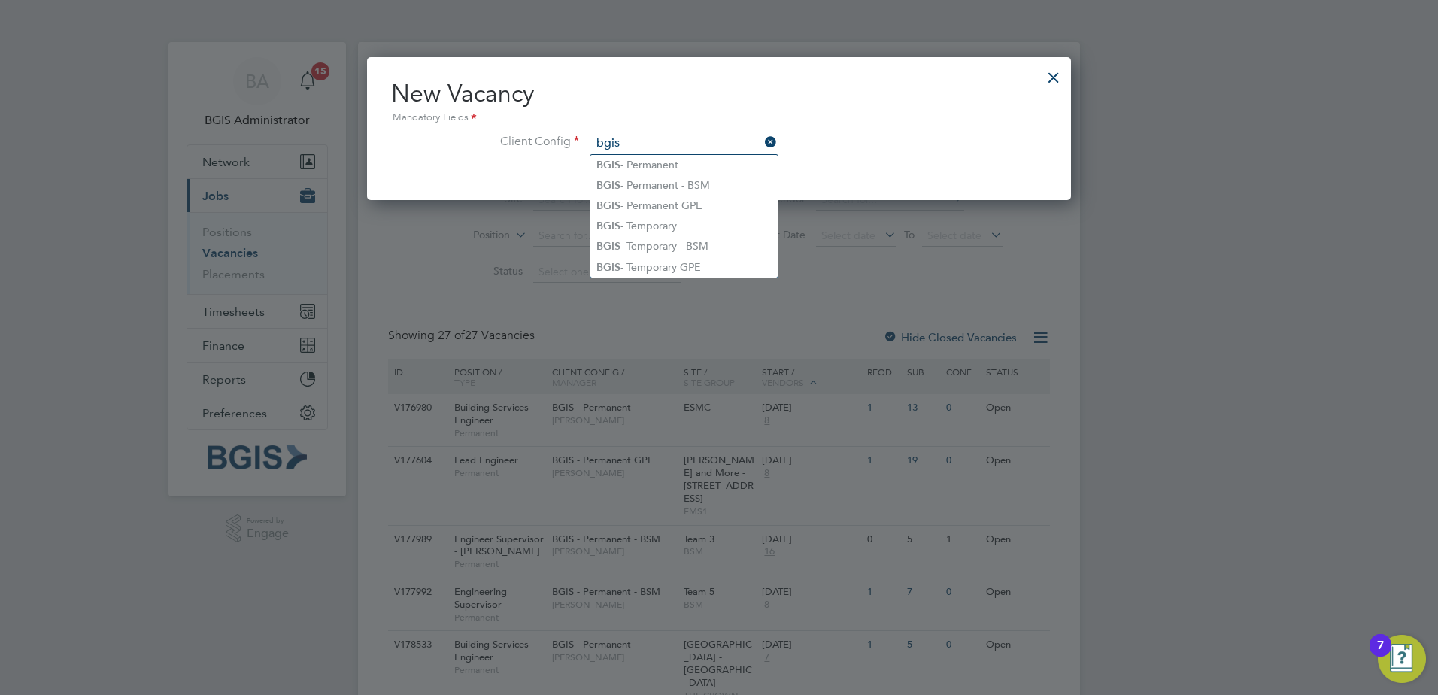
click at [613, 151] on input "bgis" at bounding box center [684, 143] width 186 height 23
click at [643, 229] on li "BGIS - Temporary" at bounding box center [684, 226] width 187 height 20
type input "BGIS - Temporary"
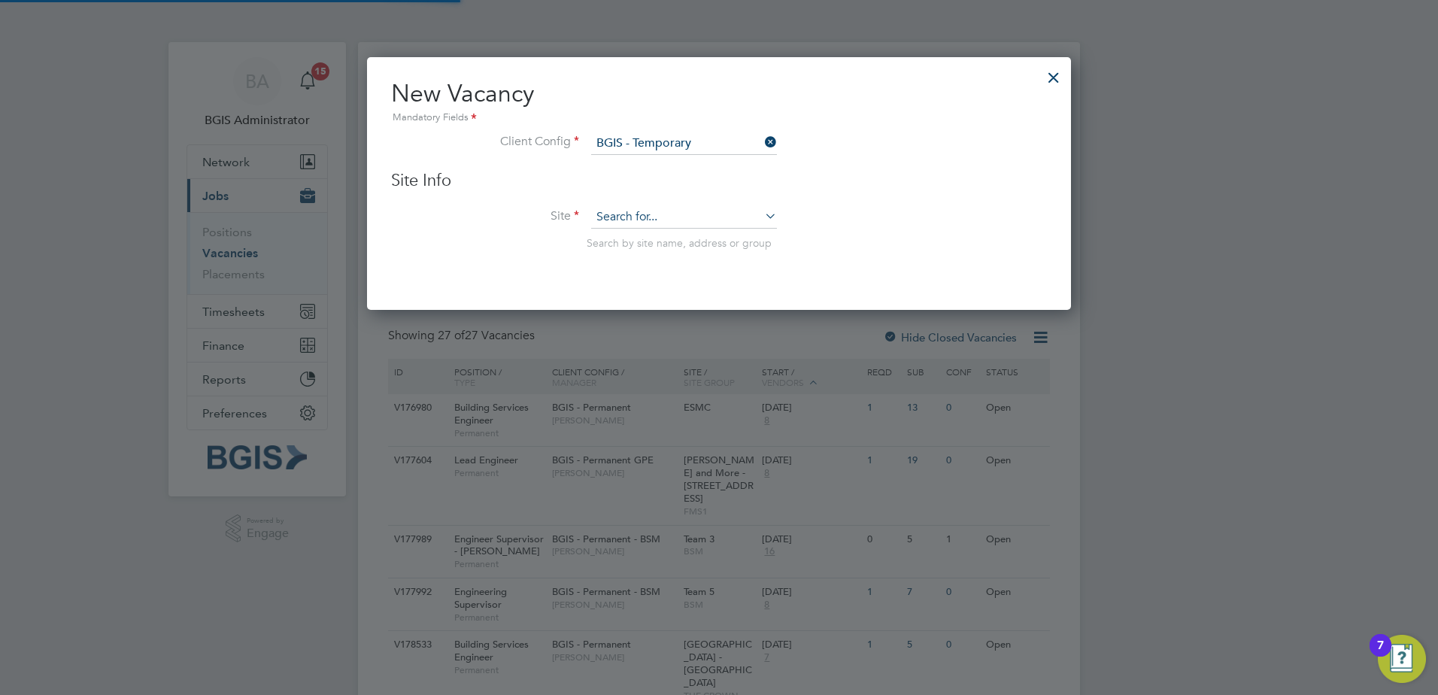
click at [627, 211] on input at bounding box center [684, 217] width 186 height 23
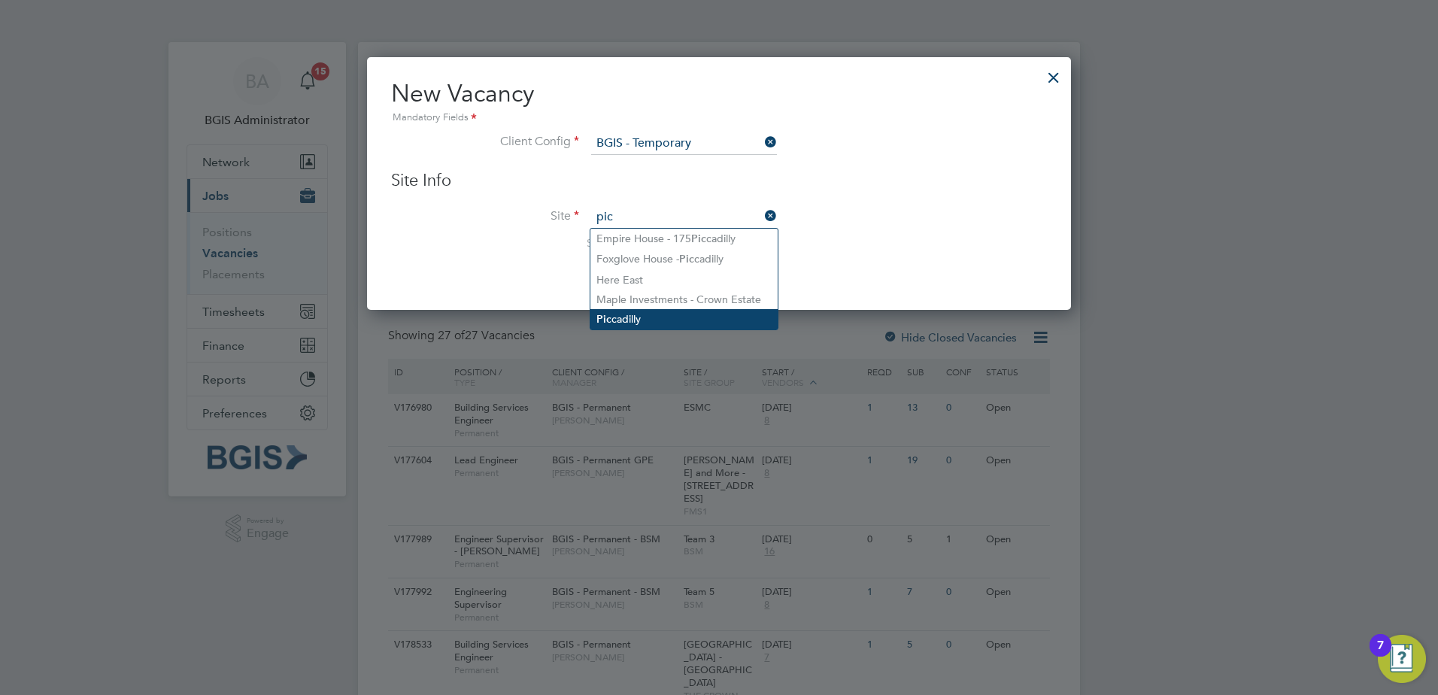
click at [642, 314] on li "Pic cadilly" at bounding box center [684, 319] width 187 height 20
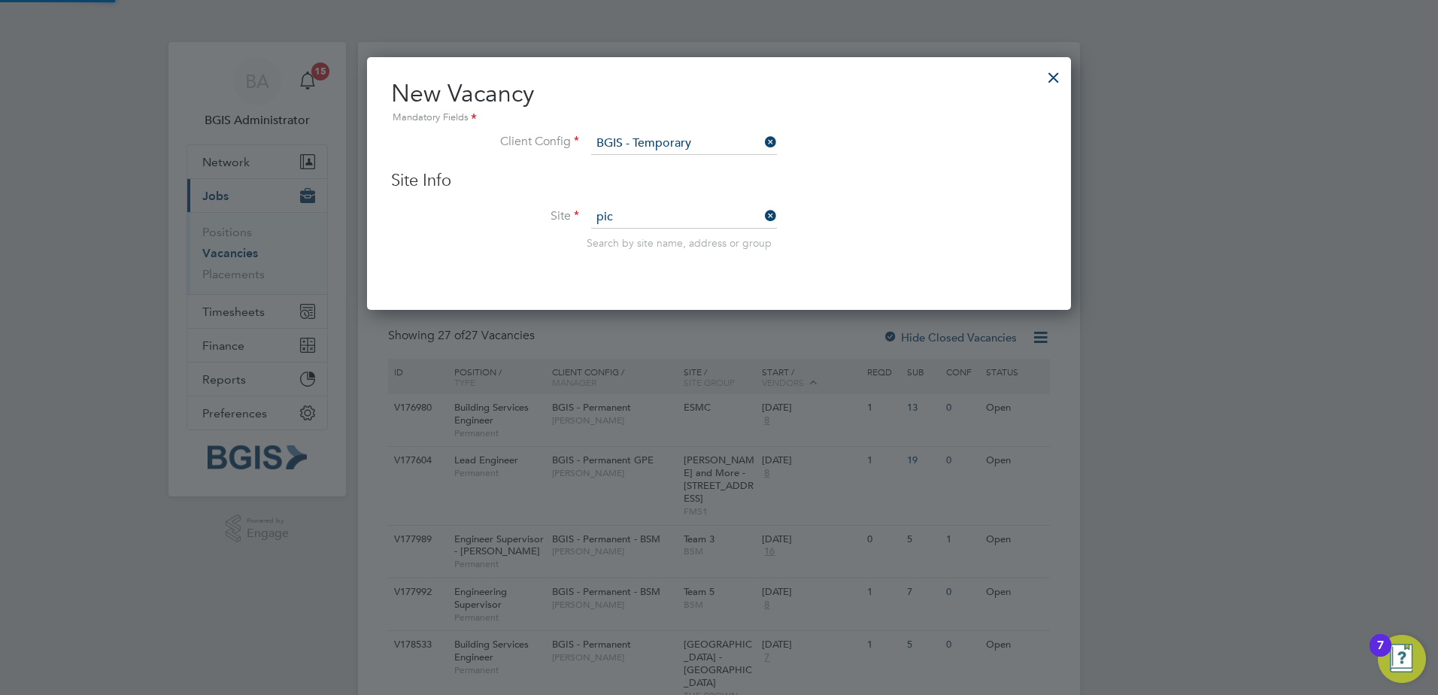
type input "Piccadilly"
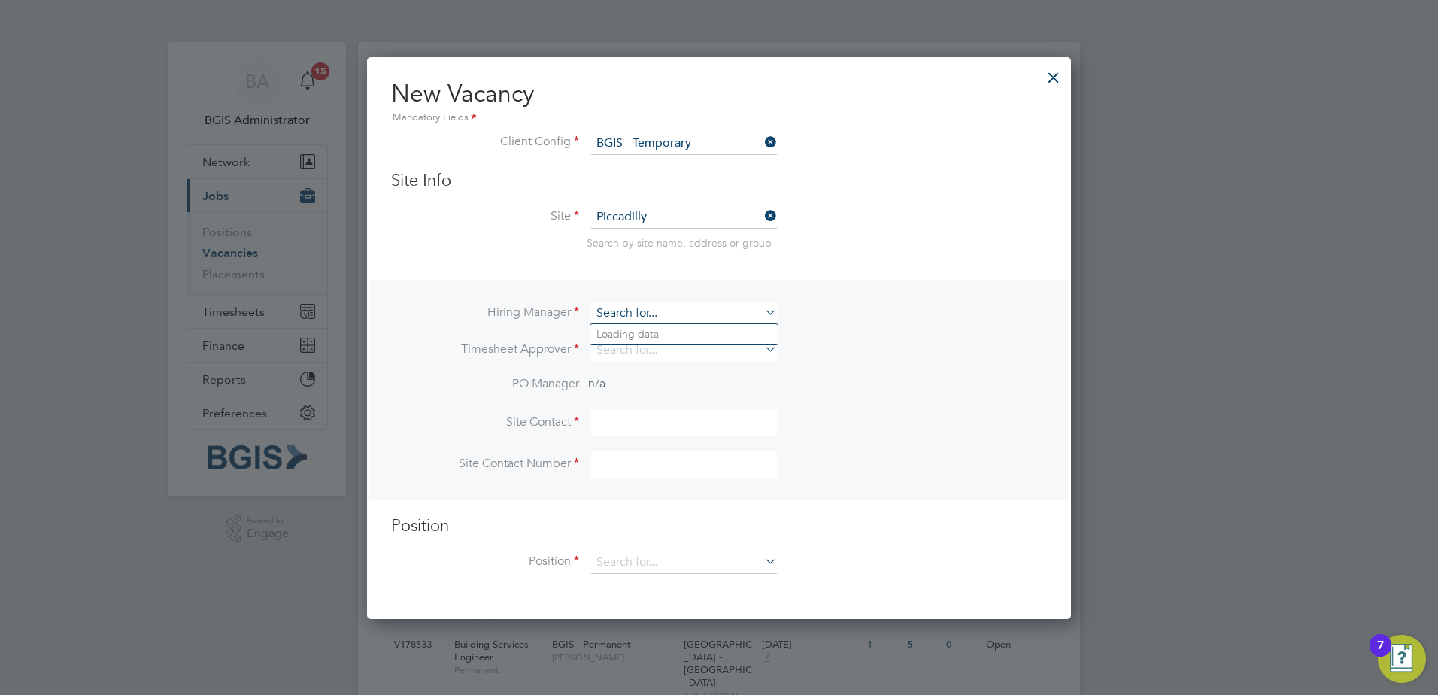
click at [643, 315] on input at bounding box center [684, 313] width 186 height 22
click at [644, 339] on li "Kyria cos Savva" at bounding box center [684, 334] width 187 height 20
type input "[PERSON_NAME]"
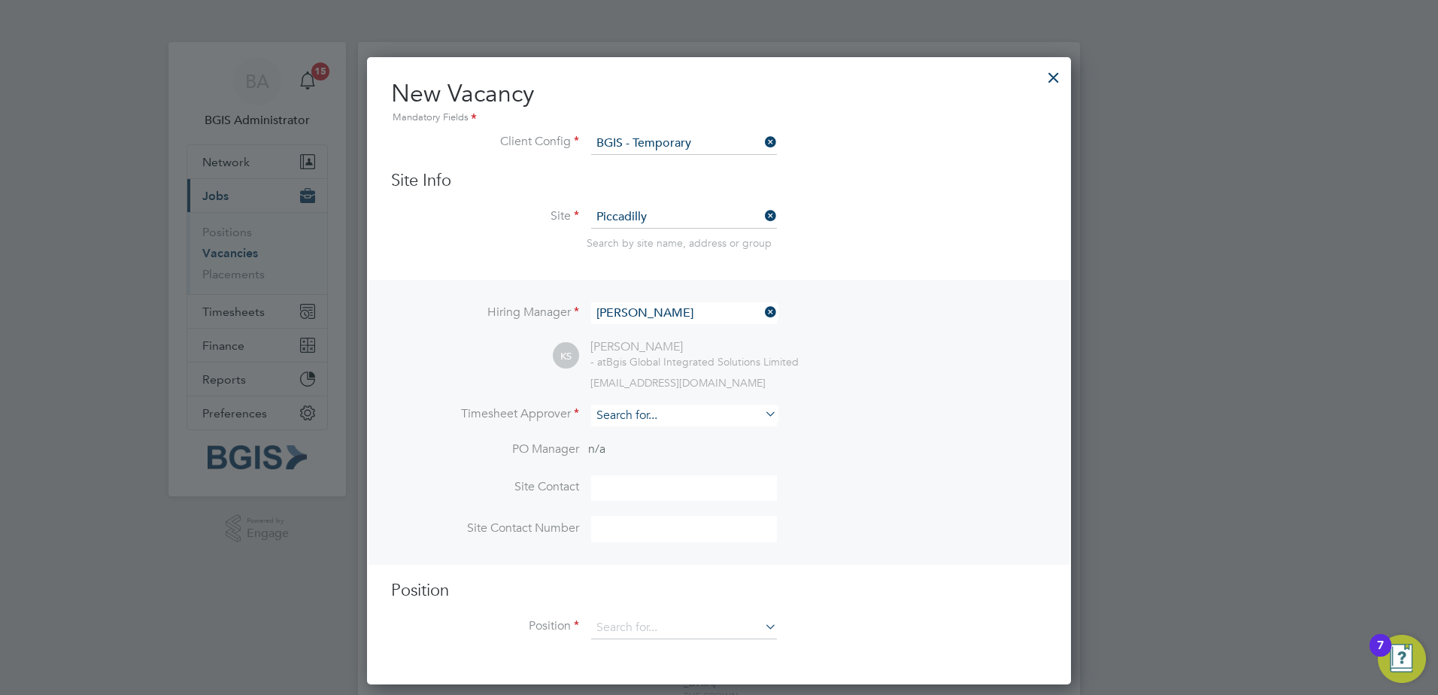
click at [630, 418] on input at bounding box center [684, 416] width 186 height 22
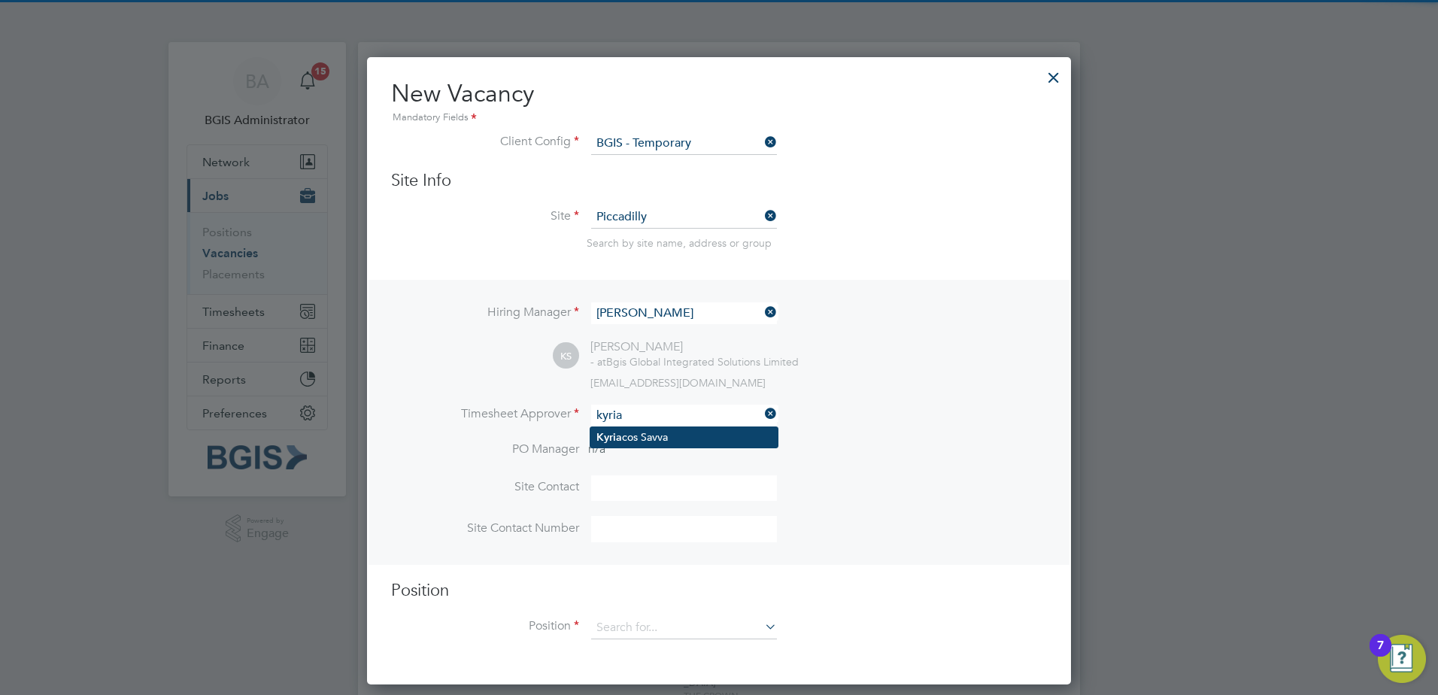
click at [640, 430] on li "Kyria cos Savva" at bounding box center [684, 437] width 187 height 20
type input "[PERSON_NAME]"
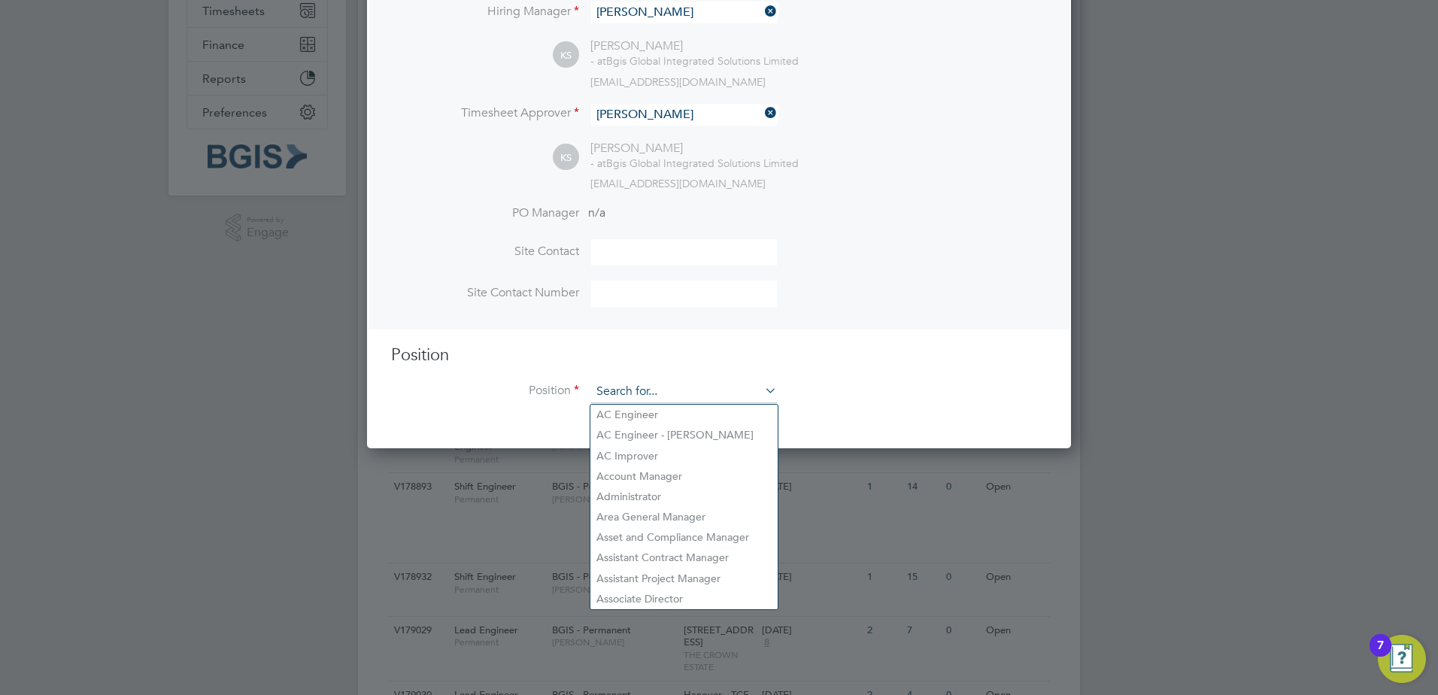
click at [621, 388] on input at bounding box center [684, 392] width 186 height 23
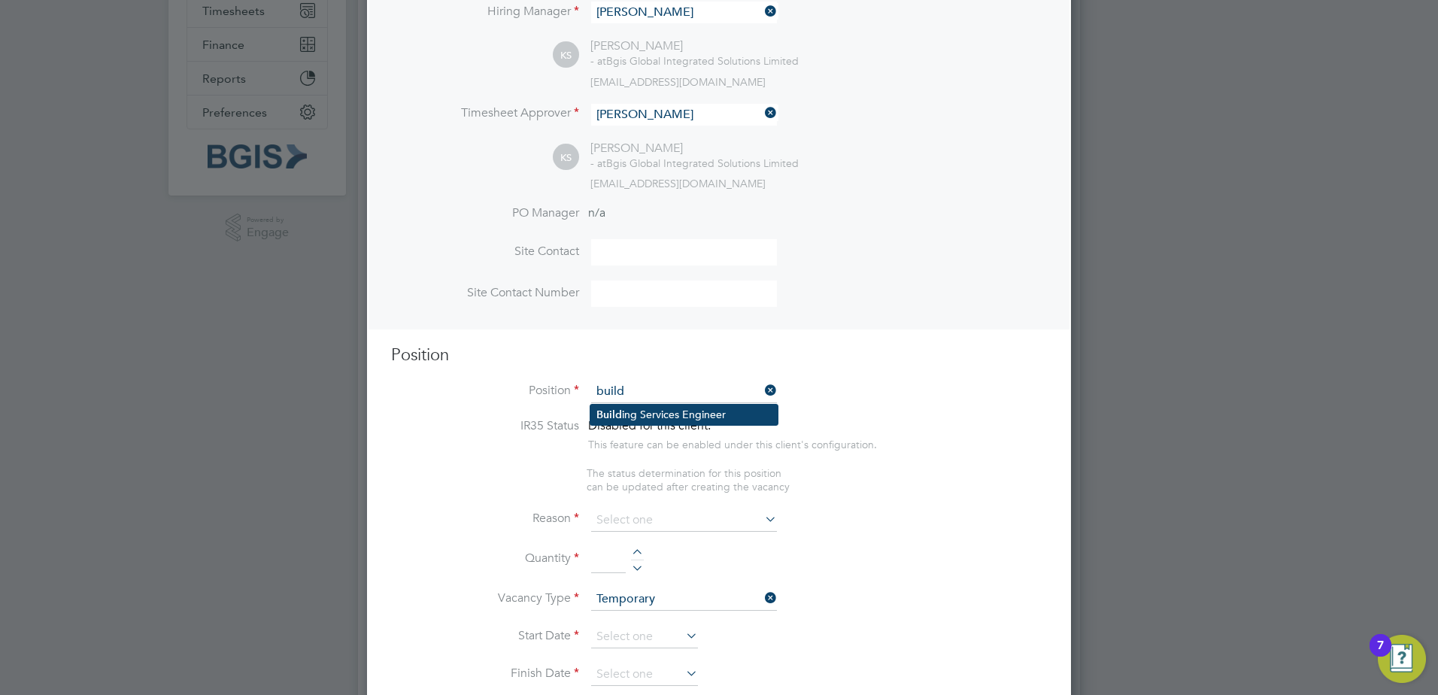
click at [667, 412] on li "Build ing Services Engineer" at bounding box center [684, 415] width 187 height 20
type input "Building Services Engineer"
type textarea "To ensure all environmental conditions are maintained at all times with regard …"
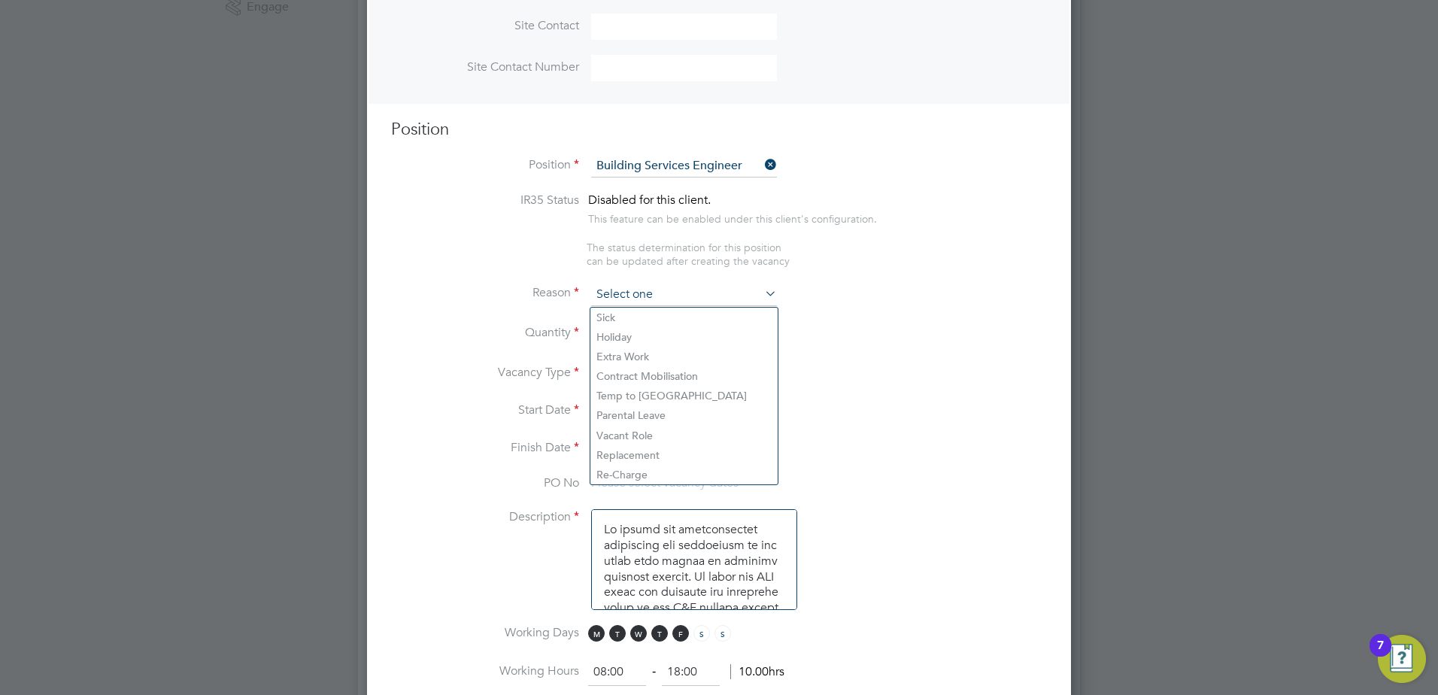
click at [654, 289] on input at bounding box center [684, 295] width 186 height 23
drag, startPoint x: 629, startPoint y: 440, endPoint x: 627, endPoint y: 416, distance: 24.1
click at [629, 439] on li "Vacant Role" at bounding box center [684, 436] width 187 height 20
type input "Vacant Role"
click at [636, 297] on input at bounding box center [684, 295] width 186 height 23
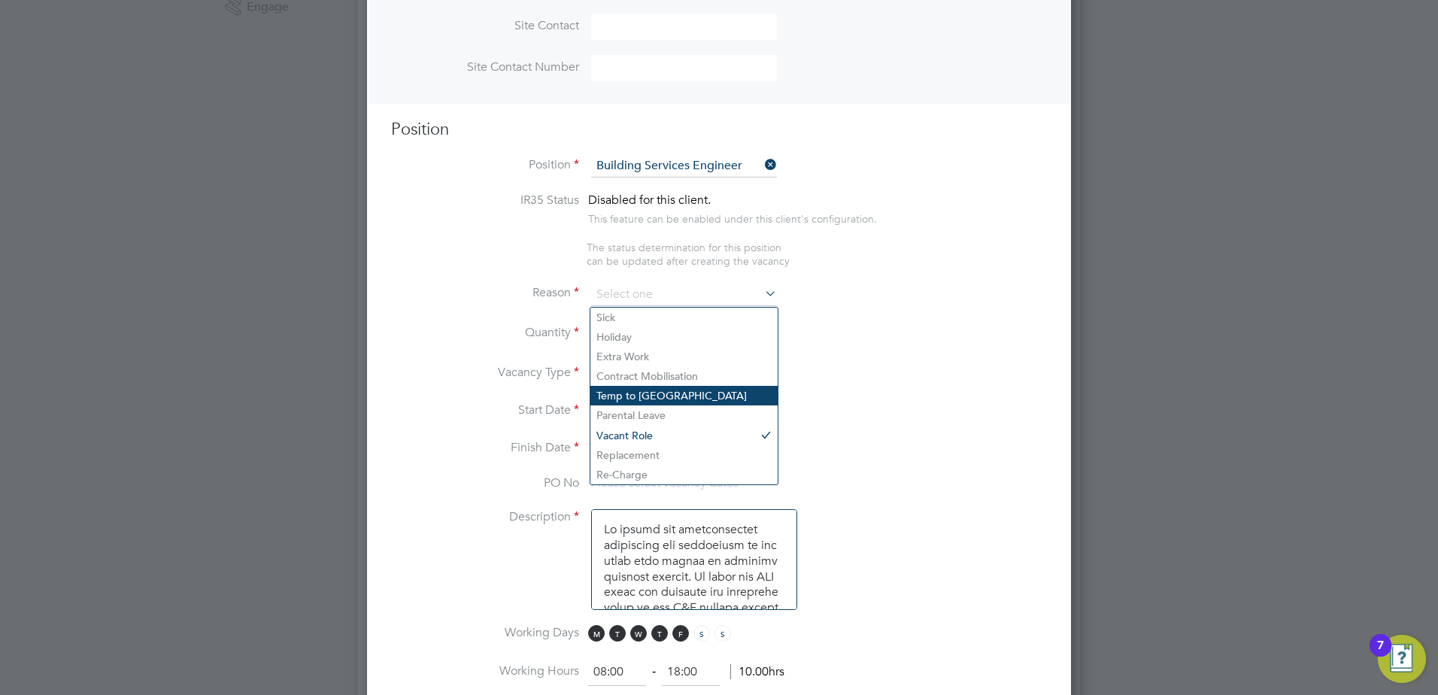
click at [642, 387] on li "Temp to Perm" at bounding box center [684, 396] width 187 height 20
type input "Temp to Perm"
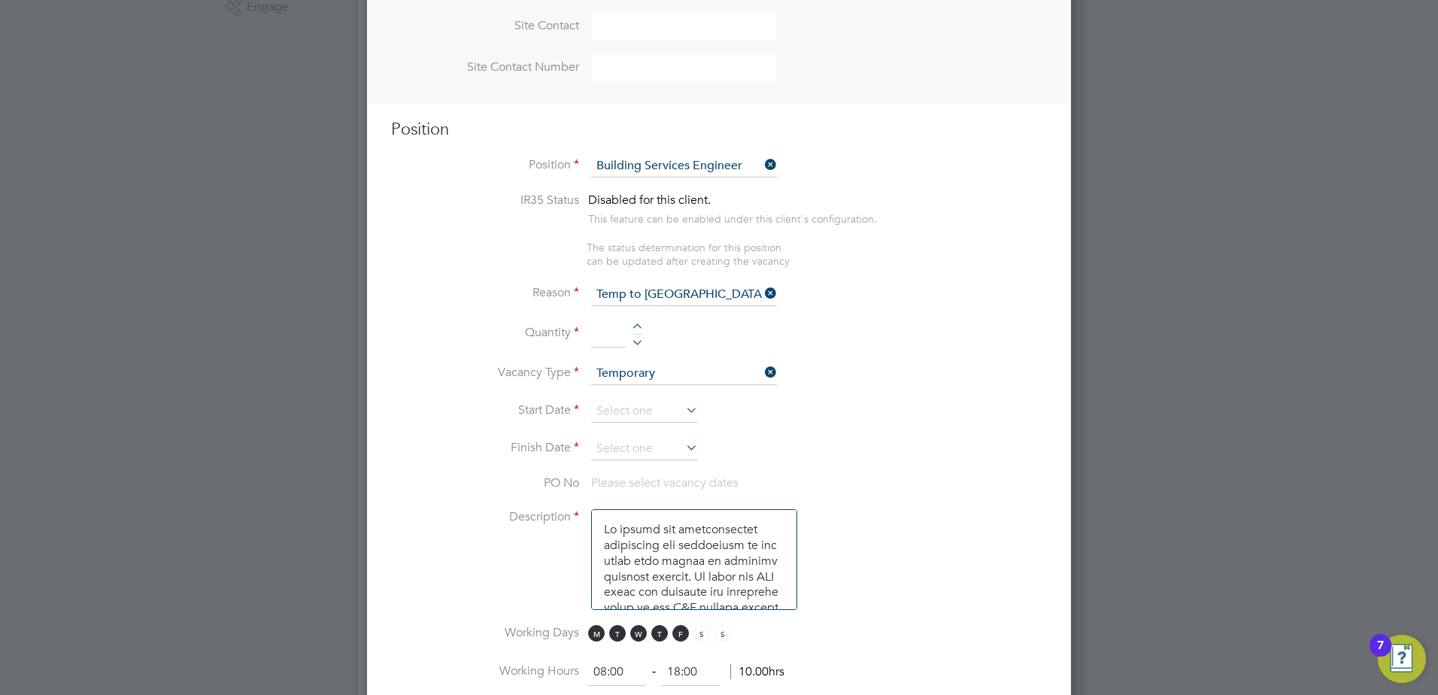
click at [613, 329] on input at bounding box center [608, 334] width 35 height 27
type input "1"
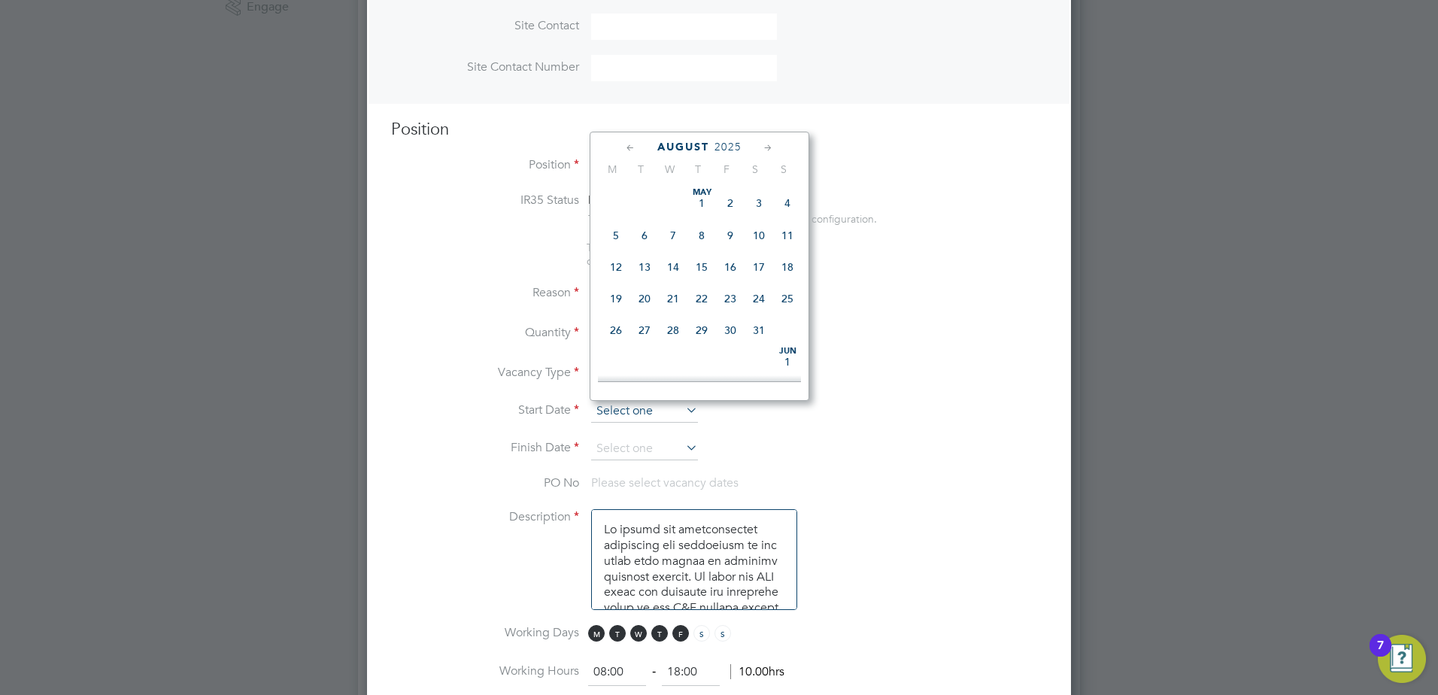
click at [667, 403] on input at bounding box center [644, 411] width 107 height 23
click at [616, 277] on span "Sep" at bounding box center [616, 273] width 29 height 8
type input "01 Sep 2025"
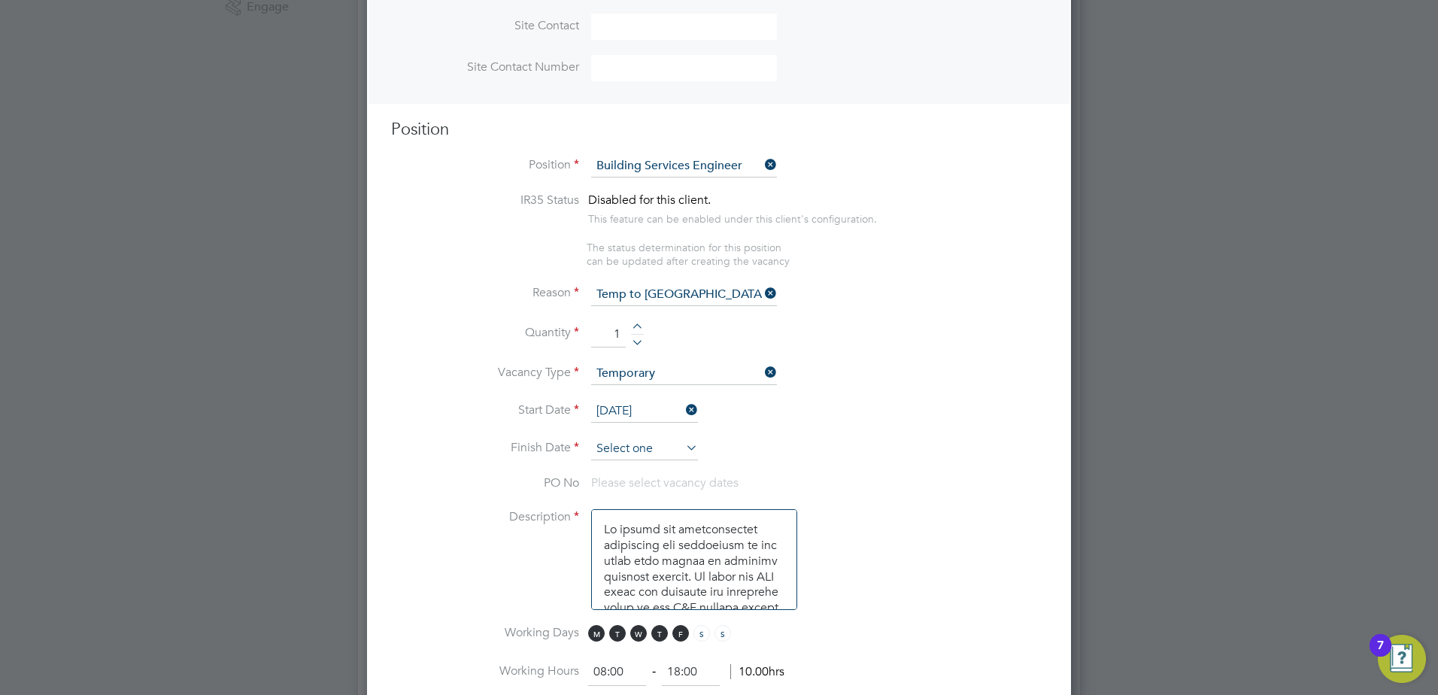
click at [635, 460] on input at bounding box center [644, 449] width 107 height 23
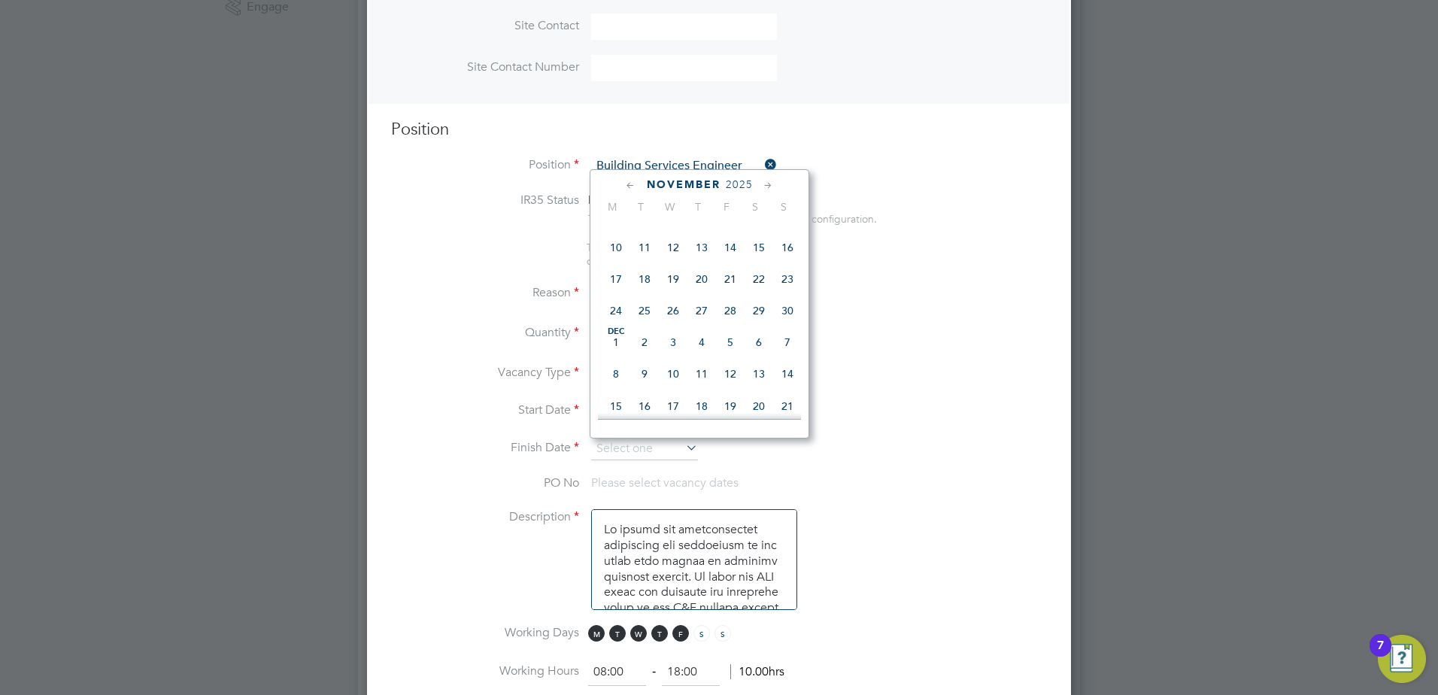
scroll to position [907, 0]
click at [730, 300] on span "28" at bounding box center [730, 286] width 29 height 29
type input "28 Nov 2025"
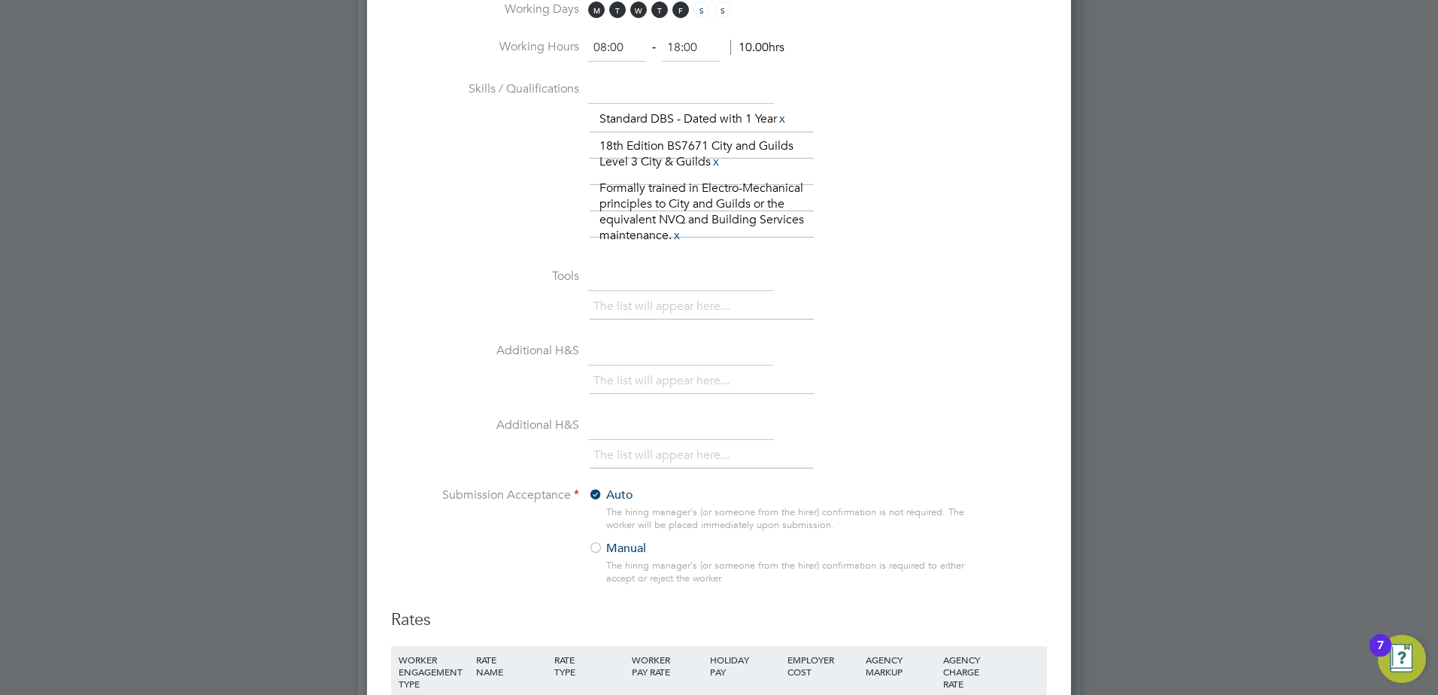
scroll to position [1655, 0]
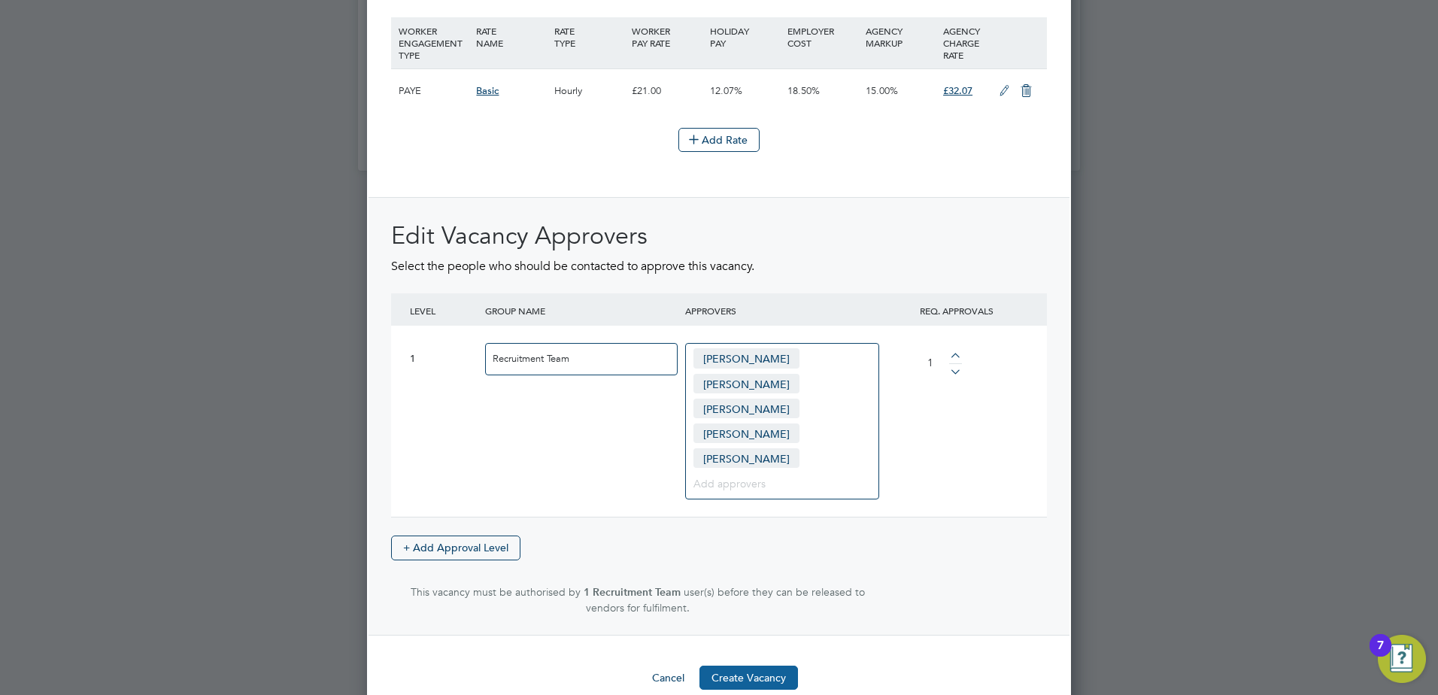
click at [750, 666] on button "Create Vacancy" at bounding box center [749, 678] width 99 height 24
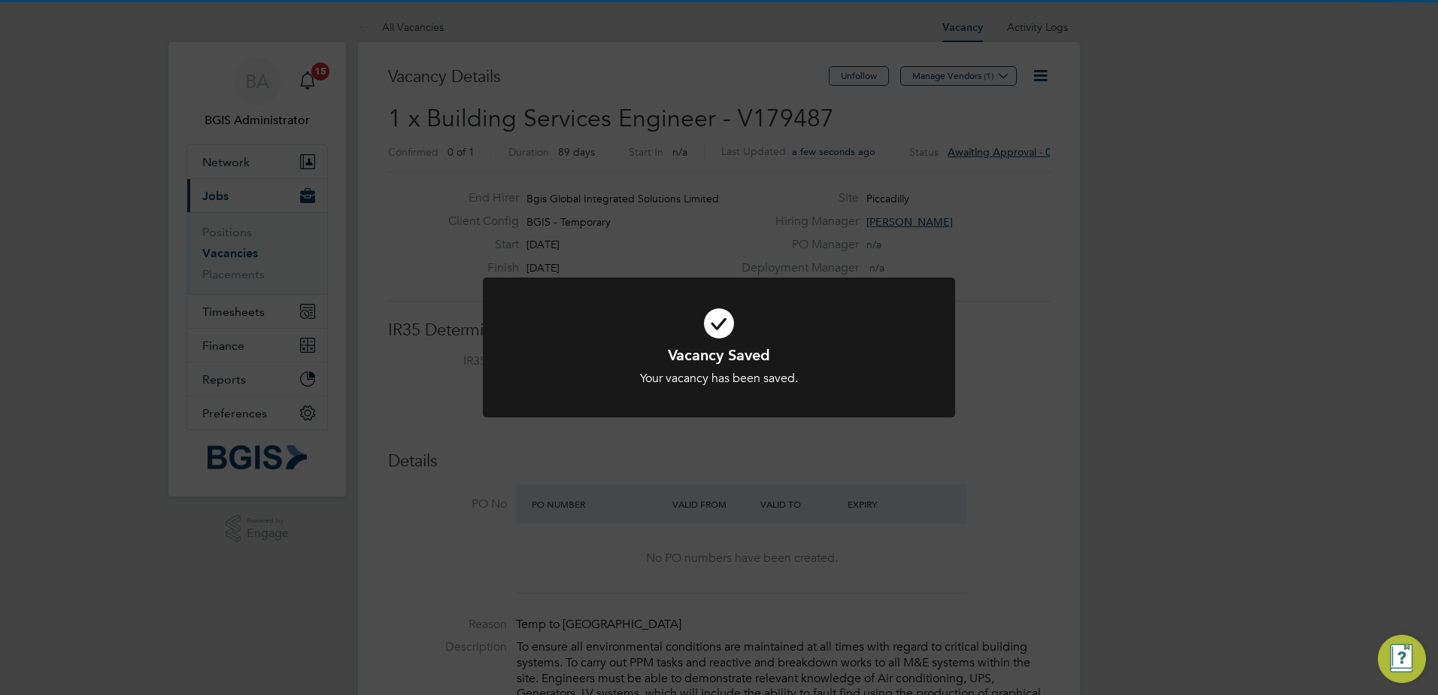
drag, startPoint x: 909, startPoint y: 170, endPoint x: 939, endPoint y: 62, distance: 112.2
click at [912, 156] on div "Vacancy Saved Your vacancy has been saved. Cancel Okay" at bounding box center [719, 347] width 1438 height 695
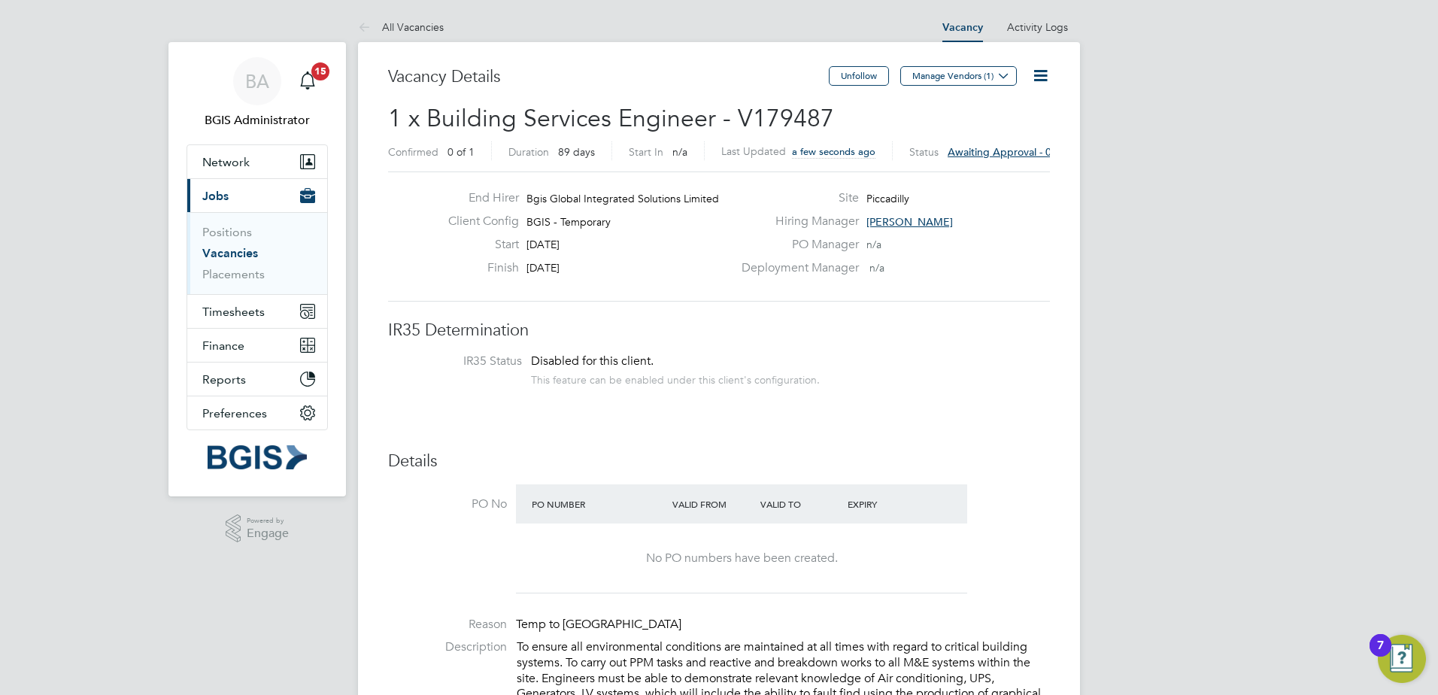
click at [939, 62] on div "Vacancy Saved Your vacancy has been saved. Cancel Okay" at bounding box center [719, 347] width 1438 height 695
click at [941, 70] on button "Manage Vendors (1)" at bounding box center [958, 76] width 117 height 20
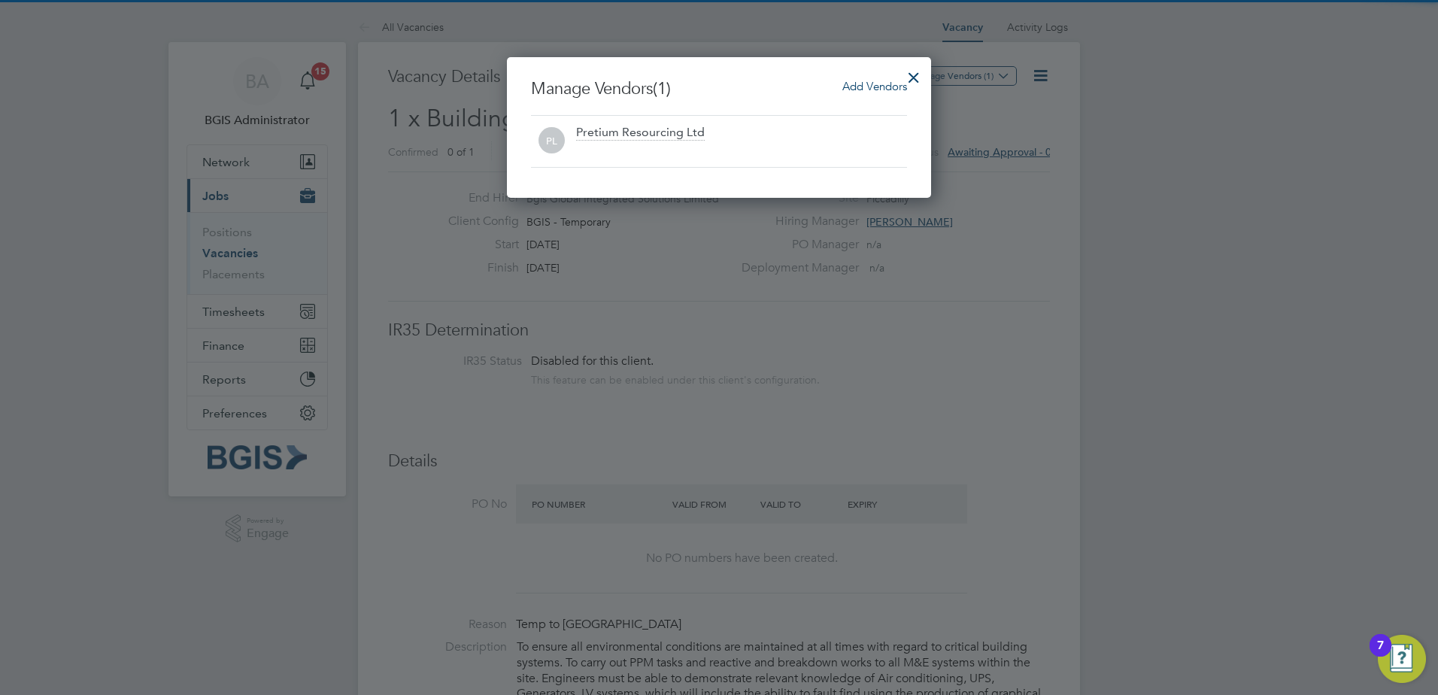
click at [854, 80] on span "Add Vendors" at bounding box center [875, 86] width 65 height 14
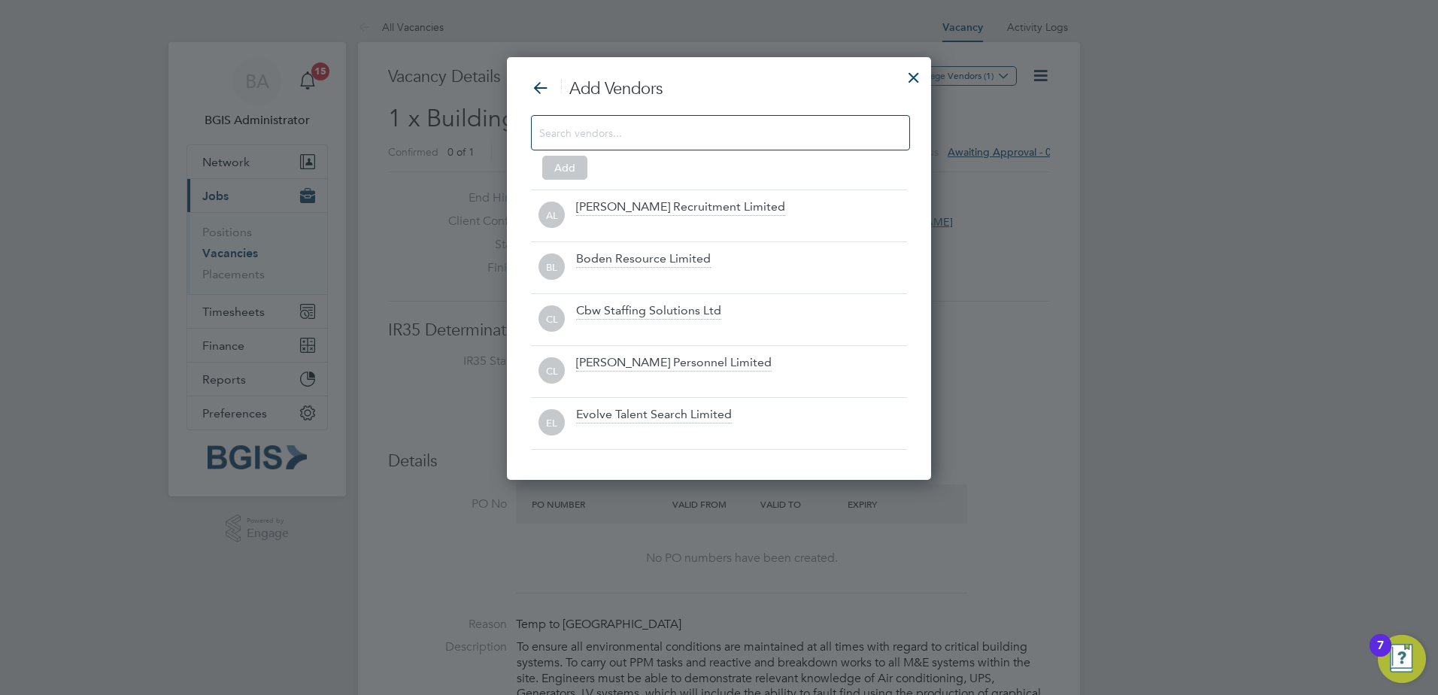
click at [679, 152] on div "Add" at bounding box center [719, 144] width 376 height 59
click at [665, 129] on input at bounding box center [708, 133] width 339 height 20
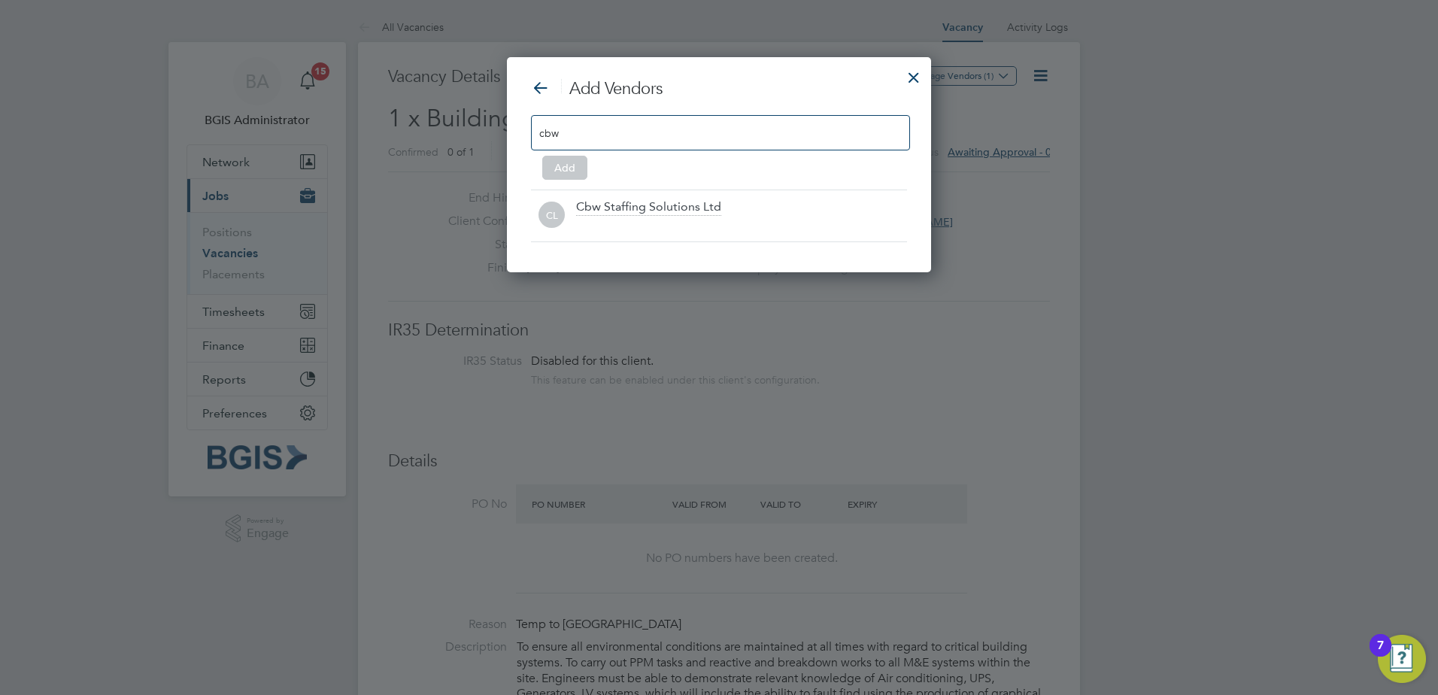
type input "cbw"
click at [612, 199] on div "Cbw Staffing Solutions Ltd" at bounding box center [648, 207] width 145 height 17
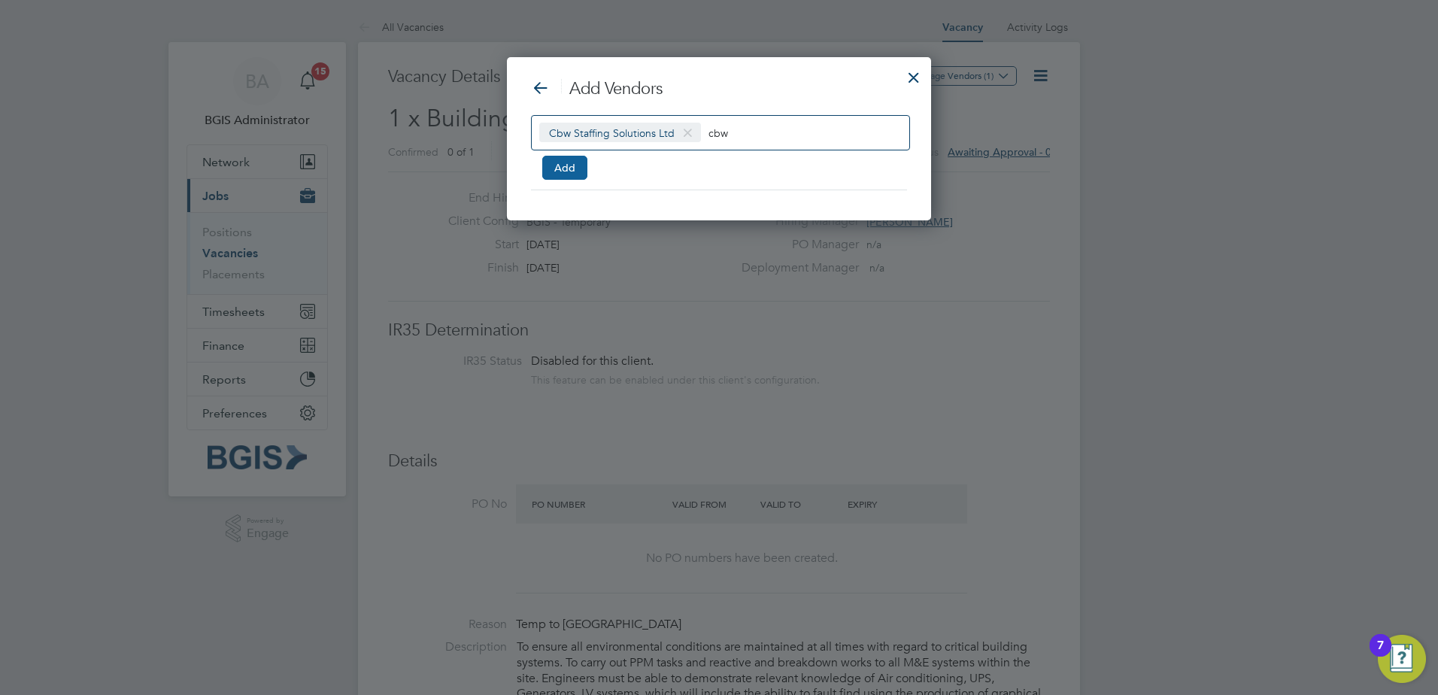
click at [566, 162] on button "Add" at bounding box center [564, 168] width 45 height 24
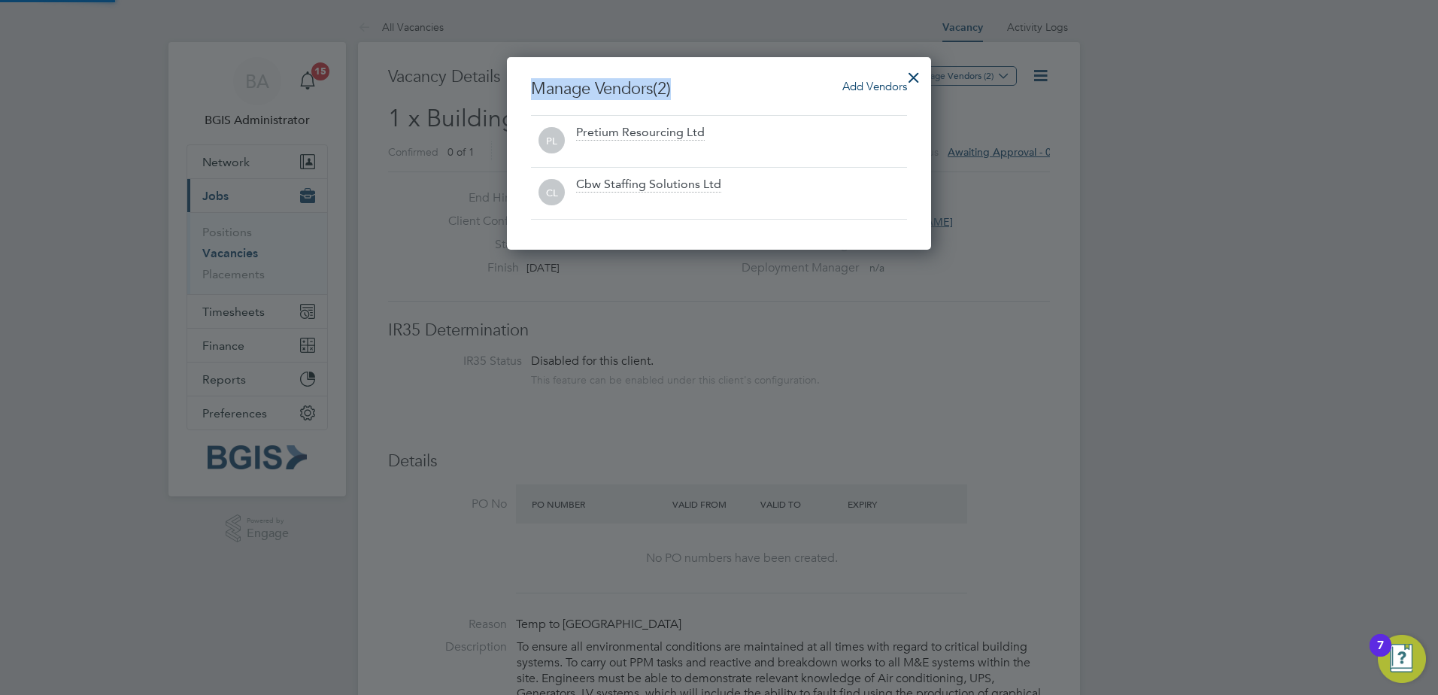
click at [919, 60] on div "Manage Vendors (2) Add Vendors PL Pretium Resourcing Ltd CL Cbw Staffing Soluti…" at bounding box center [719, 153] width 424 height 193
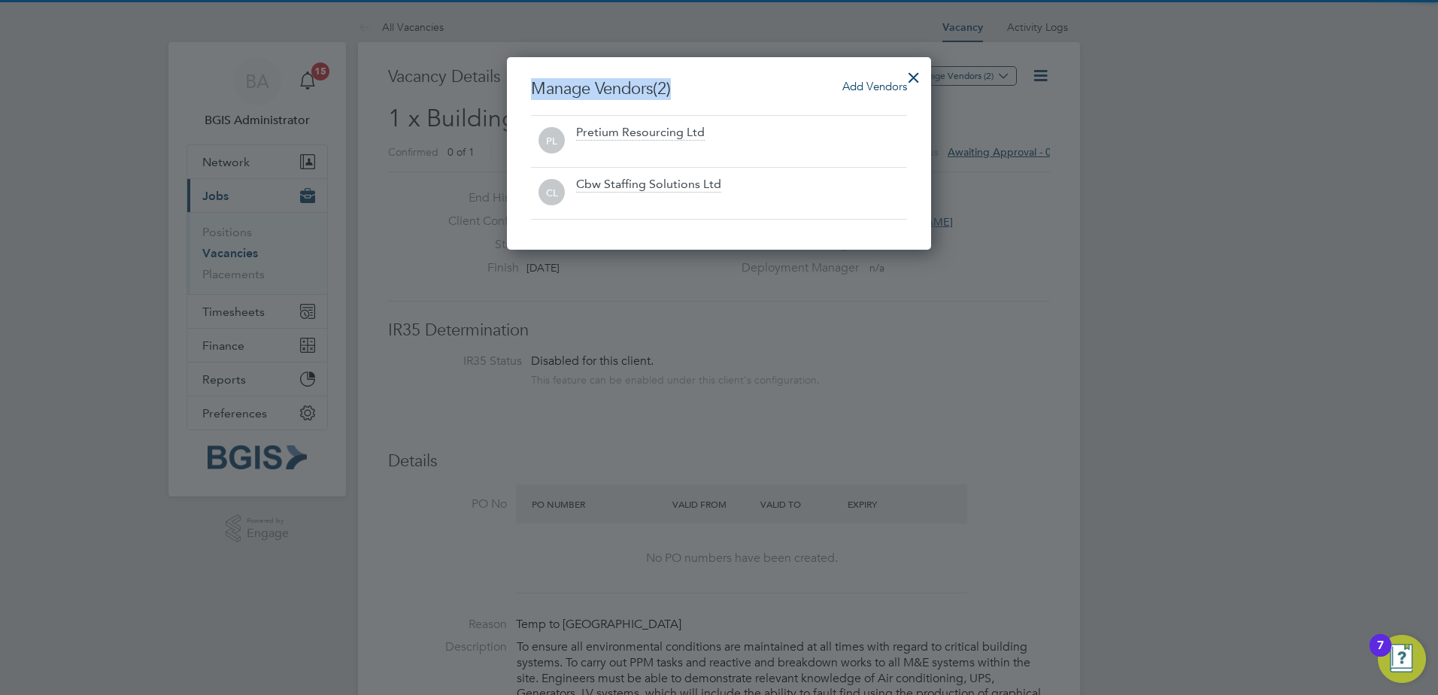
drag, startPoint x: 919, startPoint y: 60, endPoint x: 916, endPoint y: 70, distance: 10.0
click at [916, 70] on div at bounding box center [913, 73] width 27 height 27
